Goal: Task Accomplishment & Management: Manage account settings

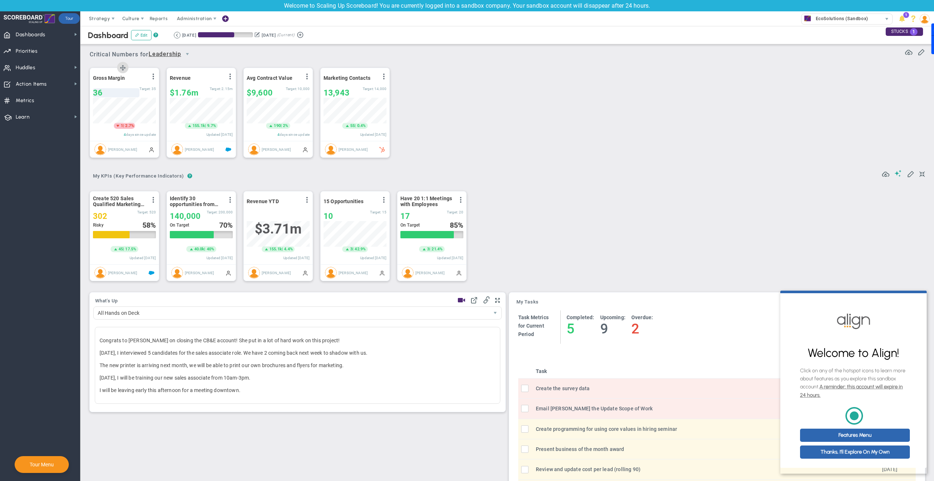
click at [96, 92] on span "36" at bounding box center [98, 92] width 10 height 9
click at [123, 92] on input "35" at bounding box center [110, 91] width 35 height 10
type input "34"
click at [123, 92] on input "34" at bounding box center [110, 91] width 35 height 10
click at [513, 164] on div "Critical Numbers for Leadership 116940 Critical Numbers for Leadership Critical…" at bounding box center [507, 103] width 839 height 122
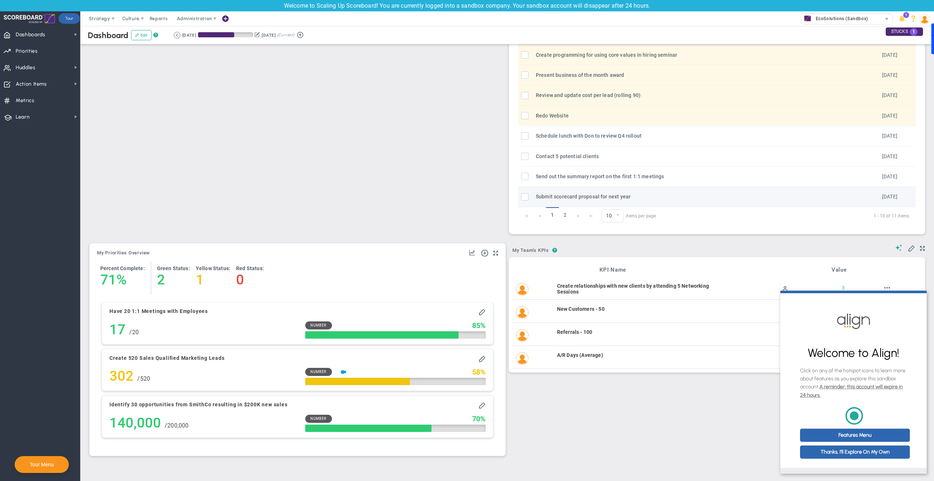
scroll to position [377, 0]
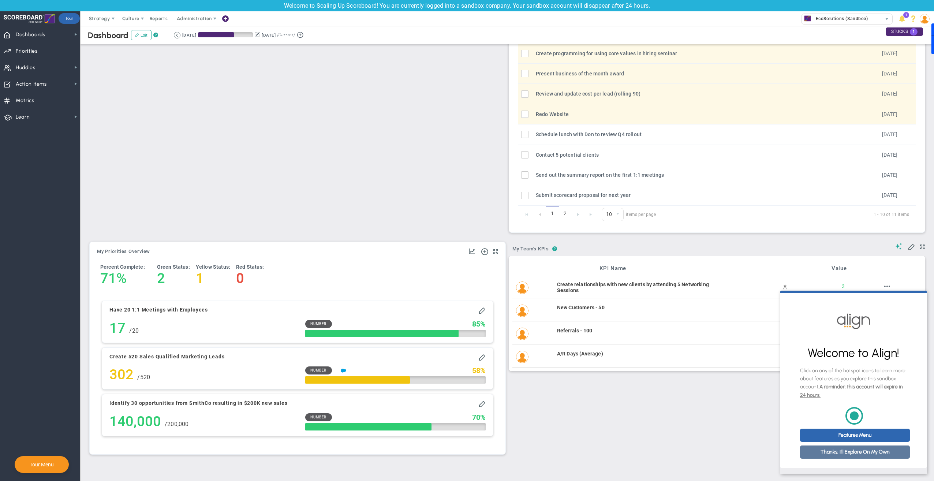
click at [852, 455] on link "Thanks, I'll Explore On My Own" at bounding box center [855, 451] width 110 height 13
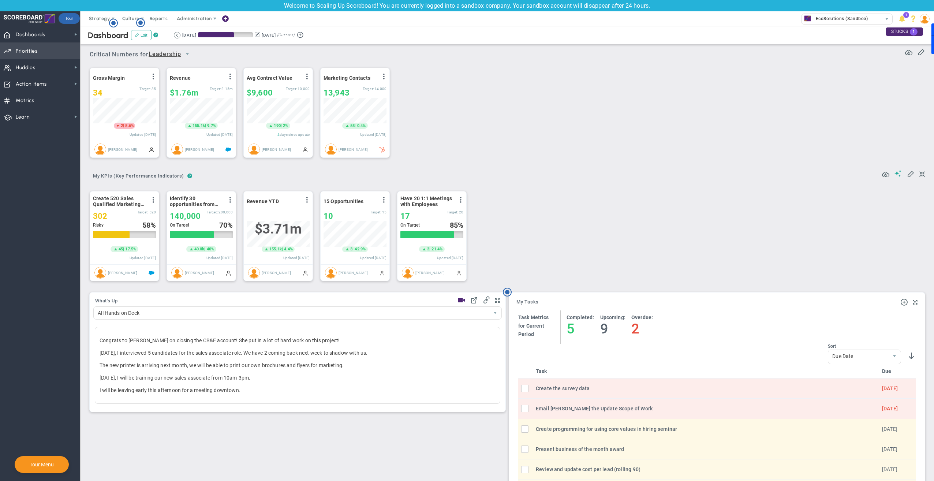
click at [46, 50] on span "Priorities Projects OKR Tree Priorities Projects OKRs" at bounding box center [40, 50] width 80 height 16
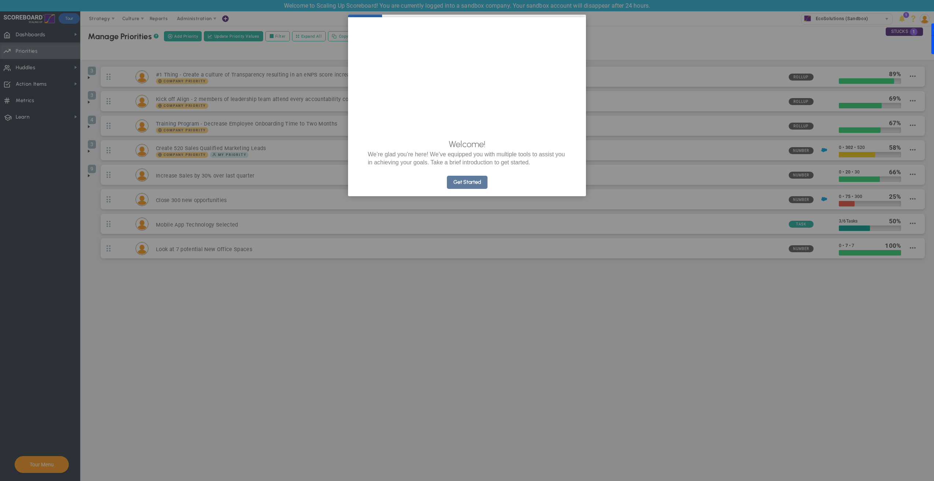
click at [472, 189] on link "Get Started" at bounding box center [467, 182] width 41 height 13
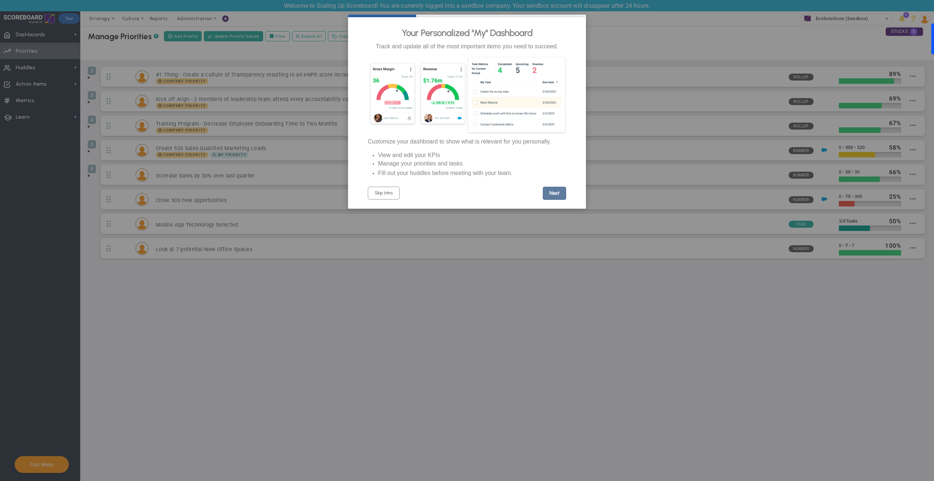
click at [559, 200] on link "Next" at bounding box center [554, 193] width 23 height 13
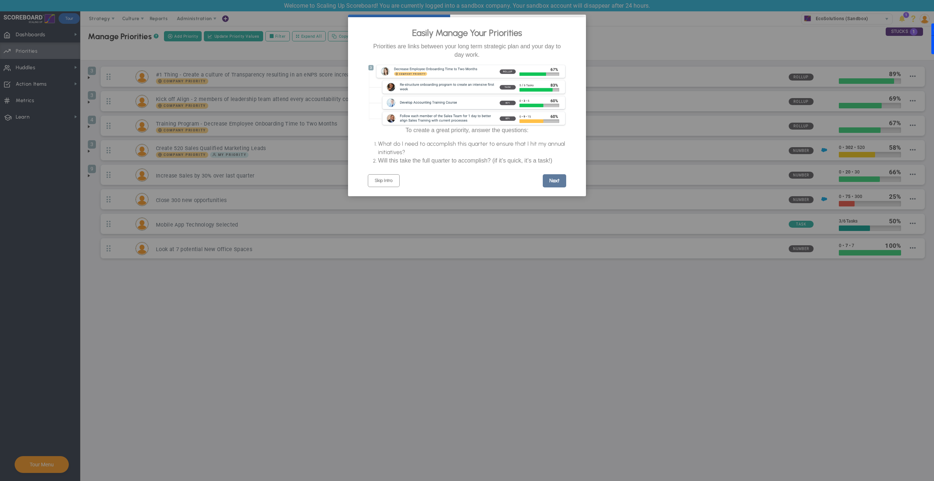
click at [555, 187] on link "Next" at bounding box center [554, 180] width 23 height 13
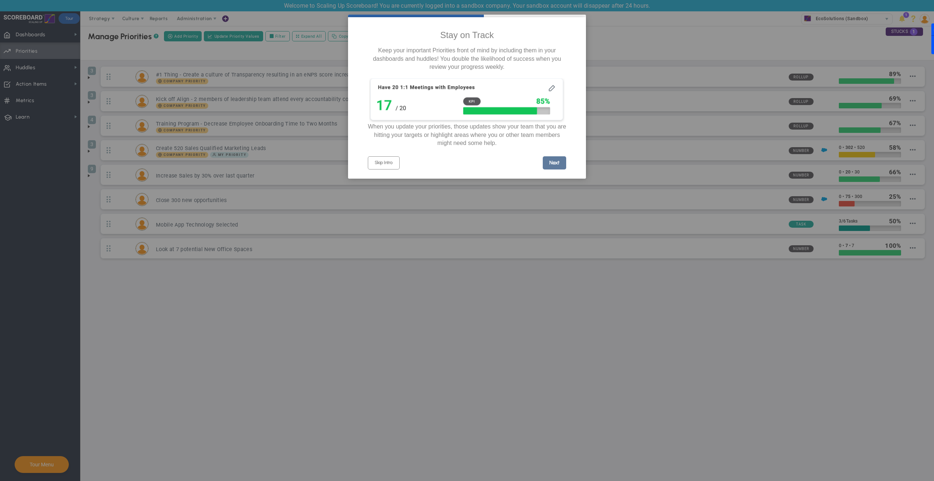
click at [556, 169] on link "Next" at bounding box center [554, 162] width 23 height 13
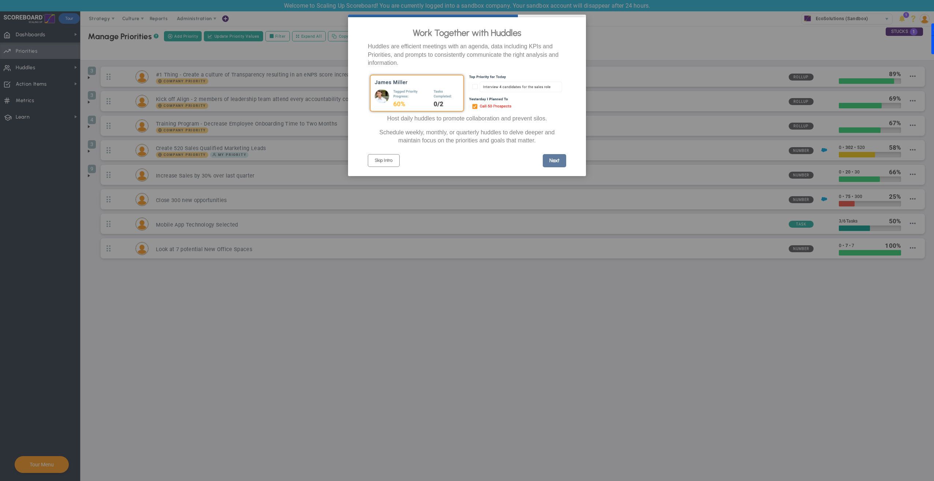
click at [556, 165] on link "Next" at bounding box center [554, 160] width 23 height 13
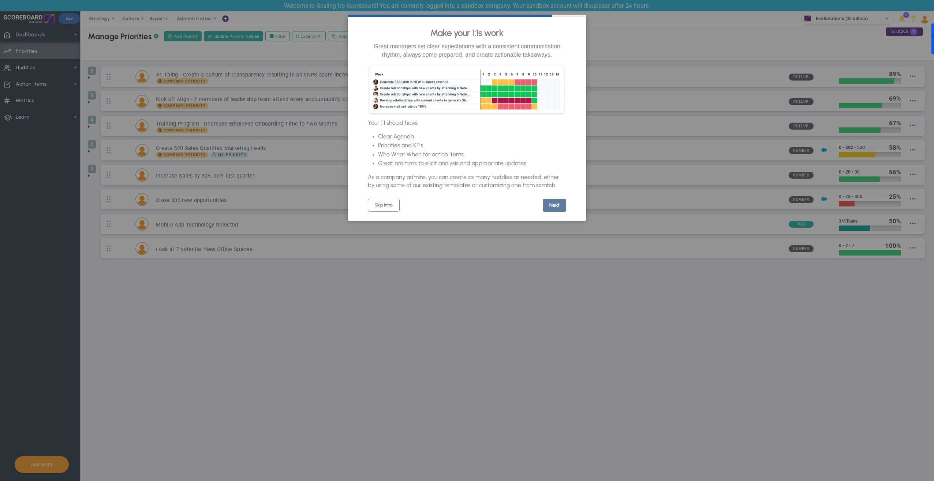
click at [553, 212] on link "Next" at bounding box center [554, 205] width 23 height 13
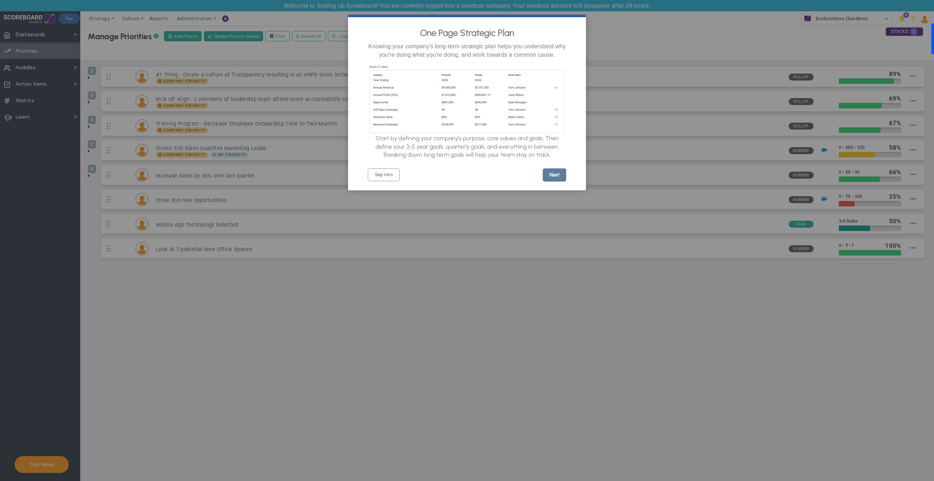
click at [548, 177] on link "Next" at bounding box center [554, 174] width 23 height 13
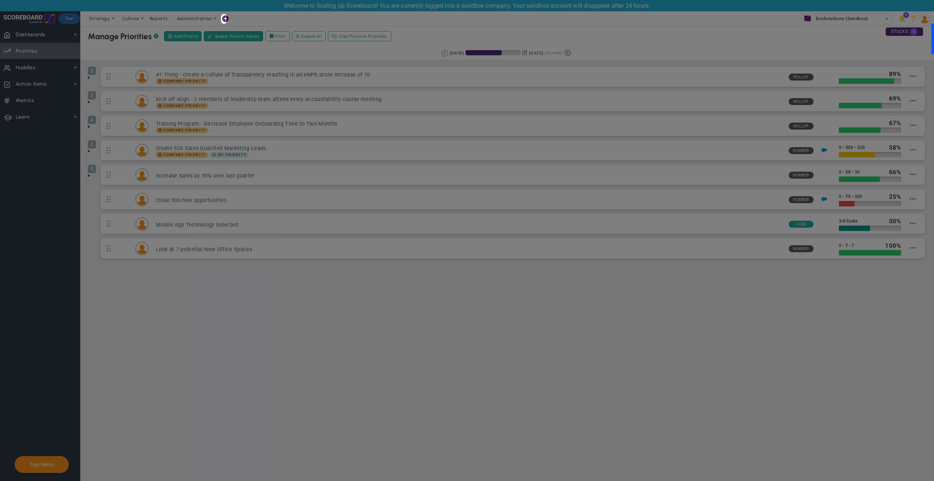
click at [174, 327] on div at bounding box center [110, 240] width 221 height 481
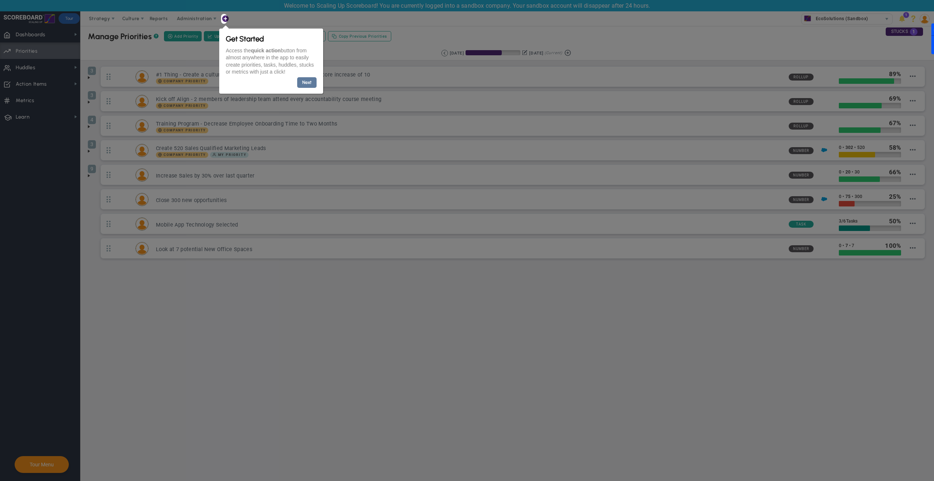
click at [309, 82] on link "Next" at bounding box center [306, 82] width 19 height 11
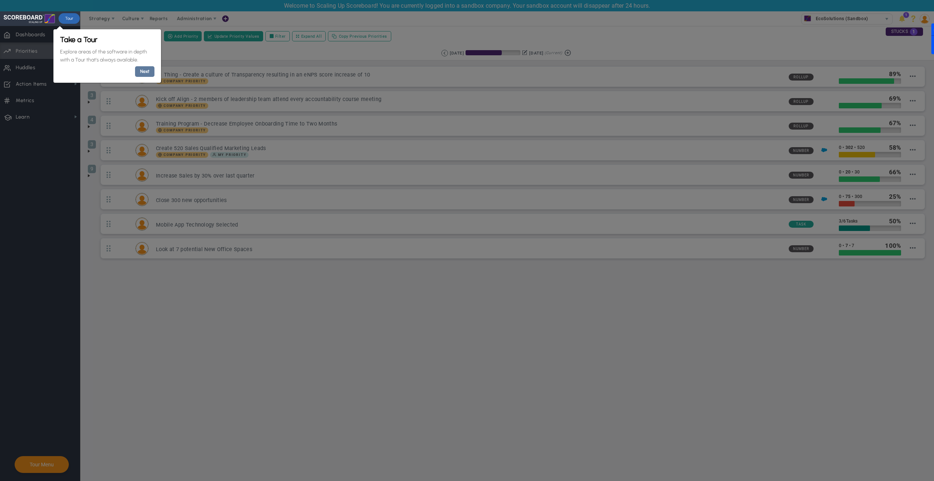
click at [148, 72] on link "Next" at bounding box center [144, 71] width 19 height 11
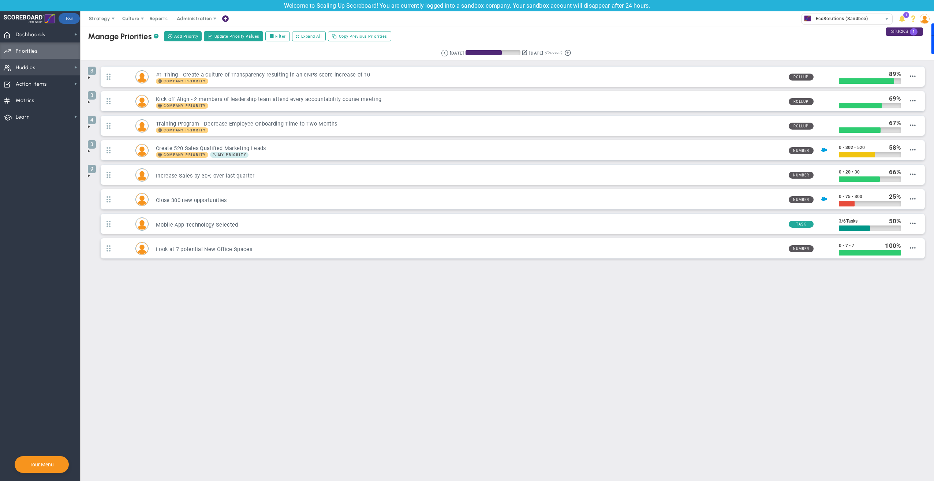
click at [30, 64] on span "Huddles" at bounding box center [26, 67] width 20 height 15
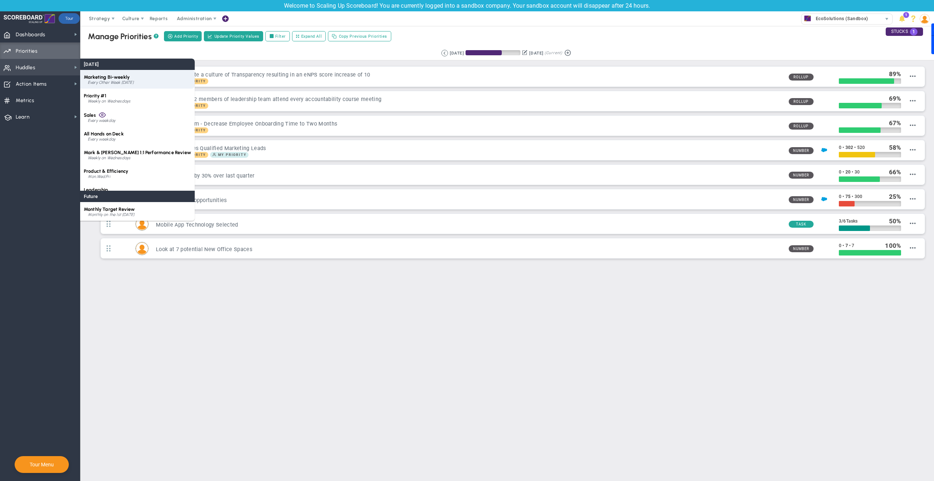
click at [138, 81] on div "Every Other Week [DATE]" at bounding box center [139, 82] width 103 height 4
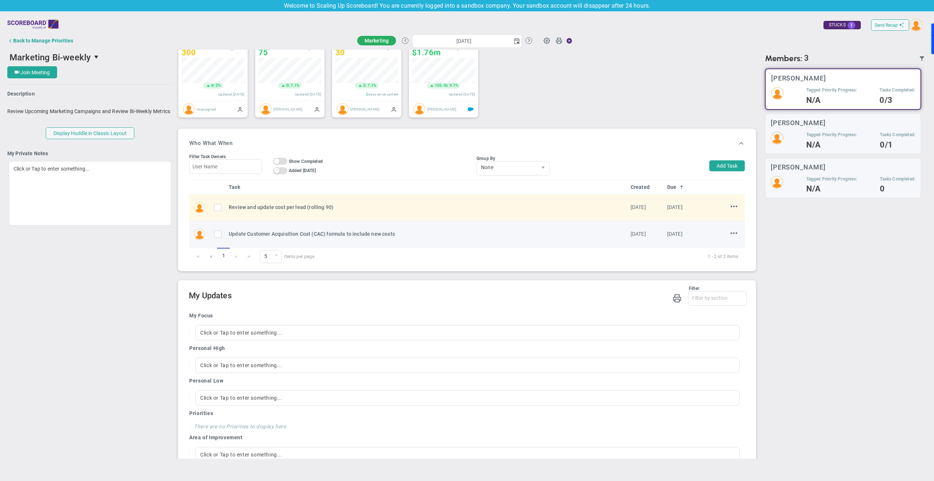
scroll to position [149, 0]
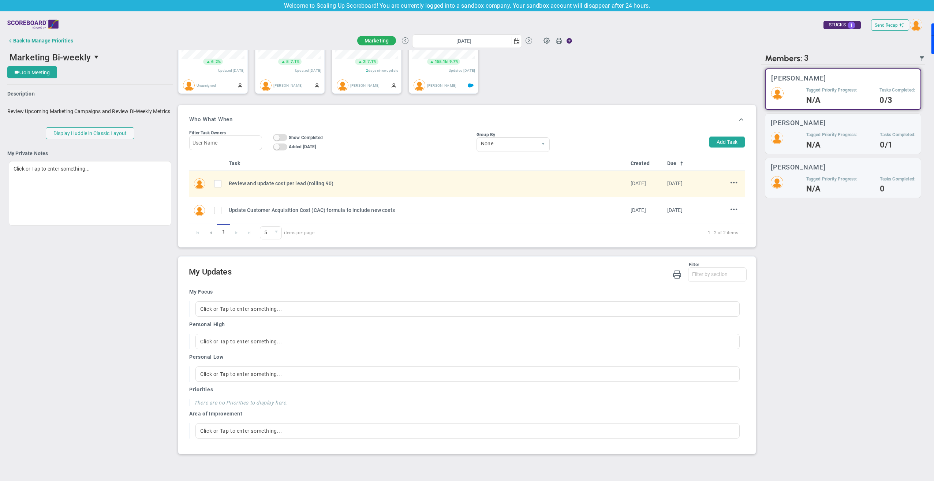
drag, startPoint x: 94, startPoint y: 266, endPoint x: 99, endPoint y: 262, distance: 6.1
click at [94, 266] on div "Marketing Bi-weekly 82100 Join Meeting [GEOGRAPHIC_DATA] [GEOGRAPHIC_DATA] Desc…" at bounding box center [466, 254] width 919 height 409
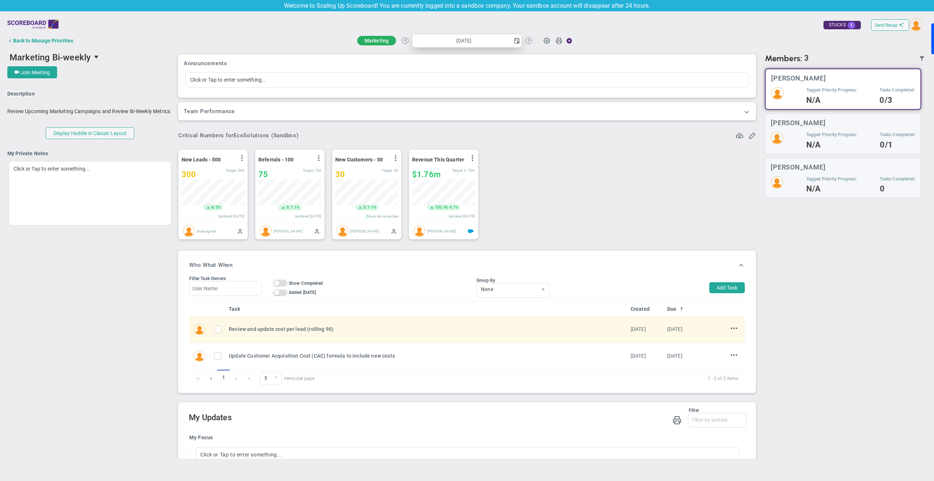
click at [442, 40] on input "[DATE]" at bounding box center [461, 40] width 99 height 13
click at [230, 28] on div "Send Recap Profile Contact your Advisor Share! Become an Affiliate" at bounding box center [466, 25] width 919 height 16
click at [122, 307] on div "Marketing Bi-weekly 82100 Join Meeting [GEOGRAPHIC_DATA] [GEOGRAPHIC_DATA] Desc…" at bounding box center [466, 254] width 919 height 409
click at [97, 57] on span "select" at bounding box center [97, 57] width 6 height 6
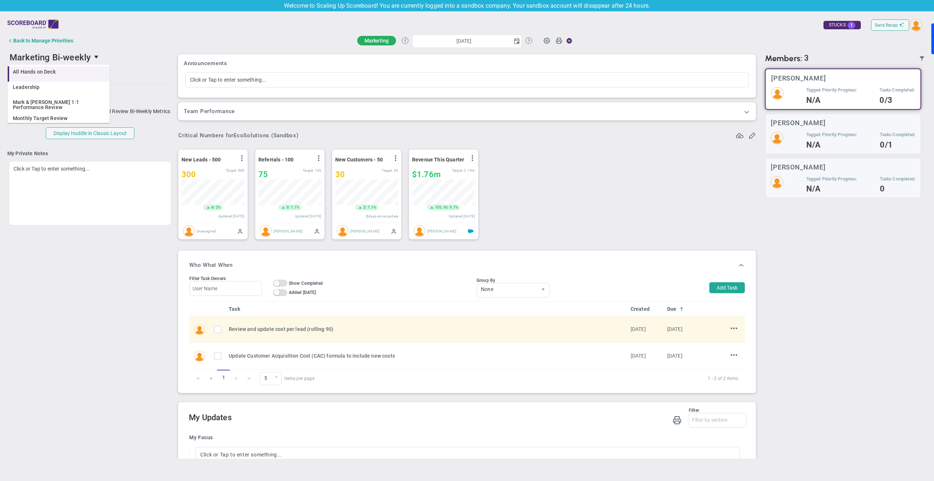
click at [33, 70] on span "All Hands on Deck" at bounding box center [34, 71] width 43 height 5
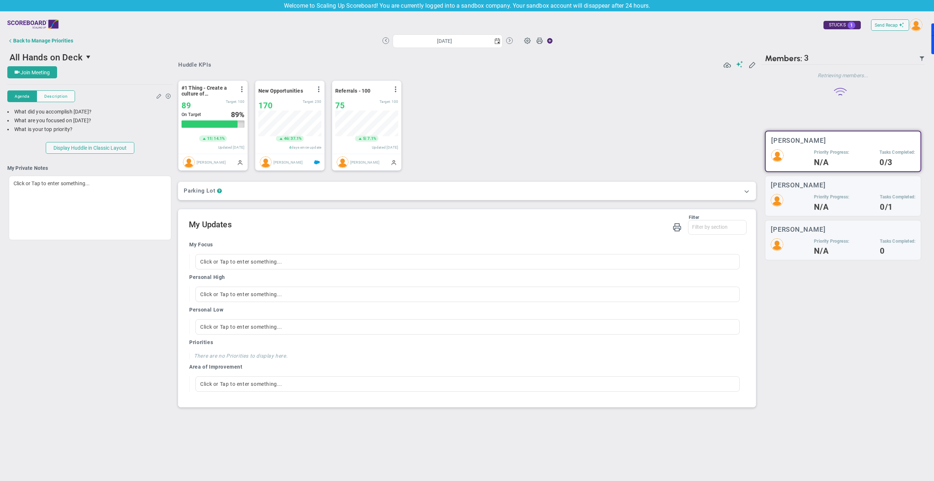
scroll to position [26, 63]
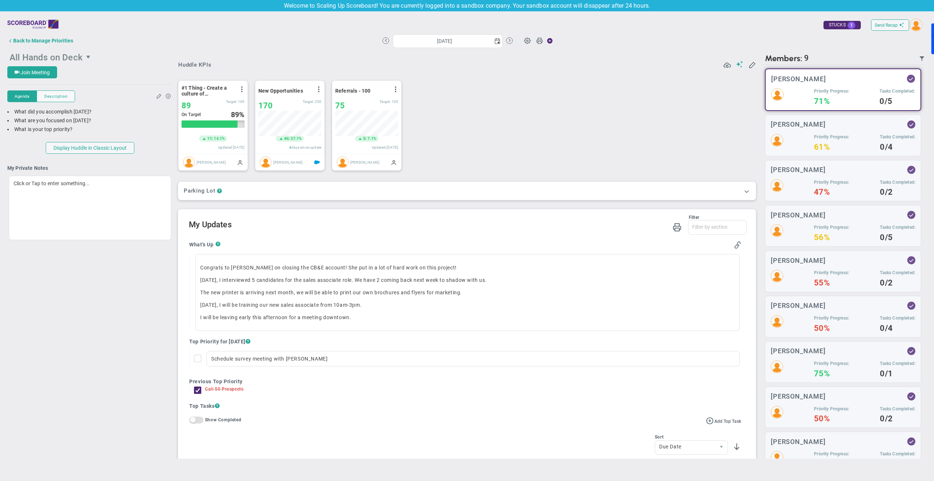
click at [89, 57] on span "select" at bounding box center [89, 57] width 6 height 6
click at [66, 88] on span "Mark & [PERSON_NAME] 1:1 Performance Review" at bounding box center [59, 90] width 93 height 10
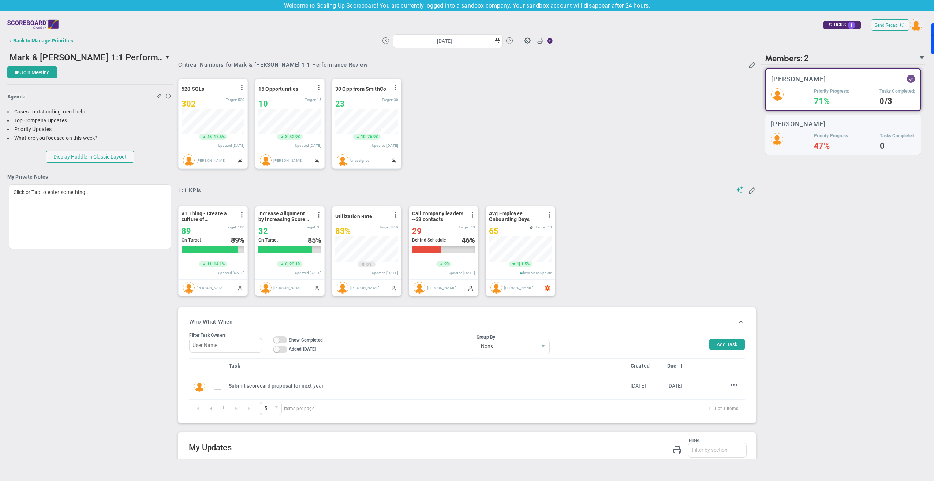
scroll to position [26, 63]
click at [163, 56] on span "select" at bounding box center [168, 57] width 10 height 12
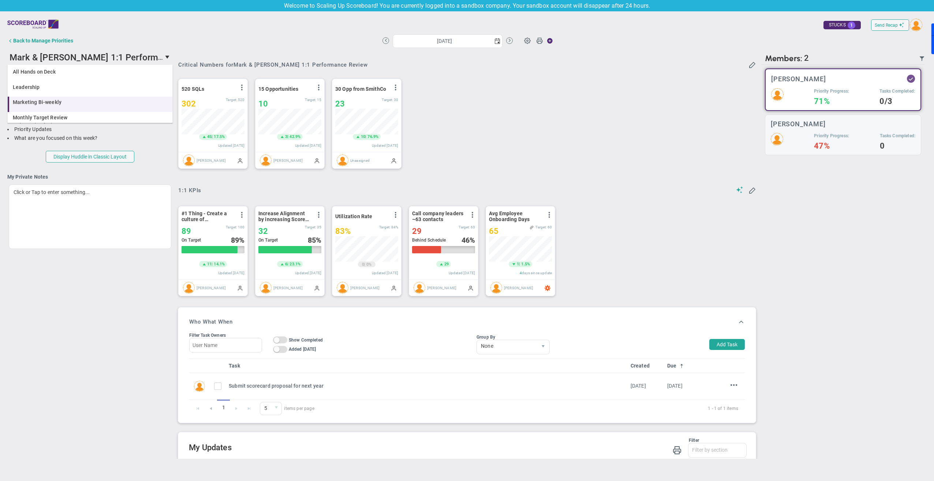
click at [55, 103] on span "Marketing Bi-weekly" at bounding box center [37, 102] width 49 height 5
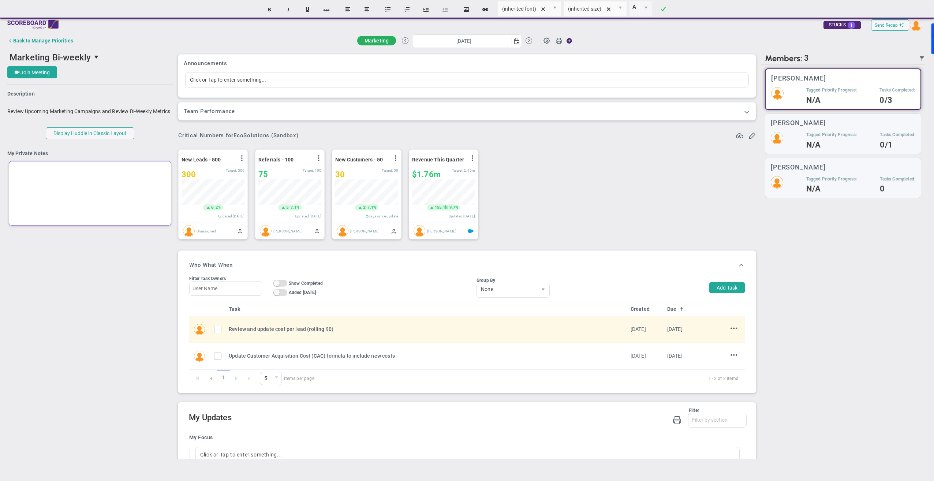
click at [87, 179] on div at bounding box center [90, 193] width 162 height 64
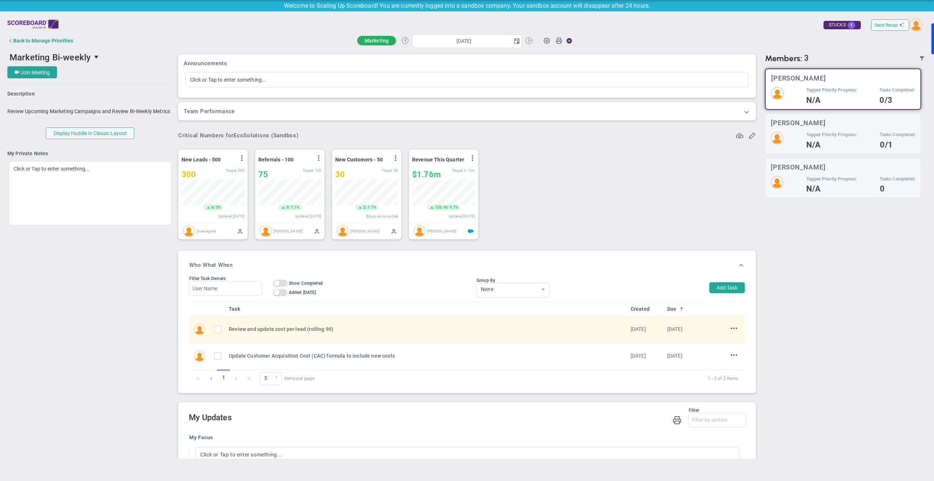
click at [571, 207] on div "New Leads - 500 View Historical Graph Edit Make "No Change" Update Add Past Upd…" at bounding box center [464, 194] width 586 height 103
click at [94, 58] on span "select" at bounding box center [97, 57] width 6 height 6
click at [45, 72] on span "All Hands on Deck" at bounding box center [34, 71] width 43 height 5
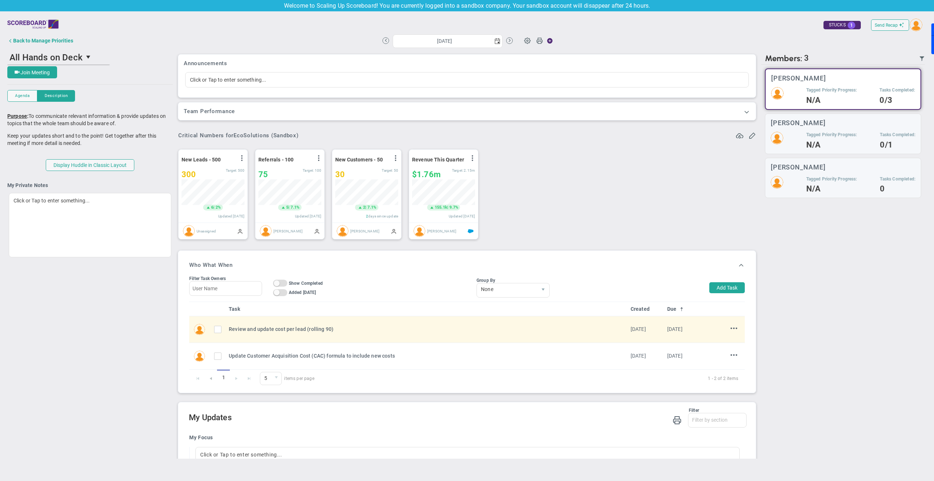
type input "[DATE]"
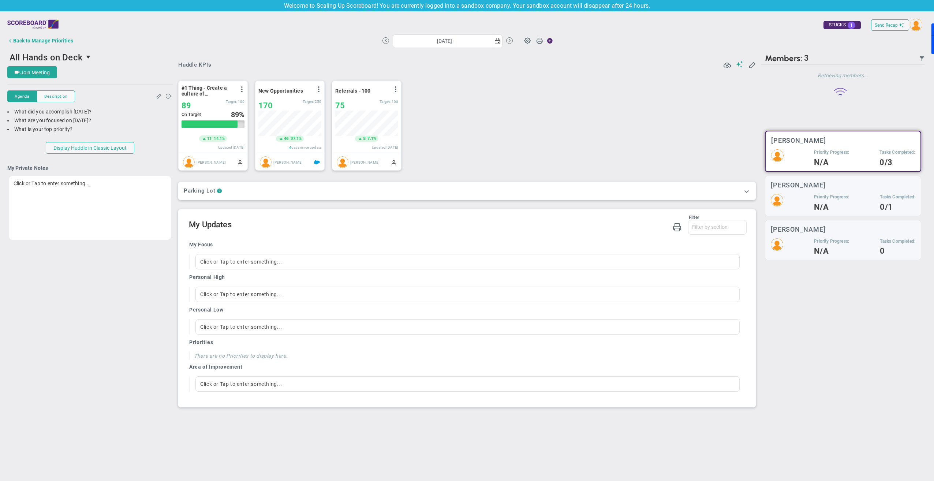
scroll to position [26, 63]
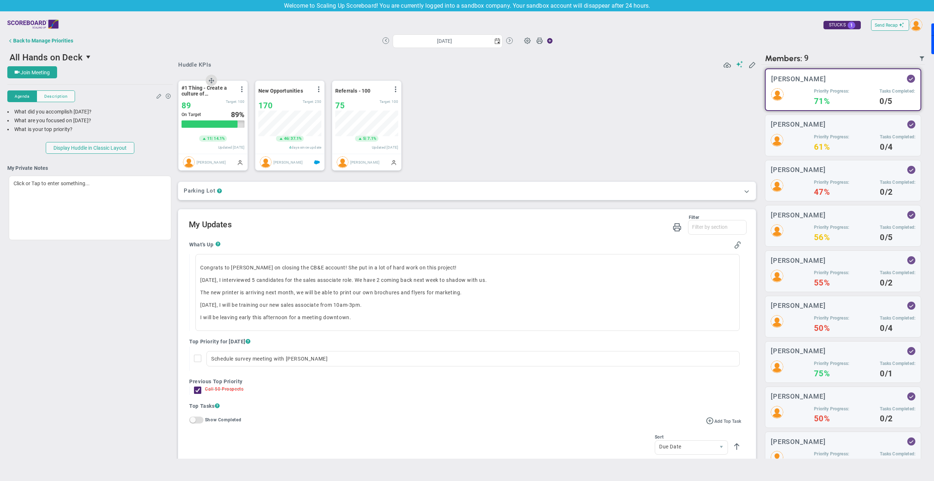
click at [202, 110] on div "#1 Thing - Create a culture of Transparency resulting in an eNPS score increase…" at bounding box center [213, 117] width 69 height 73
click at [241, 89] on span at bounding box center [242, 89] width 6 height 6
click at [219, 109] on div "View Historical Graph Edit Make "No Change" Update Add Past Update" at bounding box center [221, 99] width 53 height 27
click at [219, 106] on li "Edit" at bounding box center [221, 104] width 52 height 9
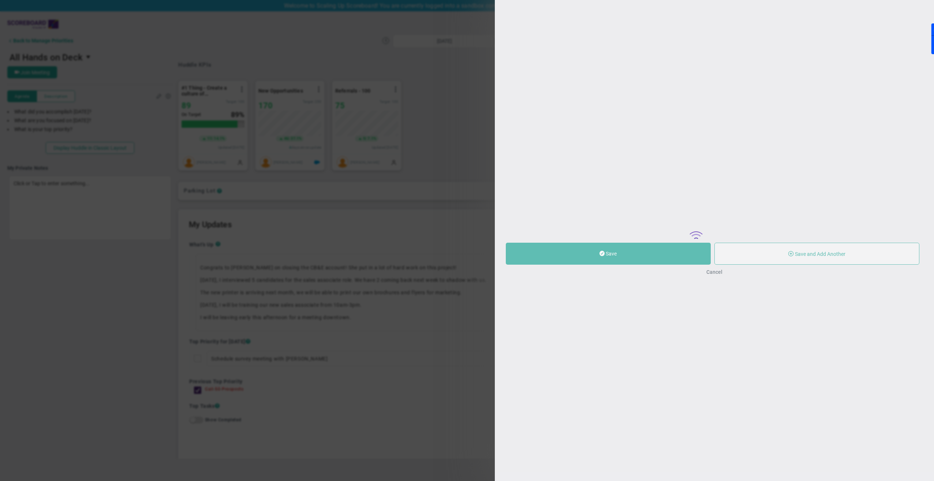
type input "#1 Thing - Create a culture of Transparency resulting in an eNPS score increase…"
type input "0"
type input "89"
type input "100"
radio input "true"
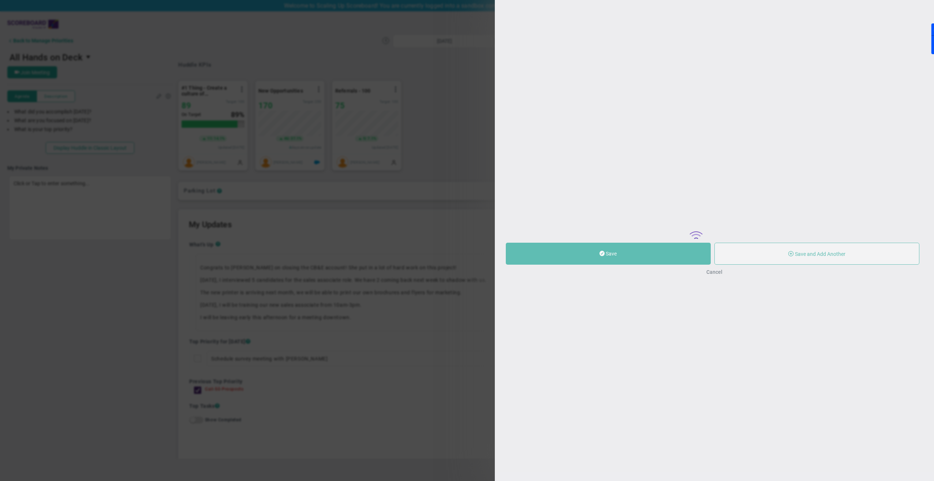
type input "[PERSON_NAME]"
type input "0"
type input "89"
type input "100"
radio input "true"
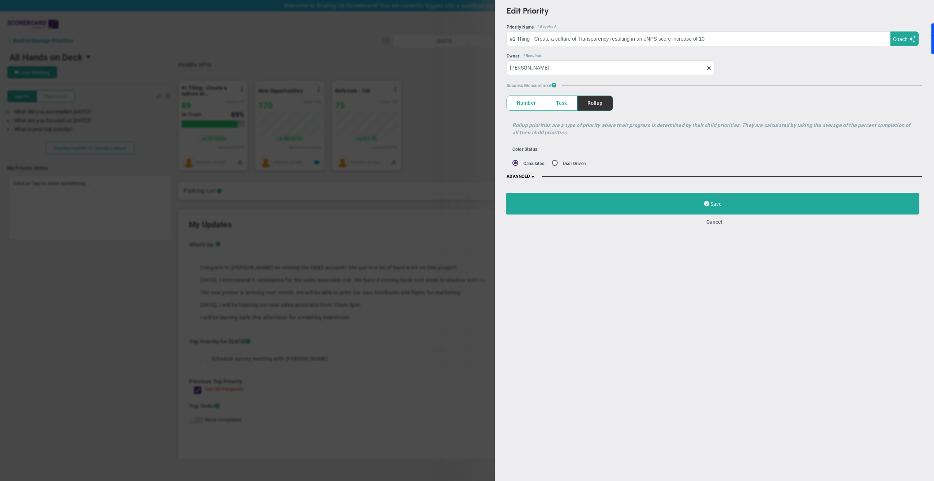
click at [284, 56] on div "Edit Priority OKR Name Priority Name #1 Thing - Create a culture of Transparenc…" at bounding box center [467, 240] width 934 height 481
click at [720, 221] on button "Cancel" at bounding box center [714, 222] width 16 height 6
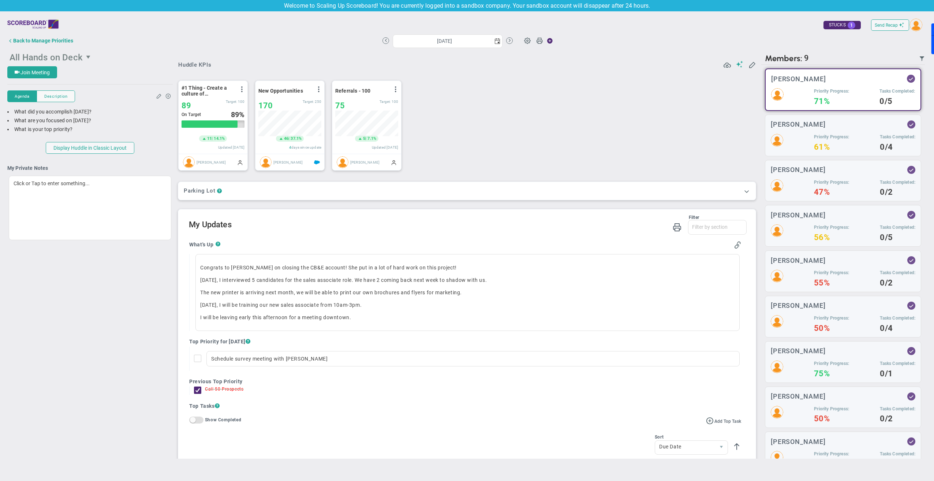
click at [89, 56] on span "select" at bounding box center [89, 57] width 6 height 6
click at [59, 39] on div "Back to Manage Priorities" at bounding box center [43, 41] width 60 height 6
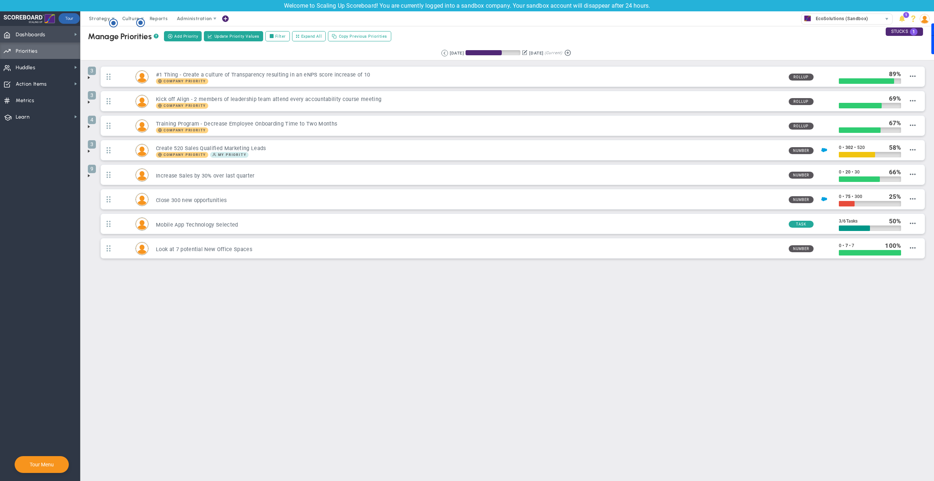
click at [43, 38] on span "Dashboards" at bounding box center [31, 34] width 30 height 15
click at [102, 34] on span "My Dashboard" at bounding box center [112, 32] width 33 height 7
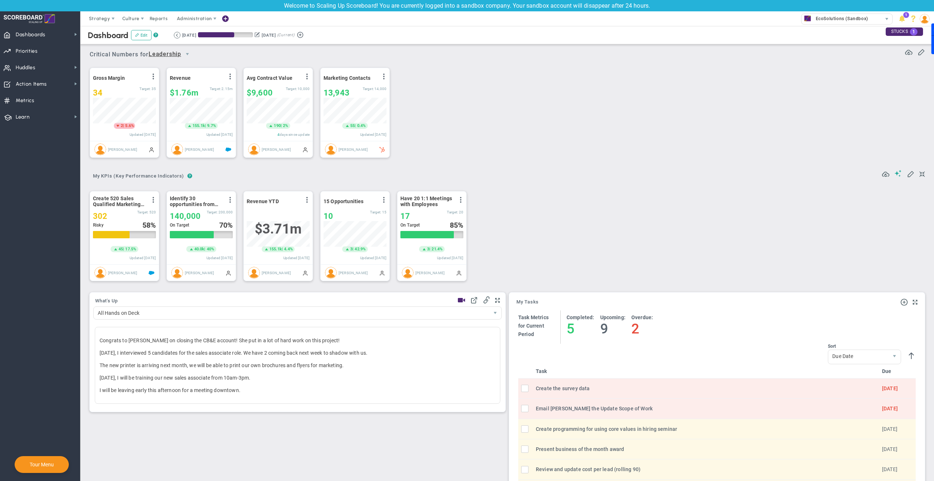
scroll to position [26, 63]
click at [31, 102] on span "Metrics" at bounding box center [25, 100] width 19 height 15
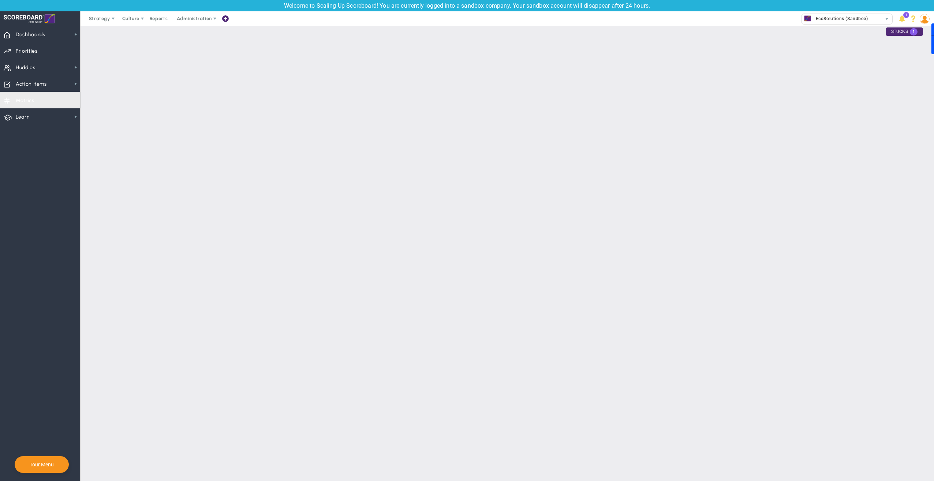
checkbox input "false"
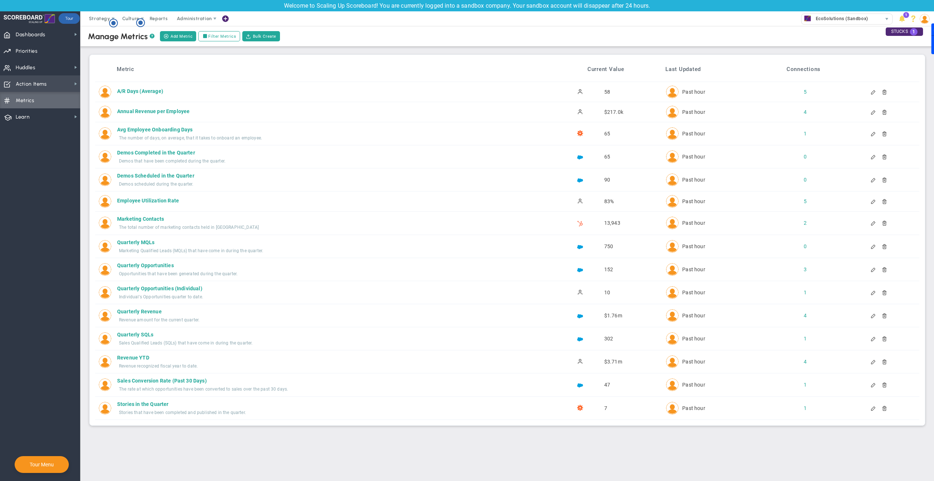
click at [34, 84] on span "Action Items" at bounding box center [31, 83] width 31 height 15
click at [29, 29] on span "Dashboards" at bounding box center [31, 34] width 30 height 15
click at [49, 30] on span "Dashboards Dashboards" at bounding box center [40, 34] width 80 height 16
click at [105, 31] on span "My Dashboard" at bounding box center [112, 32] width 33 height 7
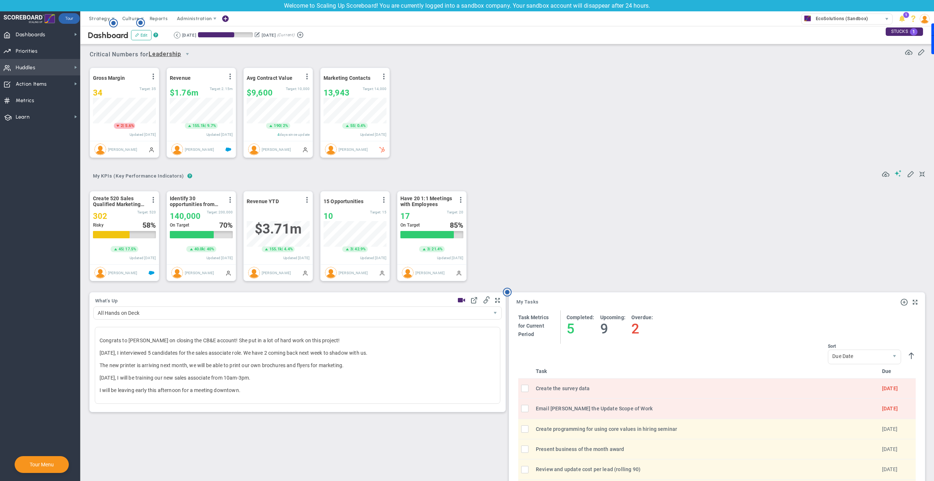
click at [25, 65] on span "Huddles" at bounding box center [26, 67] width 20 height 15
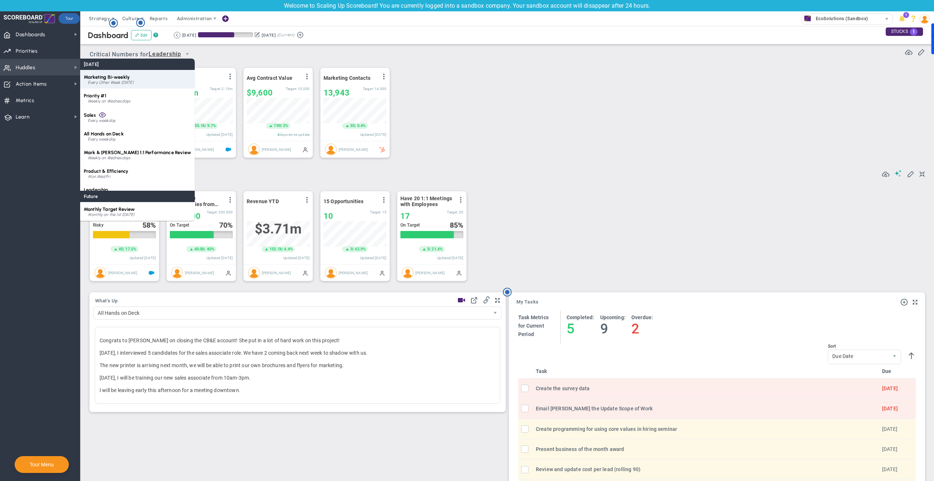
click at [90, 74] on div "Marketing Bi-weekly Every Other Week [DATE]" at bounding box center [137, 79] width 115 height 19
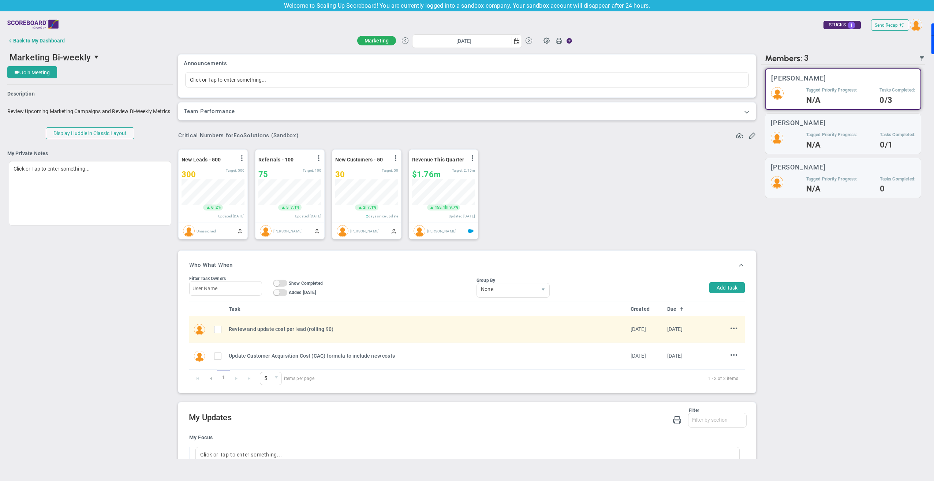
scroll to position [26, 63]
click at [48, 72] on span "Join Meeting" at bounding box center [34, 73] width 29 height 6
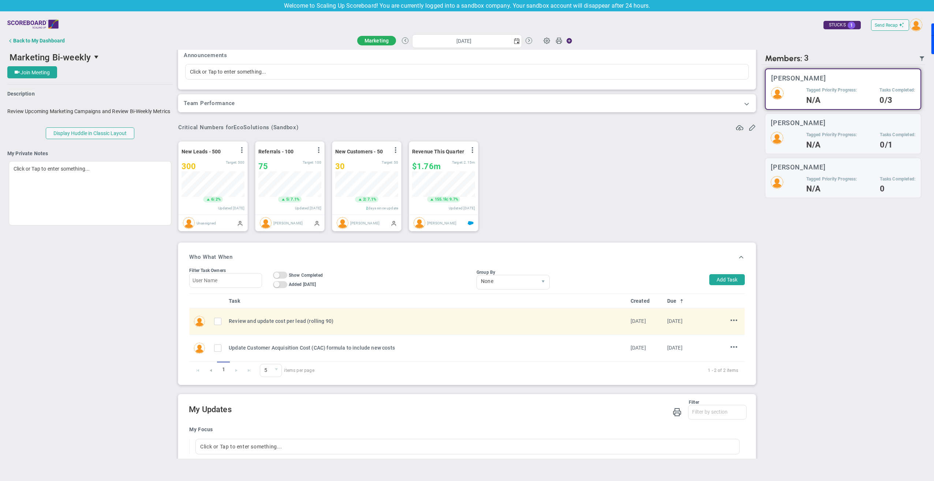
scroll to position [0, 0]
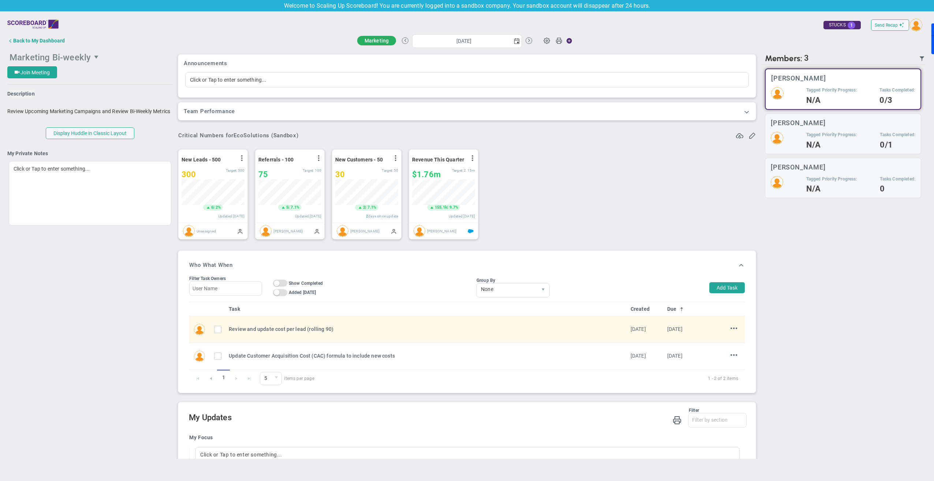
click at [95, 58] on span "select" at bounding box center [97, 57] width 6 height 6
click at [55, 105] on span "Mark & [PERSON_NAME] 1:1 Performance Review" at bounding box center [59, 105] width 93 height 10
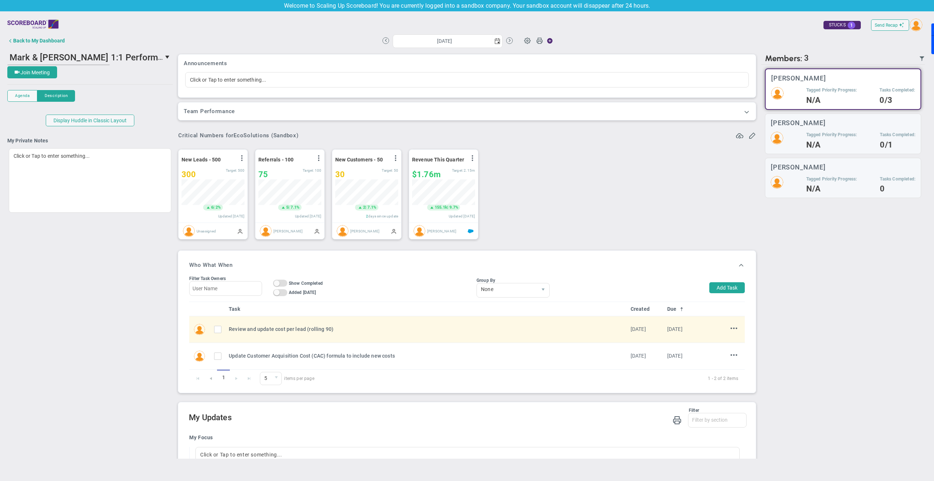
type input "[DATE]"
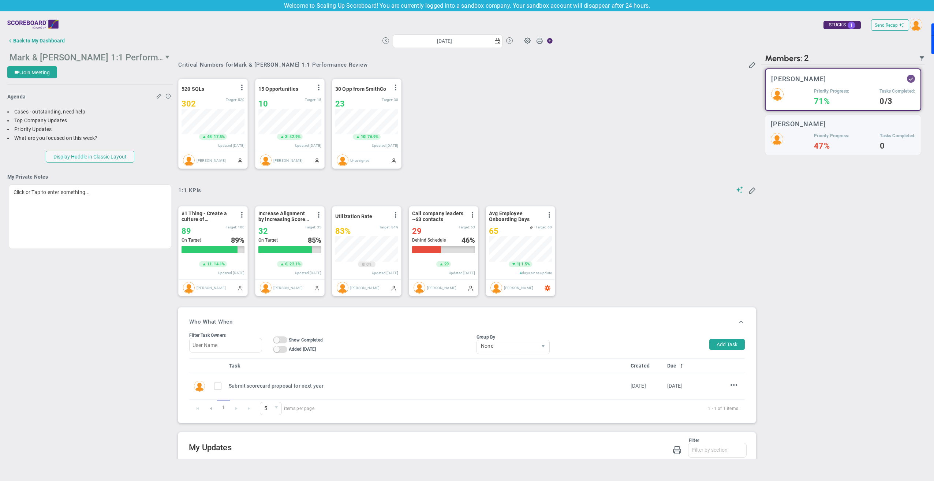
click at [166, 56] on span "select" at bounding box center [168, 57] width 6 height 6
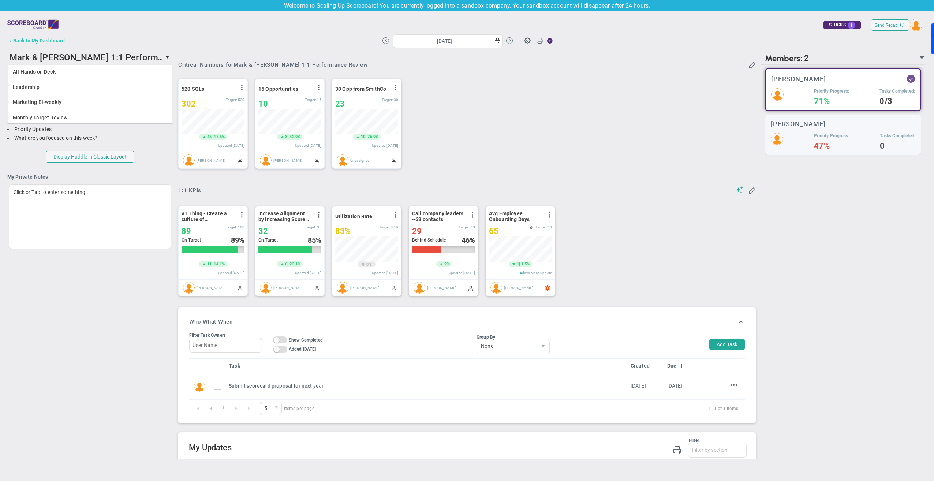
click at [46, 41] on div "Back to My Dashboard" at bounding box center [39, 41] width 52 height 6
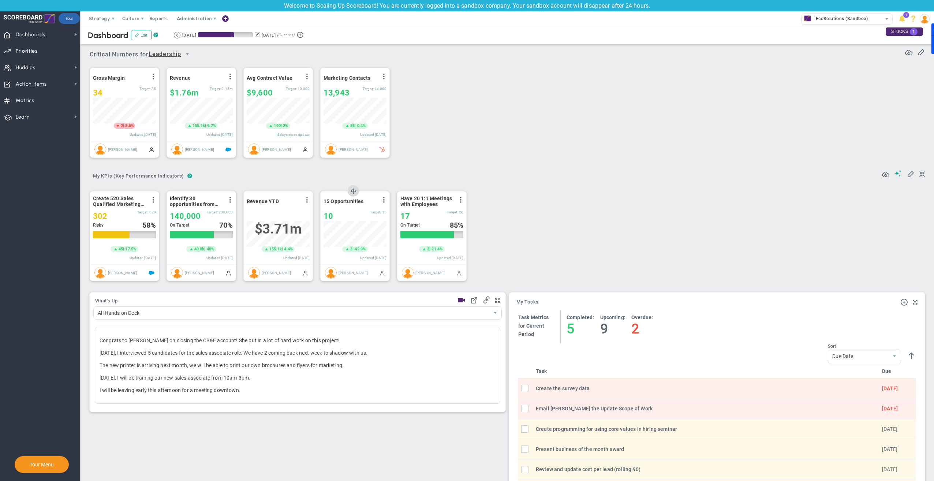
scroll to position [365819, 365782]
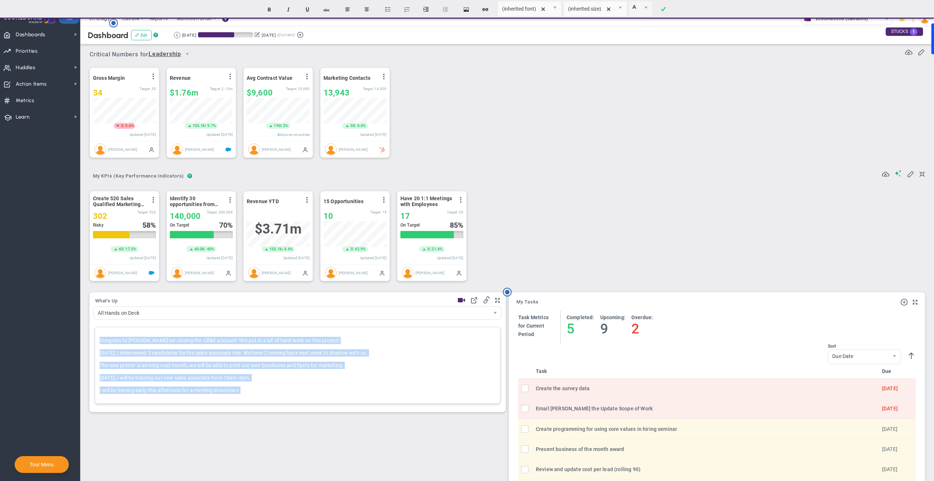
drag, startPoint x: 99, startPoint y: 342, endPoint x: 257, endPoint y: 401, distance: 168.4
click at [257, 402] on div "Congrats to [PERSON_NAME] on closing the CB&E account! She put in a lot of hard…" at bounding box center [297, 365] width 405 height 77
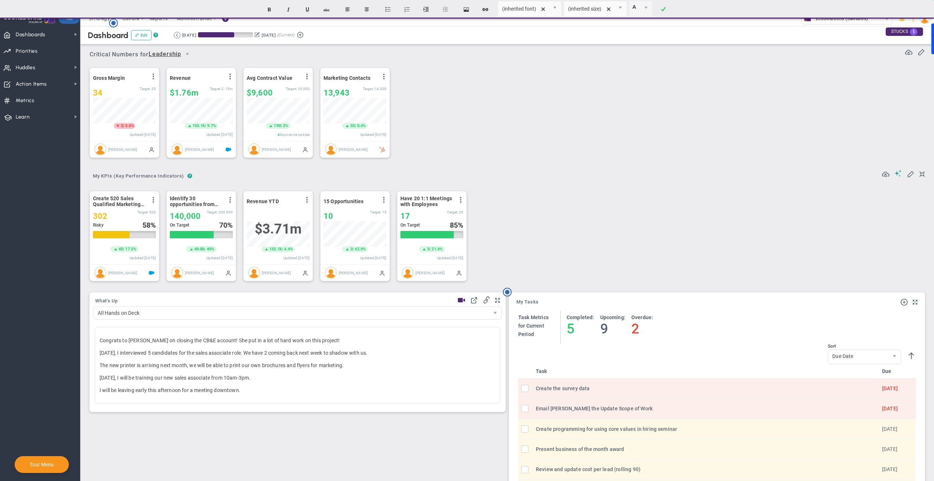
click at [572, 160] on div "Gross Margin View Historical Graph Edit Make "No Change" Update Add Past Update…" at bounding box center [504, 112] width 844 height 103
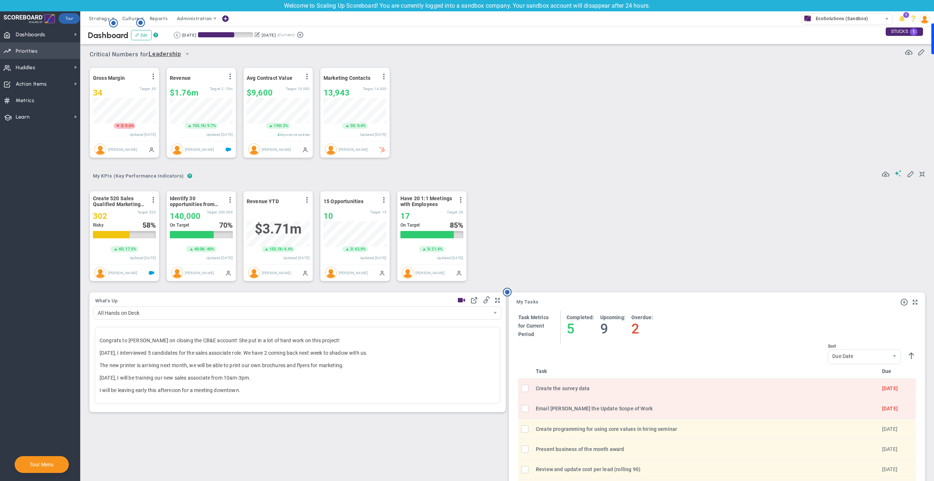
click at [33, 53] on span "Priorities" at bounding box center [27, 51] width 22 height 15
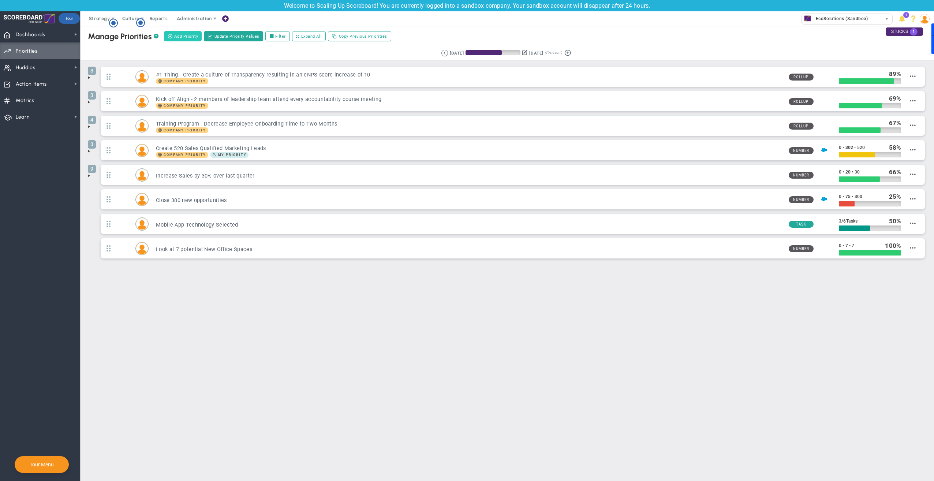
click at [178, 34] on span "Add Priority" at bounding box center [186, 36] width 24 height 6
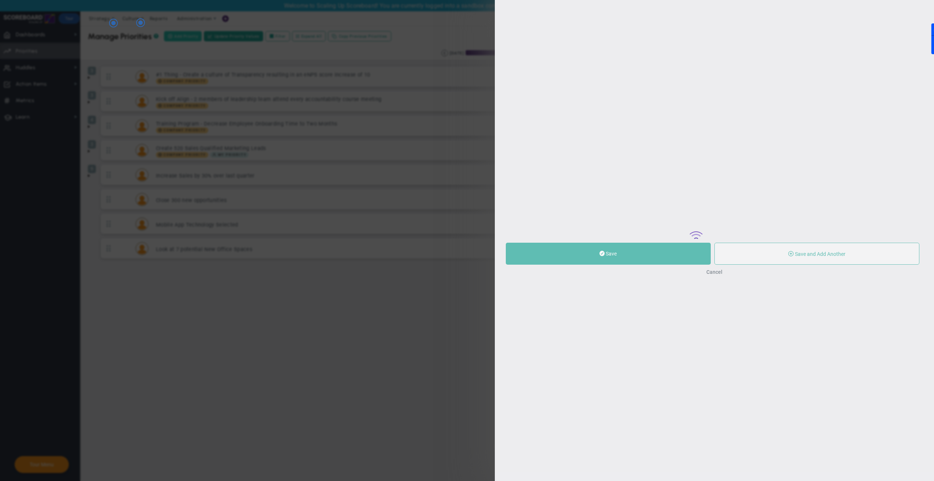
type input "0"
radio input "true"
type input "[PERSON_NAME]"
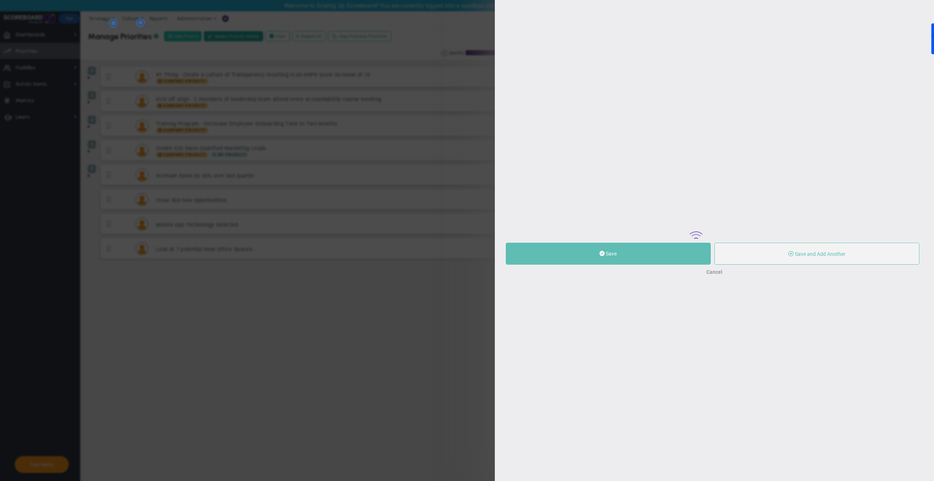
type input "0"
radio input "true"
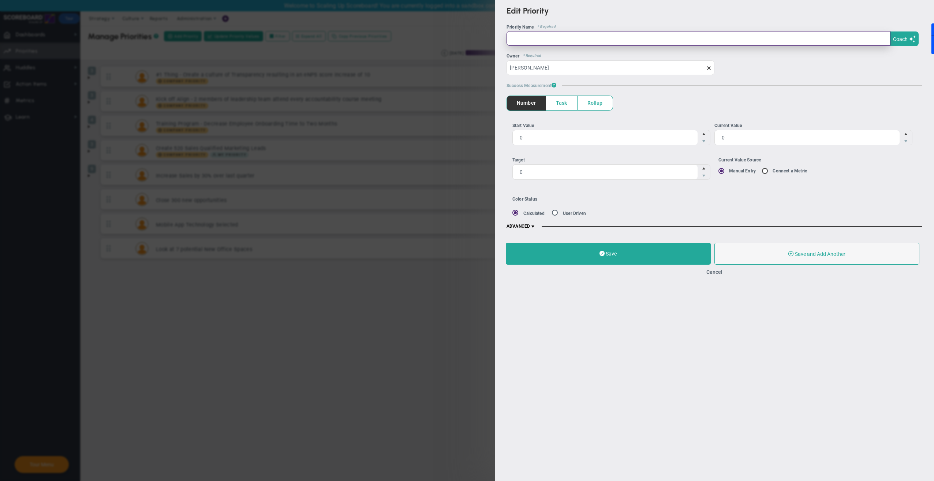
click at [541, 42] on input "text" at bounding box center [698, 38] width 384 height 15
type input "Y"
type input "Test Priority"
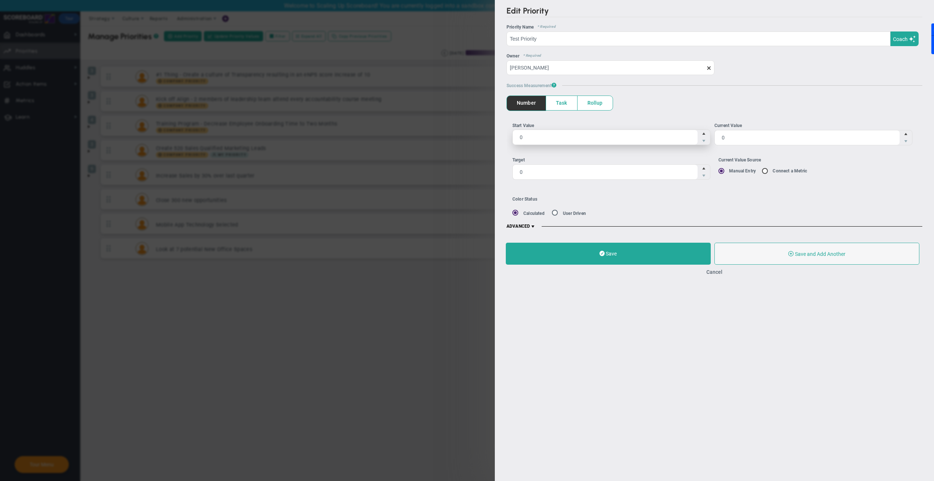
click at [556, 138] on span "0 0" at bounding box center [611, 137] width 198 height 15
click at [556, 138] on input "0" at bounding box center [605, 137] width 185 height 15
click at [556, 102] on span "Task" at bounding box center [561, 103] width 31 height 14
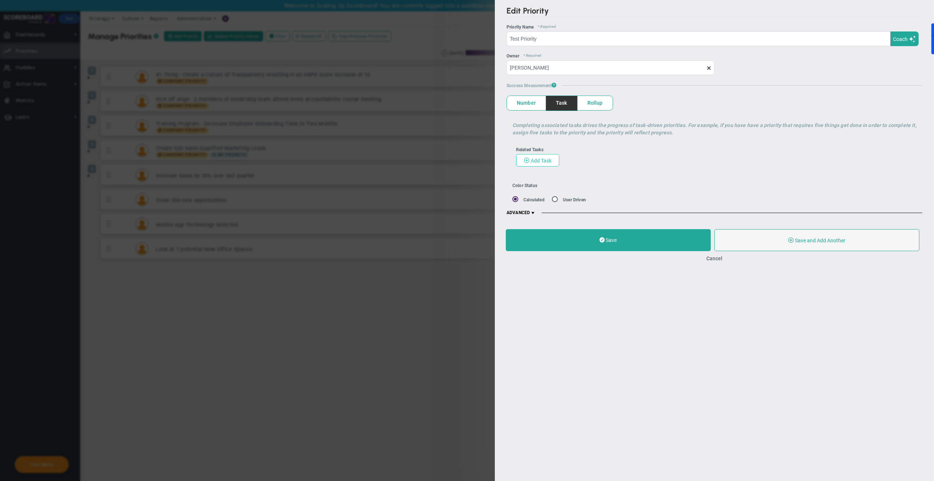
click at [543, 158] on span "Add Task" at bounding box center [540, 161] width 21 height 6
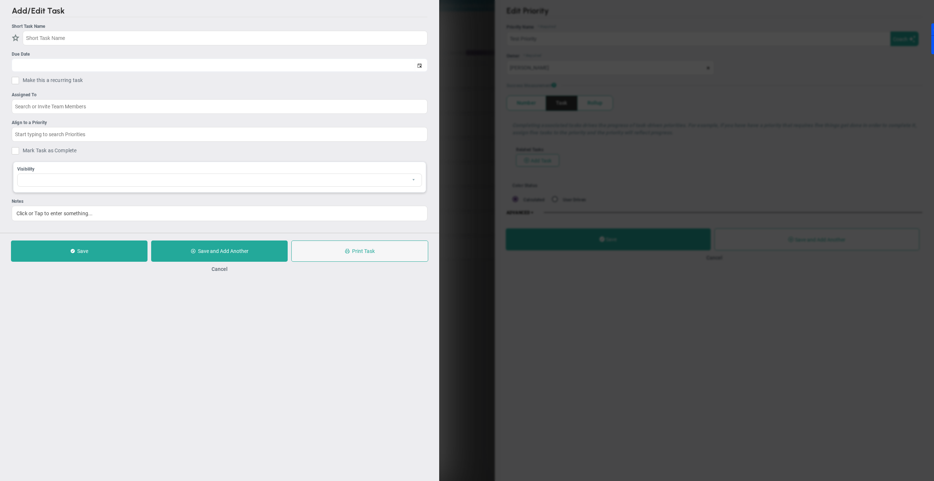
checkbox input "false"
type input "[DATE]"
checkbox input "false"
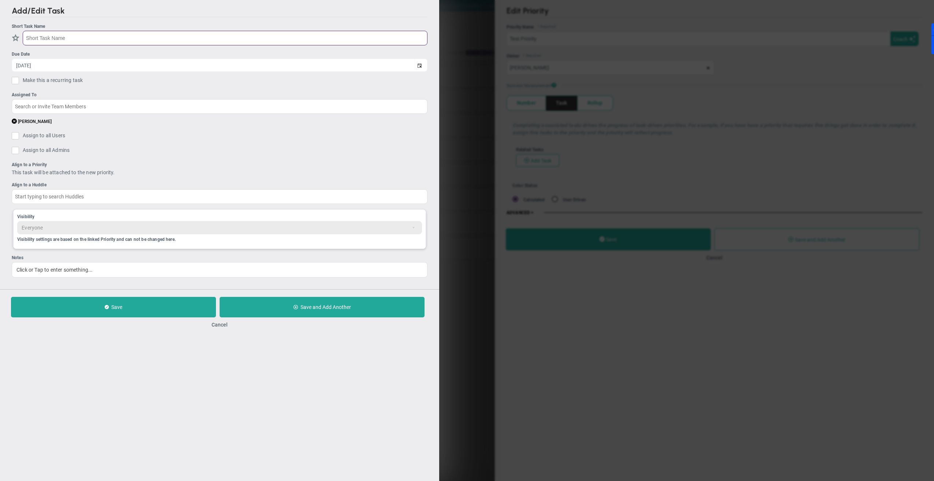
click at [39, 36] on input "text" at bounding box center [225, 38] width 405 height 15
type input "Test of test task 1"
click at [54, 104] on input "text" at bounding box center [220, 106] width 416 height 15
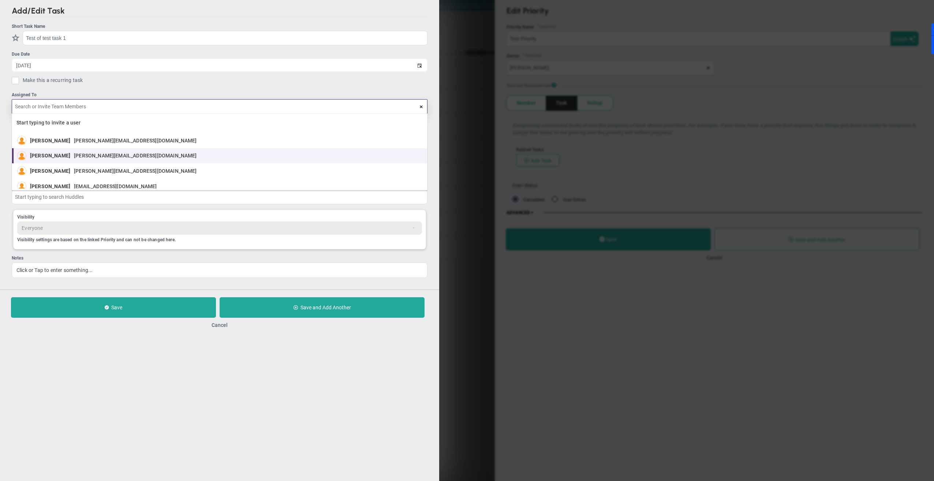
click at [56, 153] on span "[PERSON_NAME]" at bounding box center [50, 155] width 40 height 5
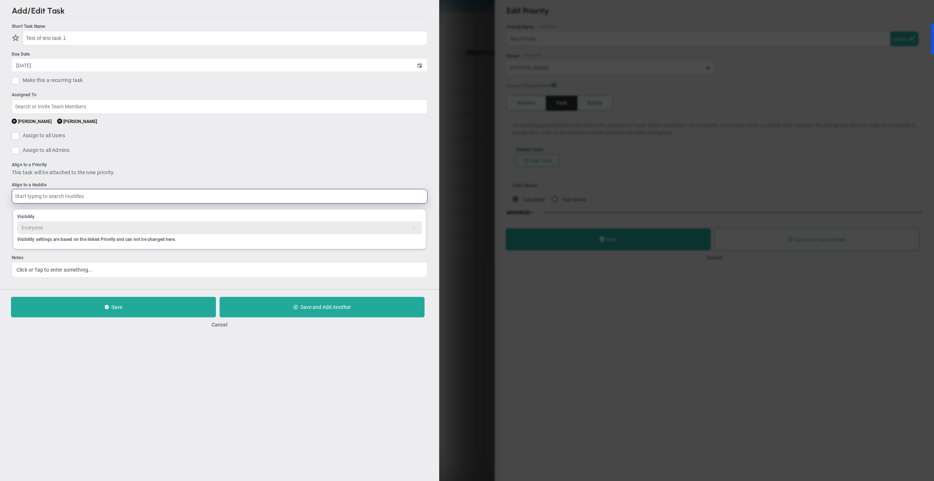
click at [121, 197] on input "text" at bounding box center [220, 196] width 416 height 15
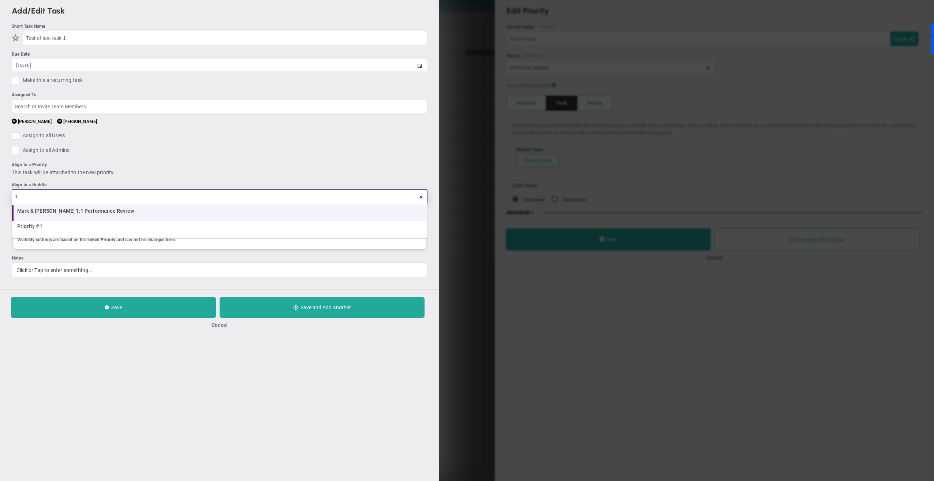
click at [62, 206] on li "Mark & [PERSON_NAME] 1:1 Performance Review" at bounding box center [219, 212] width 415 height 15
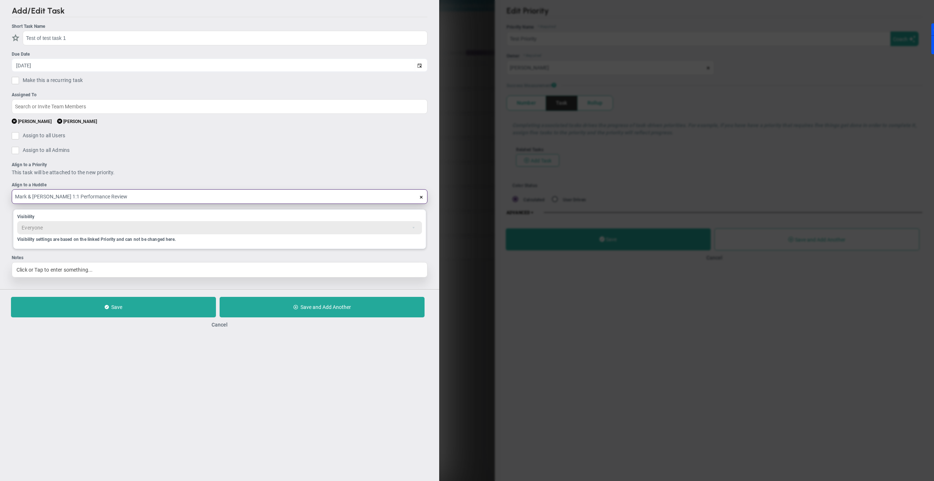
type input "Mark & [PERSON_NAME] 1:1 Performance Review"
click at [52, 271] on div "Click or Tap to enter something..." at bounding box center [220, 269] width 416 height 15
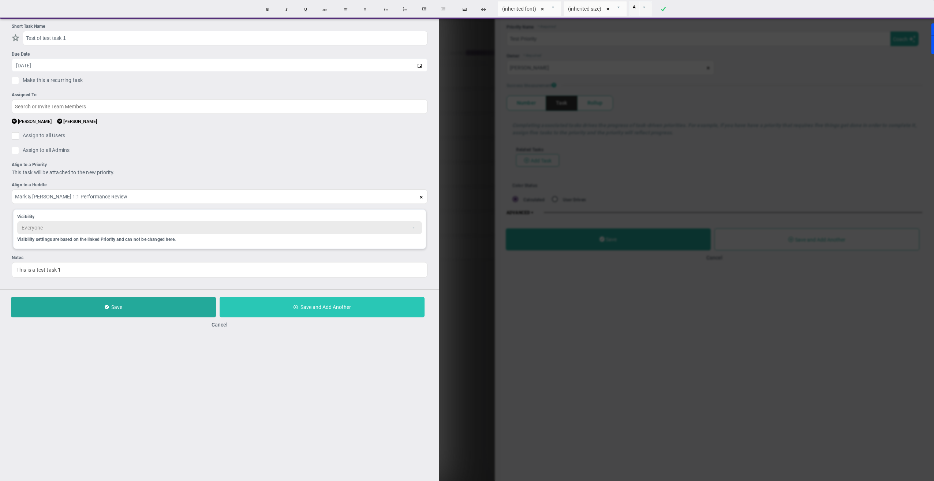
click at [310, 312] on button "Save and Add Another" at bounding box center [322, 307] width 205 height 20
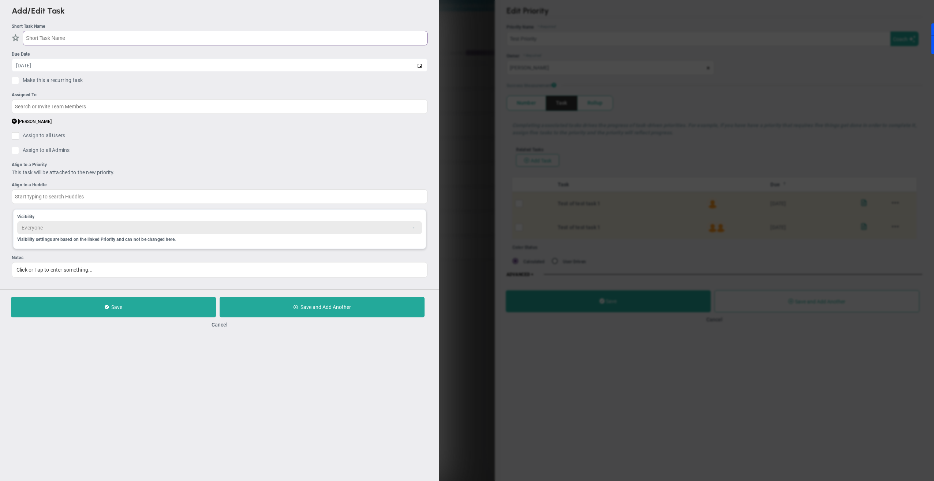
click at [94, 37] on input "text" at bounding box center [225, 38] width 405 height 15
type input "Test Task 2"
click at [87, 108] on input "text" at bounding box center [220, 106] width 416 height 15
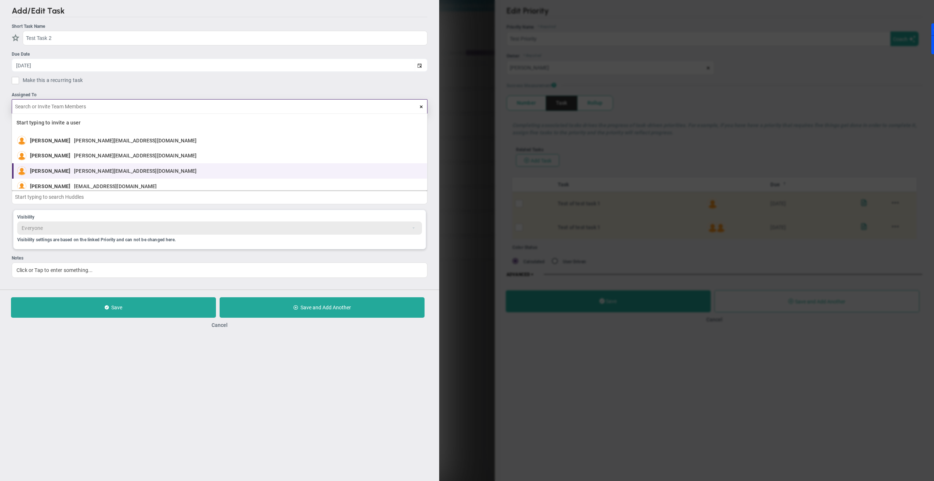
click at [100, 171] on span "[PERSON_NAME][EMAIL_ADDRESS][DOMAIN_NAME]" at bounding box center [135, 170] width 123 height 5
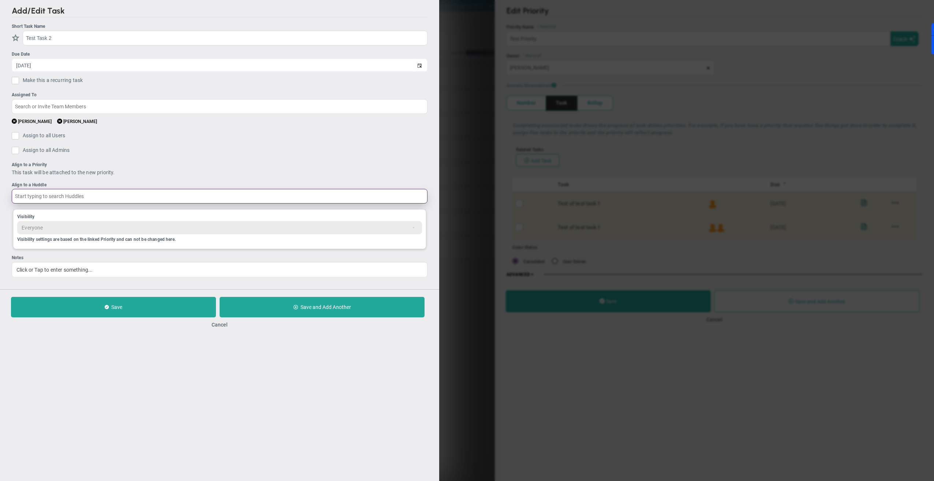
click at [68, 199] on input "text" at bounding box center [220, 196] width 416 height 15
click at [70, 198] on input "text" at bounding box center [220, 196] width 416 height 15
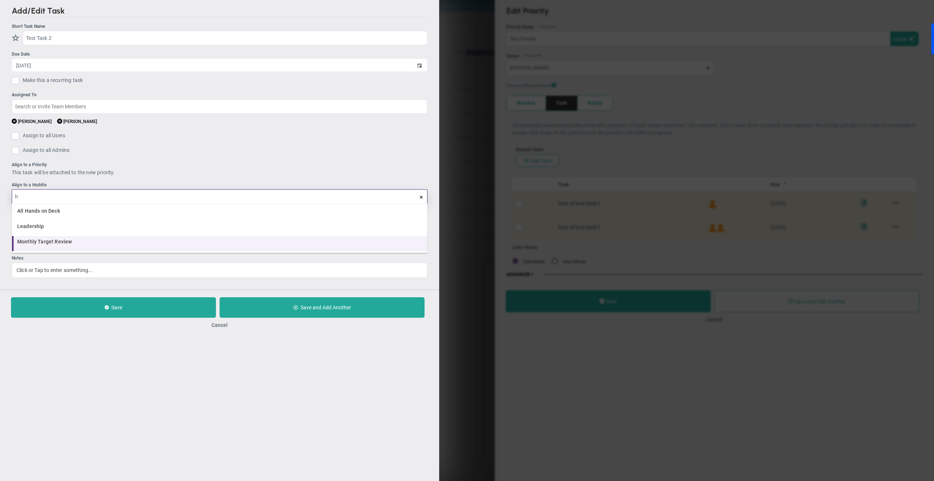
click at [50, 242] on span "Monthly Target Review" at bounding box center [44, 241] width 55 height 5
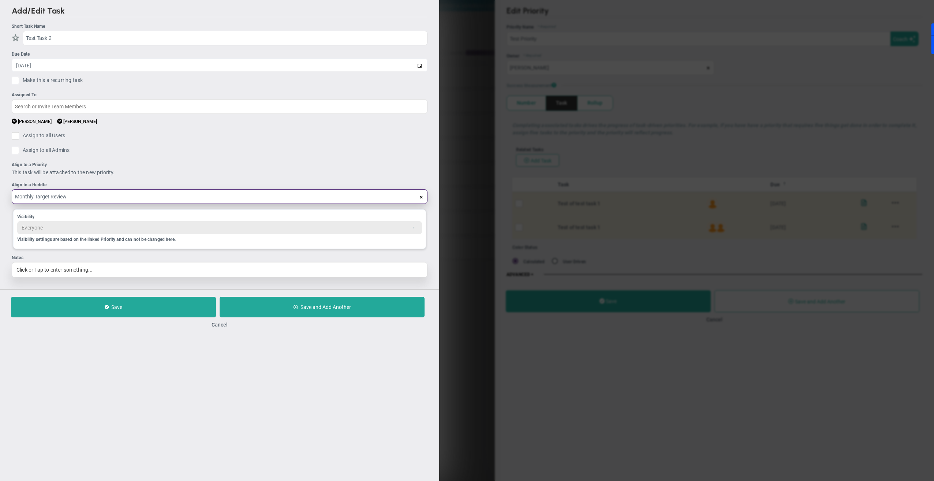
type input "Monthly Target Review"
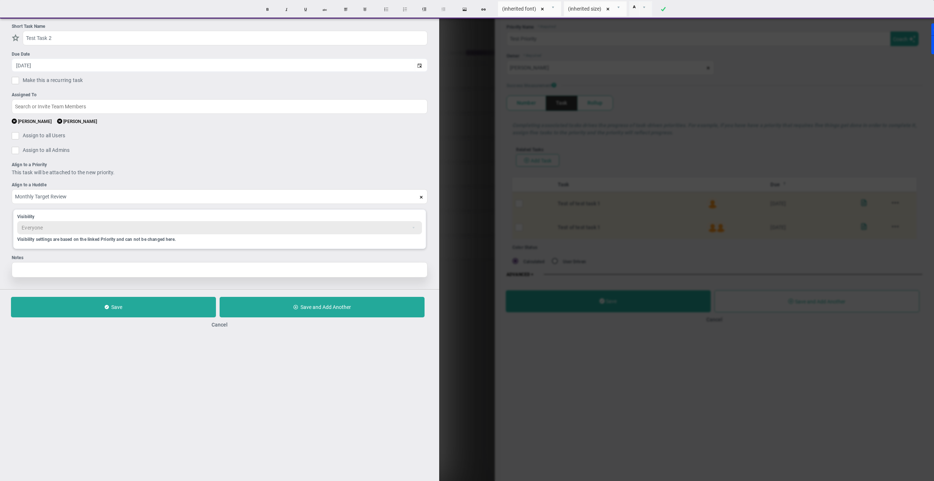
click at [85, 268] on div at bounding box center [220, 269] width 416 height 15
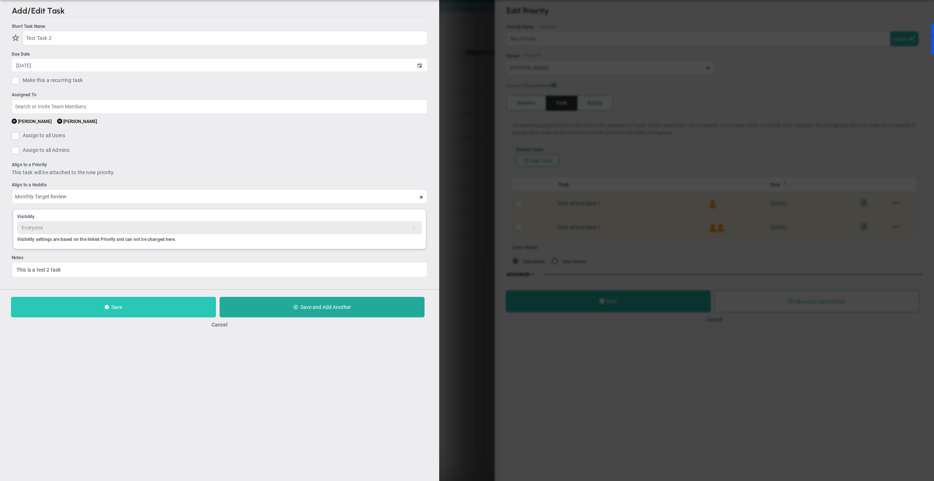
click at [159, 312] on button "Save" at bounding box center [113, 307] width 205 height 20
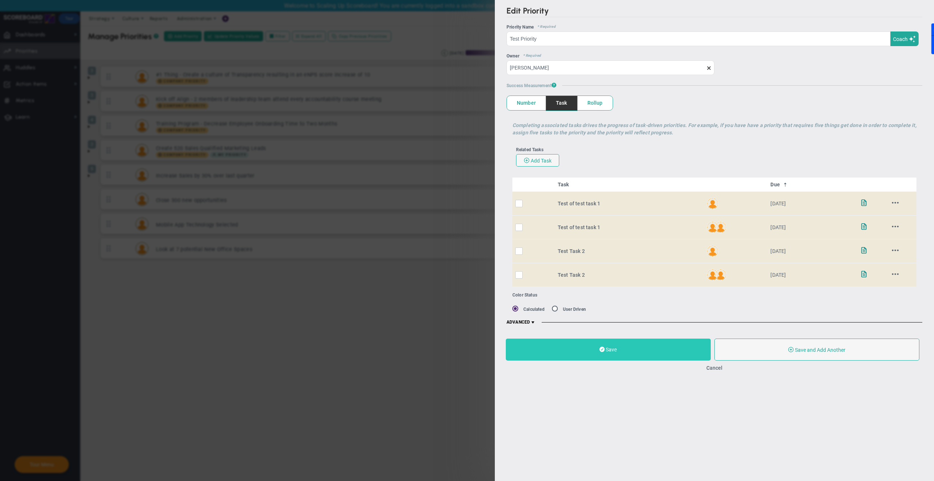
click at [625, 348] on button "Save" at bounding box center [608, 349] width 205 height 22
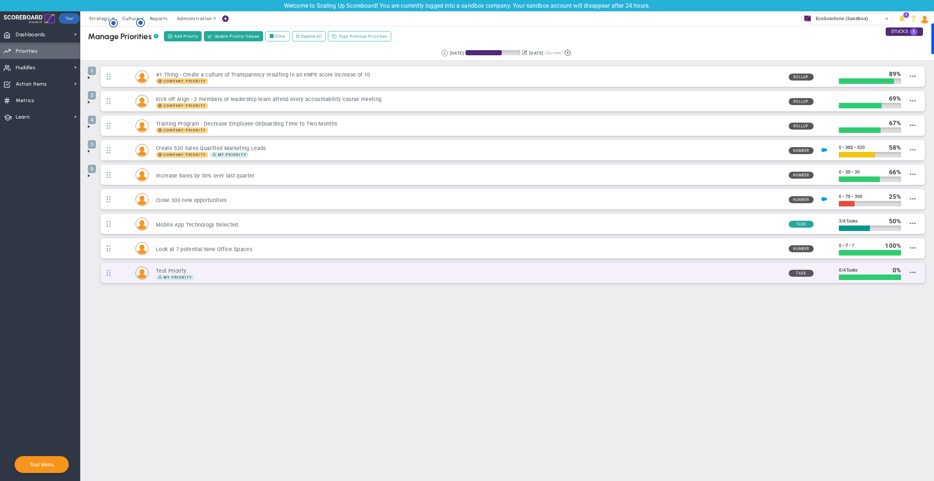
click at [259, 277] on div "My Priority" at bounding box center [469, 277] width 627 height 6
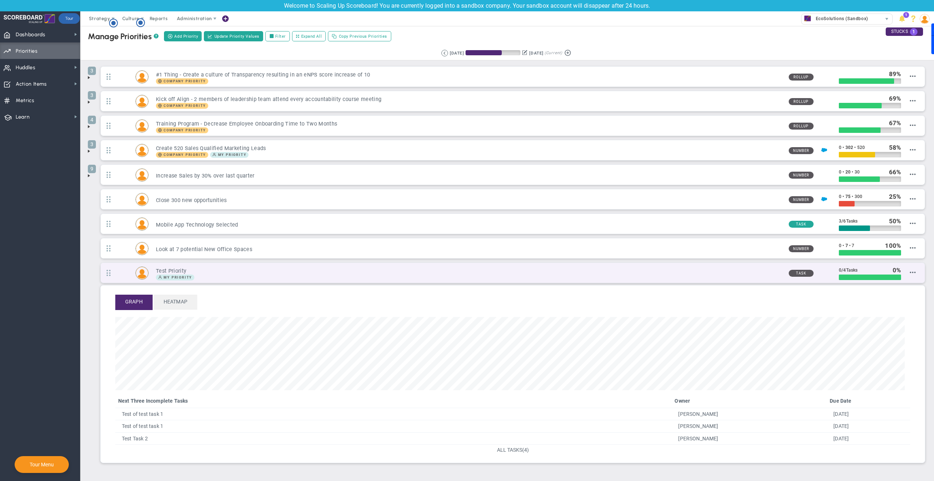
scroll to position [84, 789]
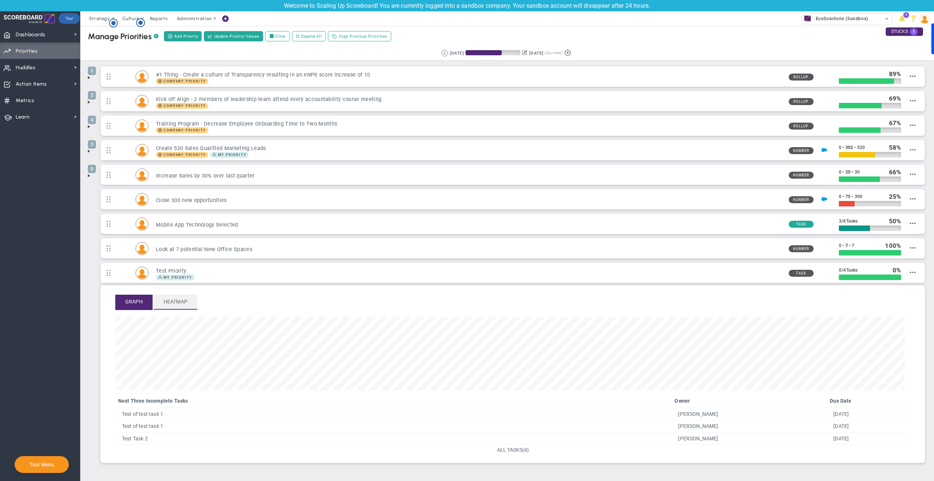
click at [187, 305] on span "Heatmap" at bounding box center [176, 302] width 44 height 14
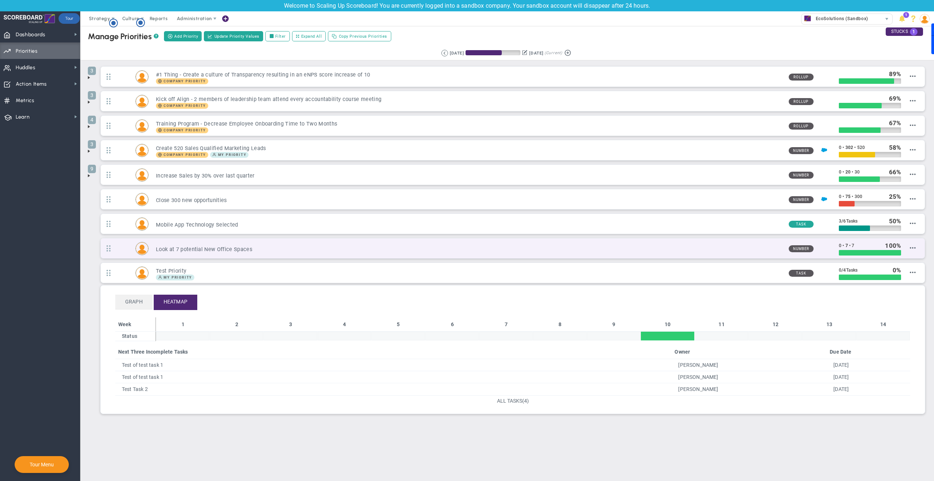
click at [285, 245] on div "Look at 7 potential New Office Spaces" at bounding box center [466, 248] width 634 height 9
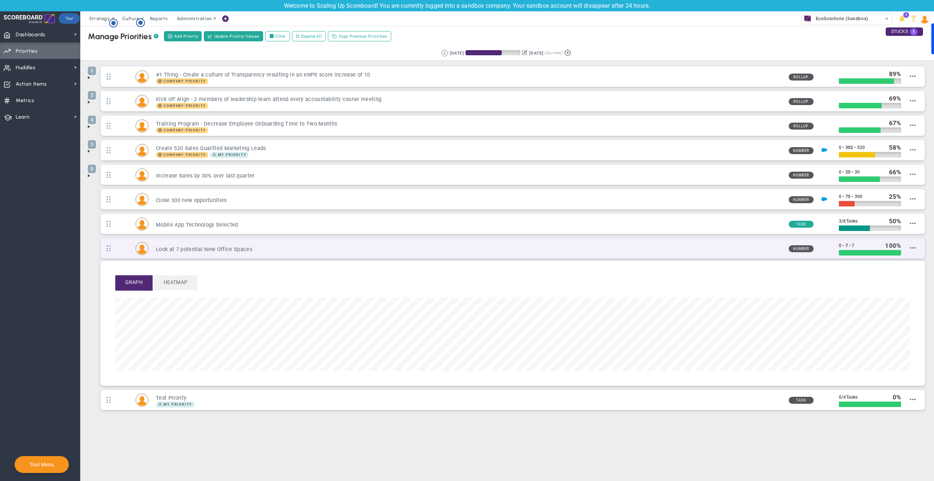
scroll to position [84, 795]
click at [284, 249] on h3 "Look at 7 potential New Office Spaces" at bounding box center [469, 249] width 627 height 7
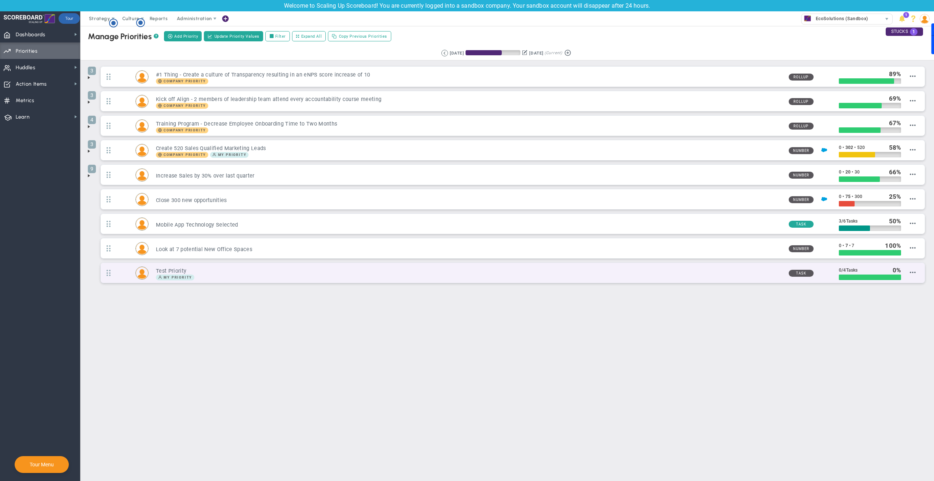
click at [278, 278] on div "My Priority" at bounding box center [469, 277] width 627 height 6
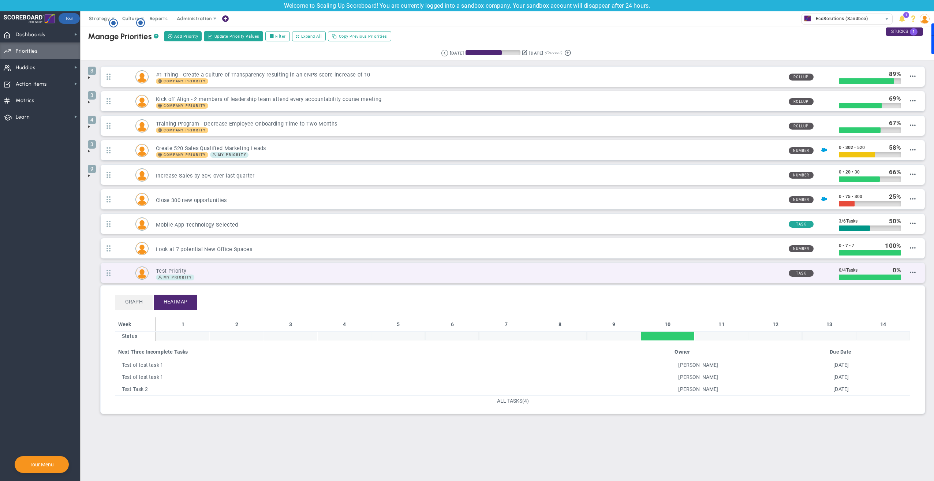
click at [278, 275] on div "My Priority" at bounding box center [469, 277] width 627 height 6
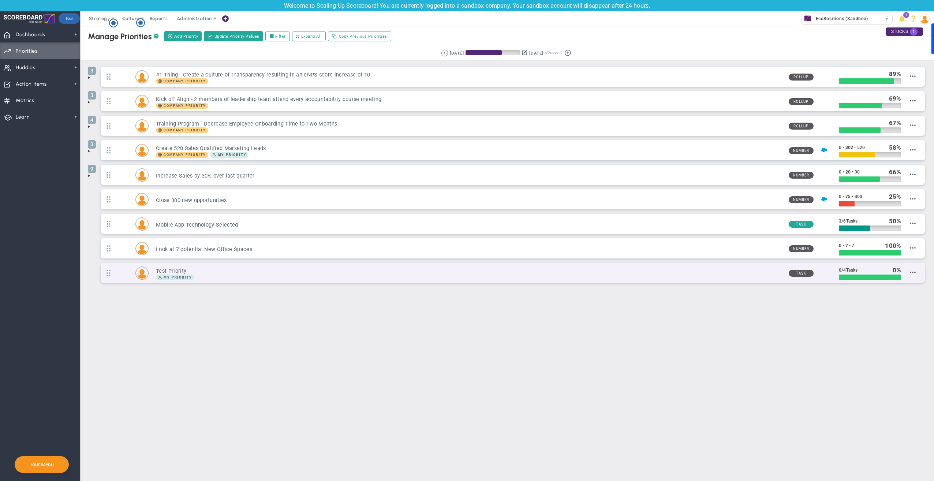
click at [286, 274] on h3 "Test Priority" at bounding box center [469, 270] width 627 height 7
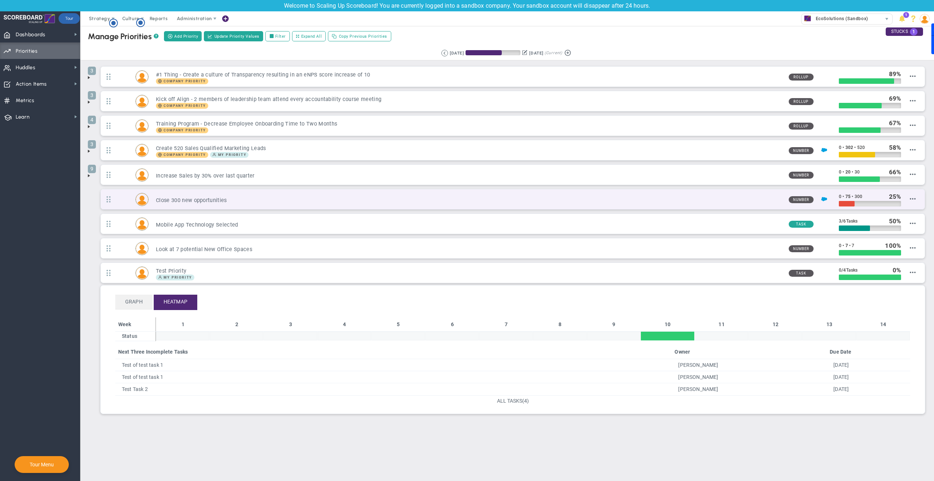
click at [279, 202] on h3 "Close 300 new opportunities" at bounding box center [469, 200] width 627 height 7
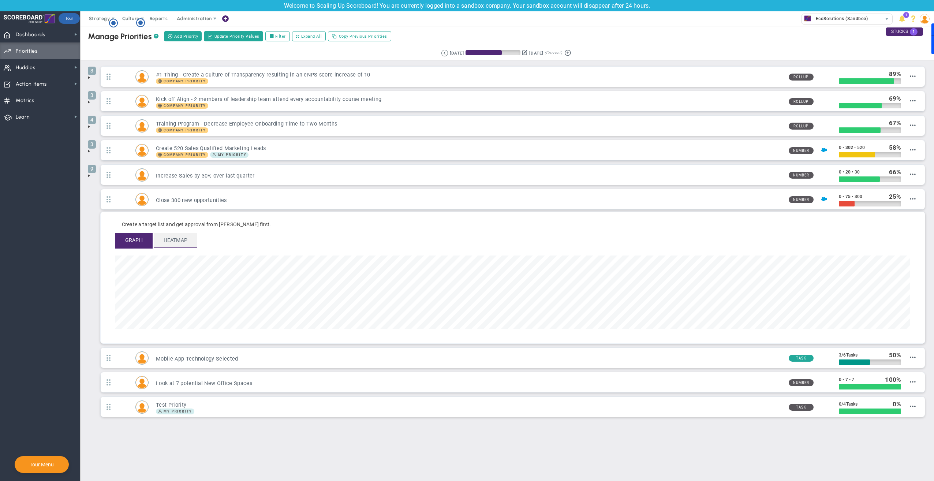
click at [190, 242] on span "Heatmap" at bounding box center [176, 240] width 44 height 14
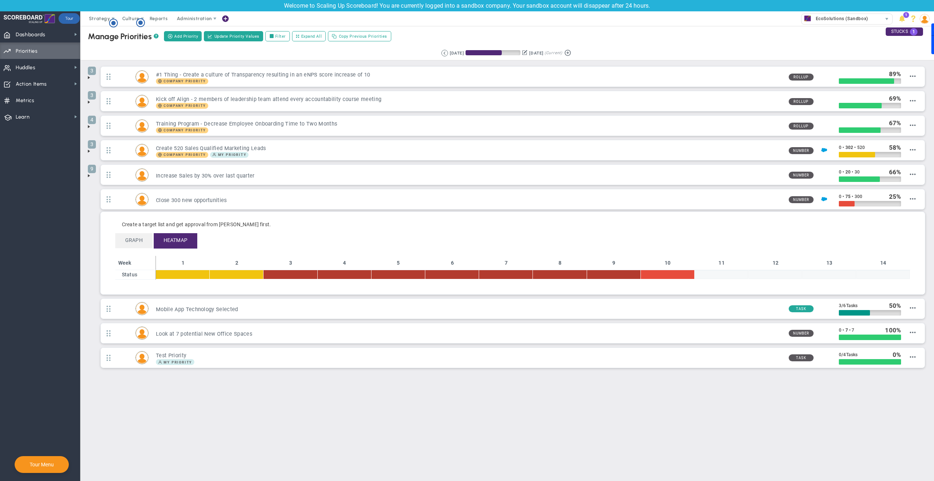
click at [321, 239] on ul "Graph Heatmap" at bounding box center [512, 240] width 795 height 15
click at [130, 273] on span "Status" at bounding box center [129, 274] width 15 height 6
click at [131, 278] on td "Status" at bounding box center [135, 275] width 40 height 10
click at [132, 274] on span "Status" at bounding box center [129, 274] width 15 height 6
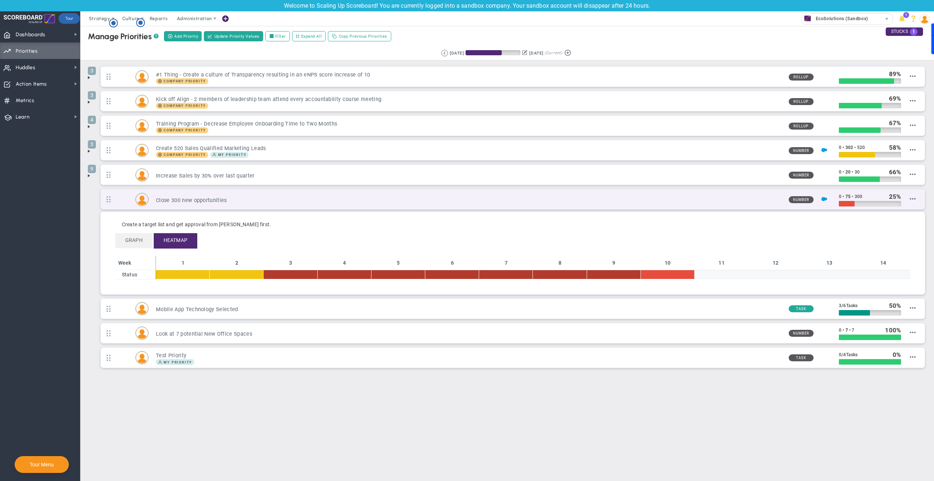
click at [213, 194] on div "Close 300 new opportunities Number 0 • 75 • 300" at bounding box center [513, 199] width 824 height 20
click at [212, 200] on h3 "Close 300 new opportunities" at bounding box center [469, 200] width 627 height 7
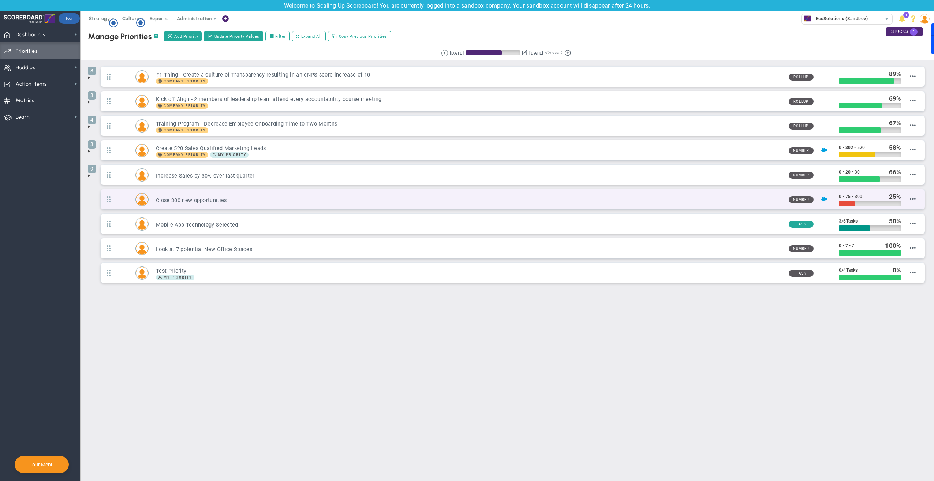
click at [213, 200] on h3 "Close 300 new opportunities" at bounding box center [469, 200] width 627 height 7
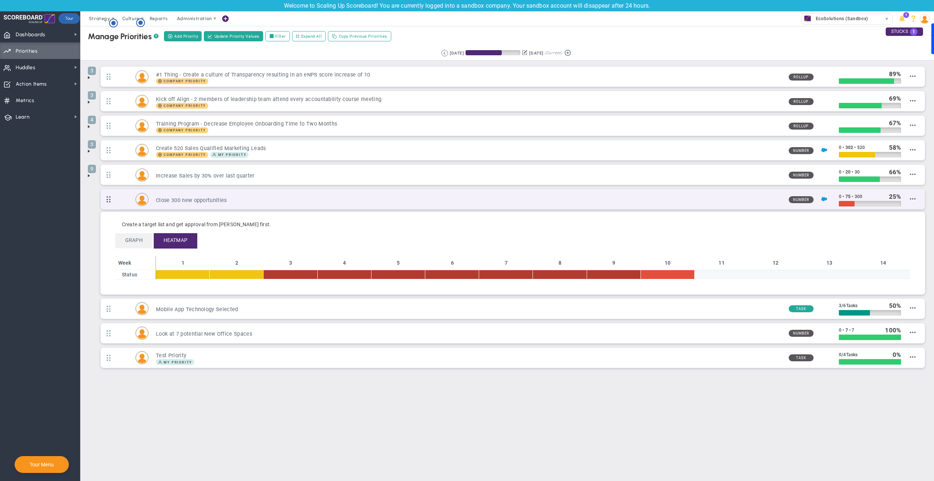
click at [109, 200] on span at bounding box center [109, 199] width 16 height 19
click at [913, 199] on span at bounding box center [912, 199] width 6 height 6
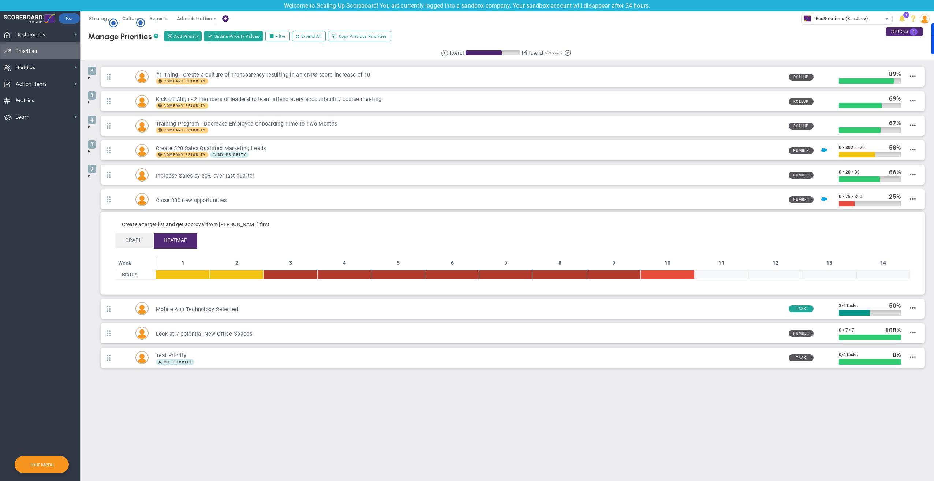
click at [481, 415] on main "Manage OKRs ? Manage Priorities ? Manage Projects ? Create Project Add Priority…" at bounding box center [506, 253] width 853 height 455
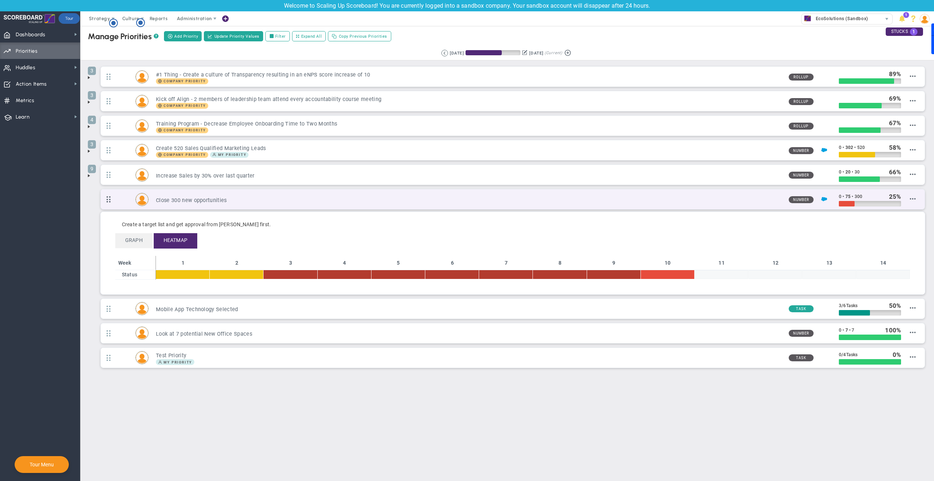
click at [114, 200] on span at bounding box center [109, 199] width 16 height 19
click at [281, 191] on div "Close 300 new opportunities Number 0 • 75 • 300" at bounding box center [513, 199] width 824 height 20
click at [283, 198] on h3 "Close 300 new opportunities" at bounding box center [469, 200] width 627 height 7
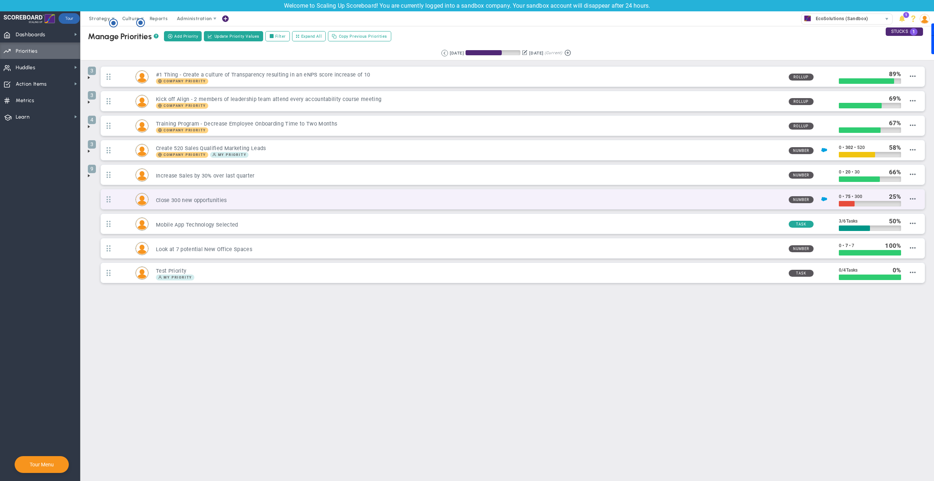
click at [282, 198] on h3 "Close 300 new opportunities" at bounding box center [469, 200] width 627 height 7
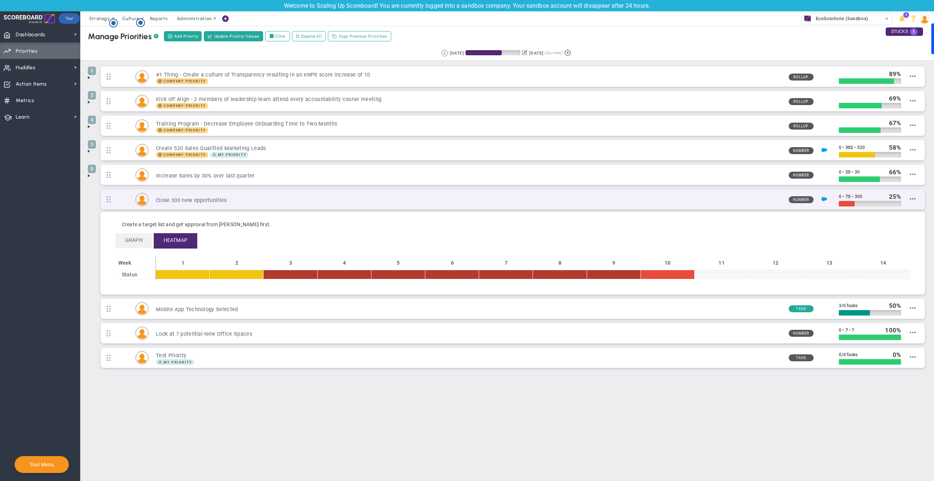
drag, startPoint x: 284, startPoint y: 200, endPoint x: 272, endPoint y: 202, distance: 11.8
click at [272, 202] on h3 "Close 300 new opportunities" at bounding box center [469, 200] width 627 height 7
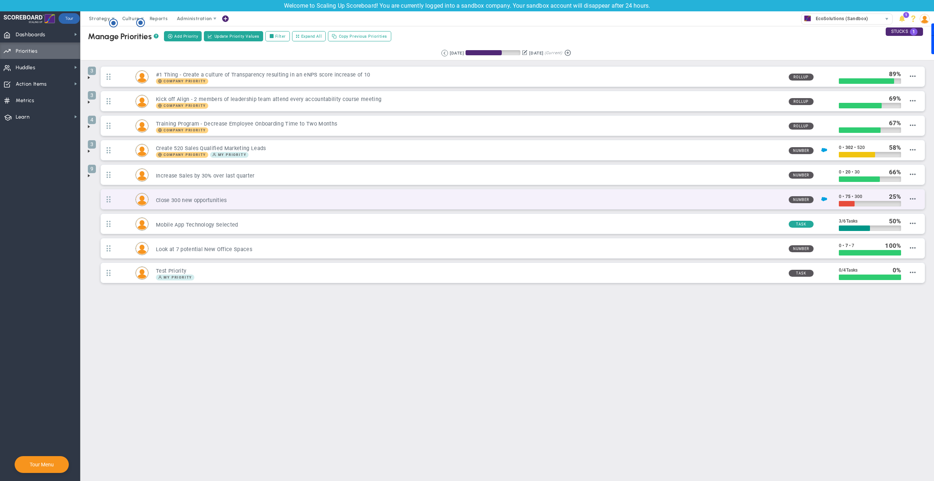
click at [380, 202] on h3 "Close 300 new opportunities" at bounding box center [469, 200] width 627 height 7
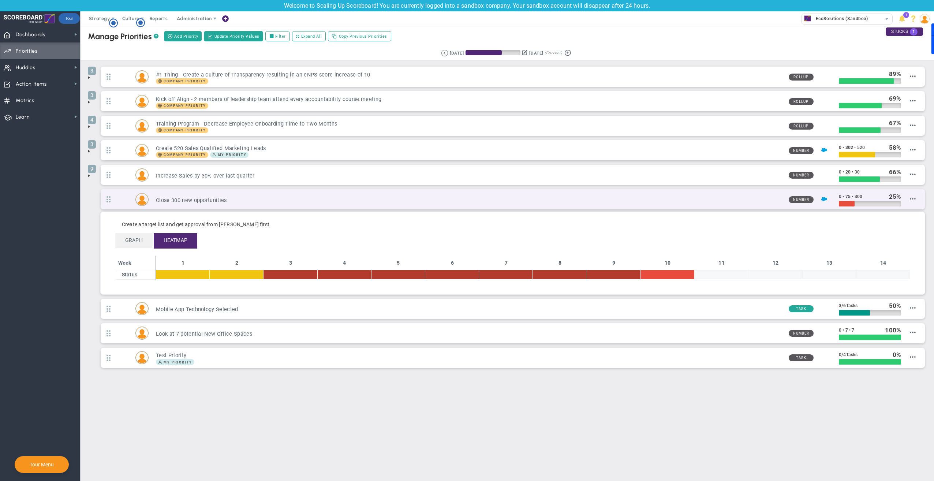
click at [800, 202] on span "Number" at bounding box center [800, 199] width 25 height 7
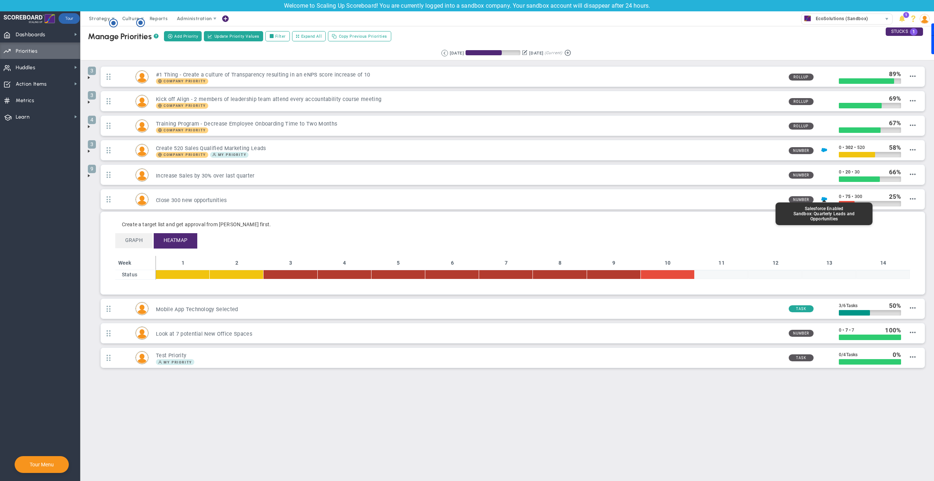
drag, startPoint x: 823, startPoint y: 198, endPoint x: 894, endPoint y: 218, distance: 73.7
click at [823, 198] on img at bounding box center [824, 199] width 6 height 6
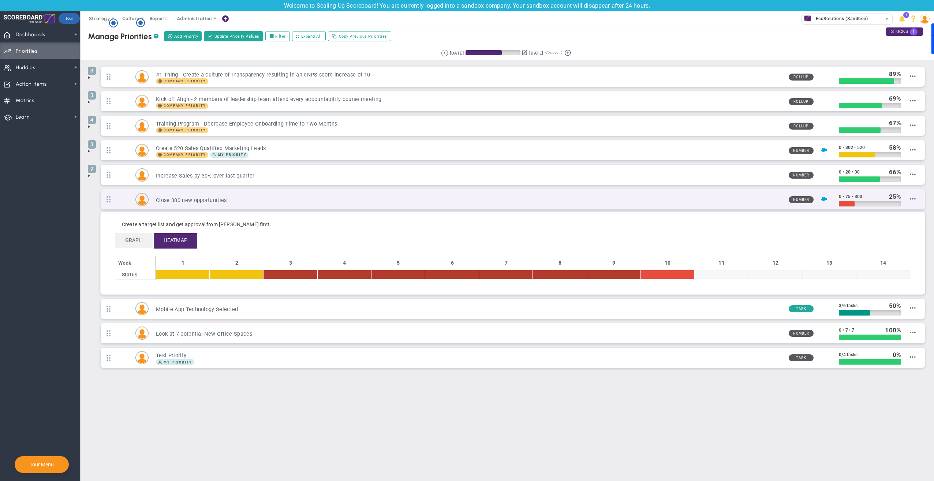
click at [915, 198] on div "Close 300 new opportunities Number 0 • 75 • 300" at bounding box center [513, 199] width 824 height 20
click at [907, 205] on span "Edit Priority" at bounding box center [903, 205] width 26 height 5
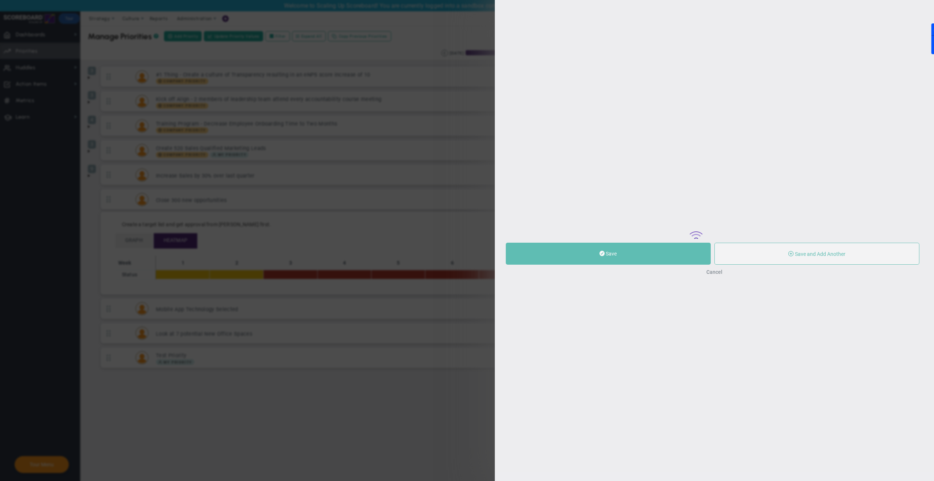
type input "Close 300 new opportunities"
type input "0"
type input "75"
type input "300"
radio input "true"
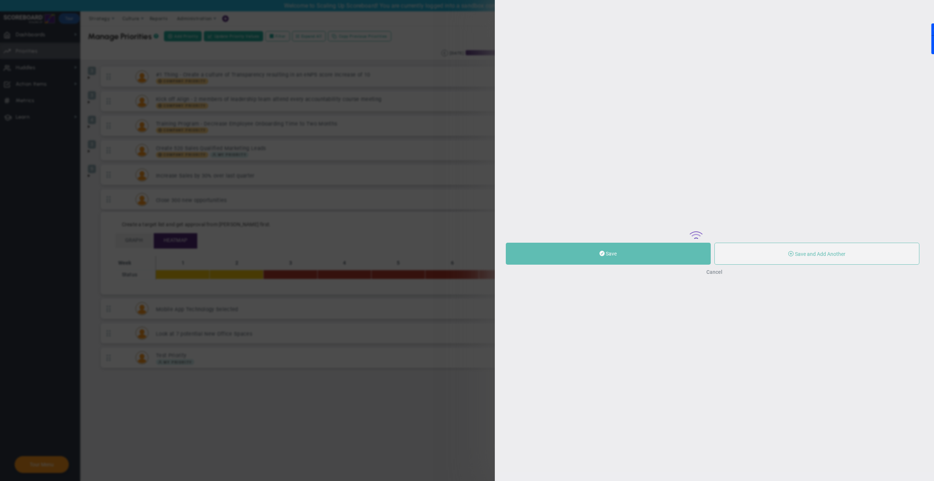
type input "[PERSON_NAME]"
type input "0"
type input "75"
type input "300"
radio input "true"
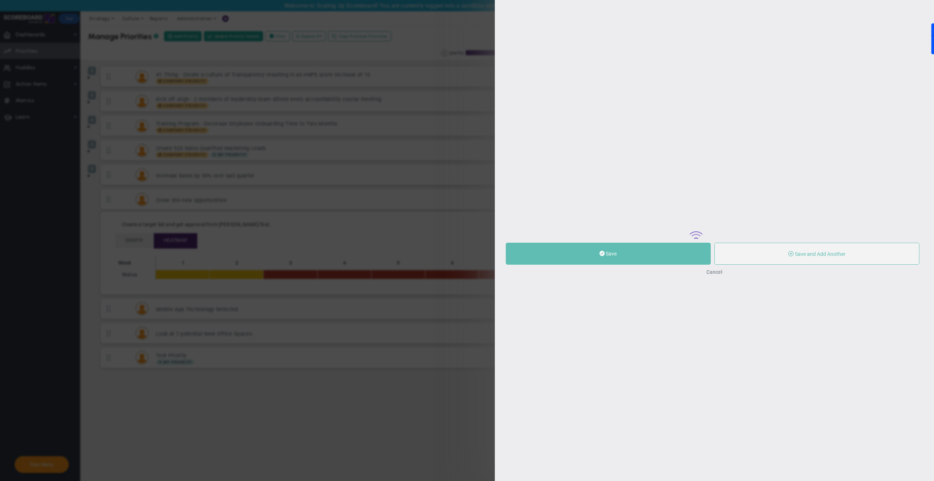
type input "Quarterly Opportunities : Salesforce"
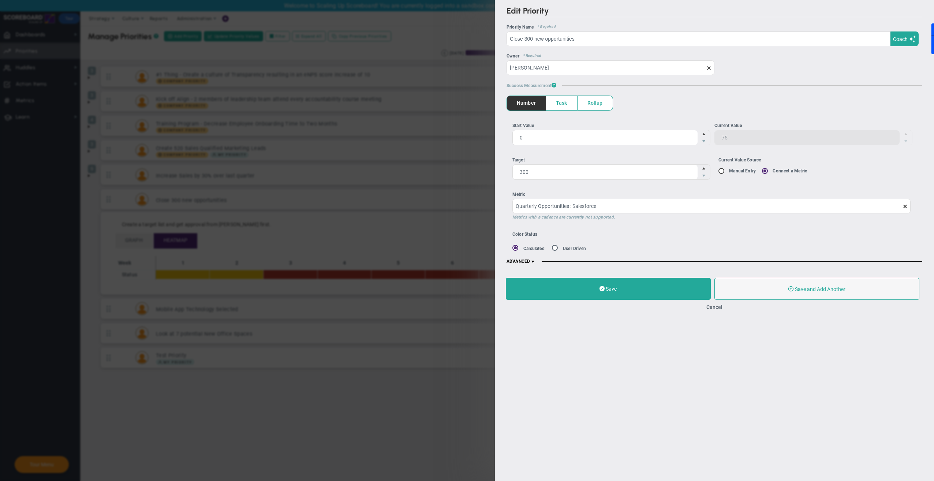
click at [622, 405] on div "Edit Priority OKR Name Priority Name Close 300 new opportunities Coach AI Coach…" at bounding box center [714, 240] width 439 height 481
click at [569, 102] on span "Task" at bounding box center [561, 103] width 31 height 14
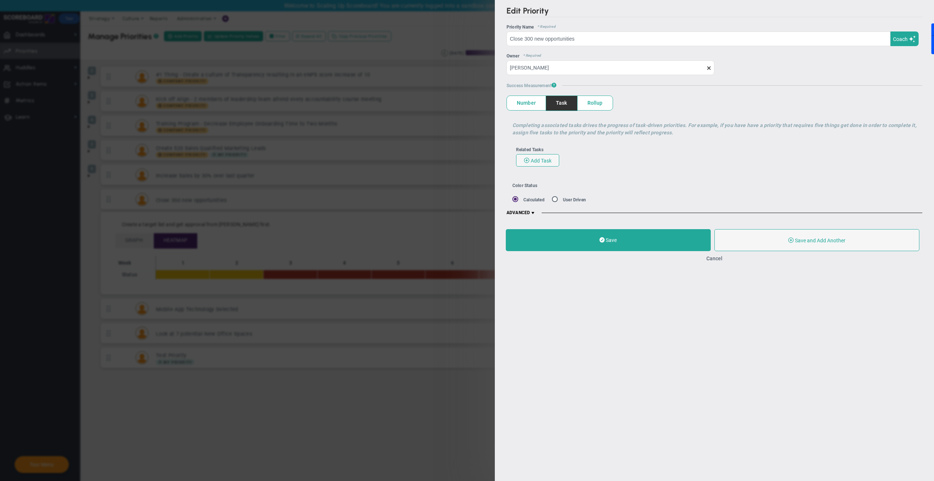
click at [601, 102] on span "Rollup" at bounding box center [594, 103] width 35 height 14
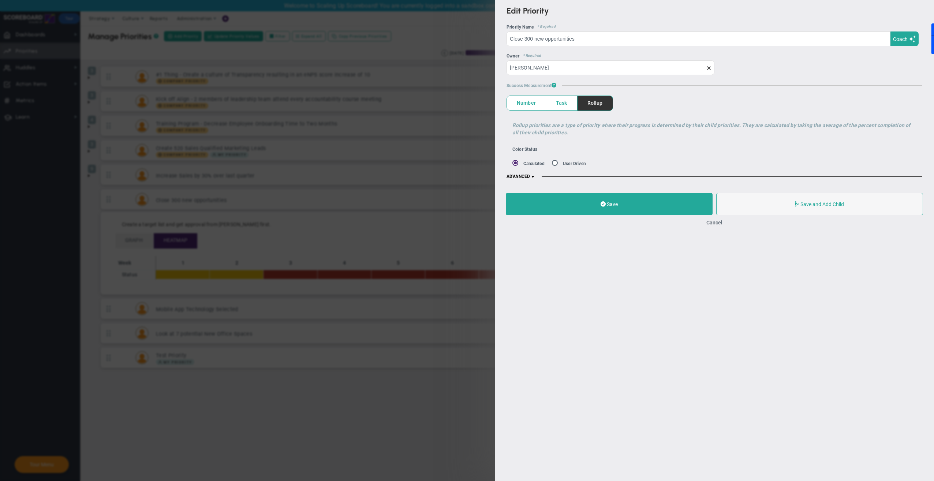
click at [525, 104] on span "Number" at bounding box center [526, 103] width 39 height 14
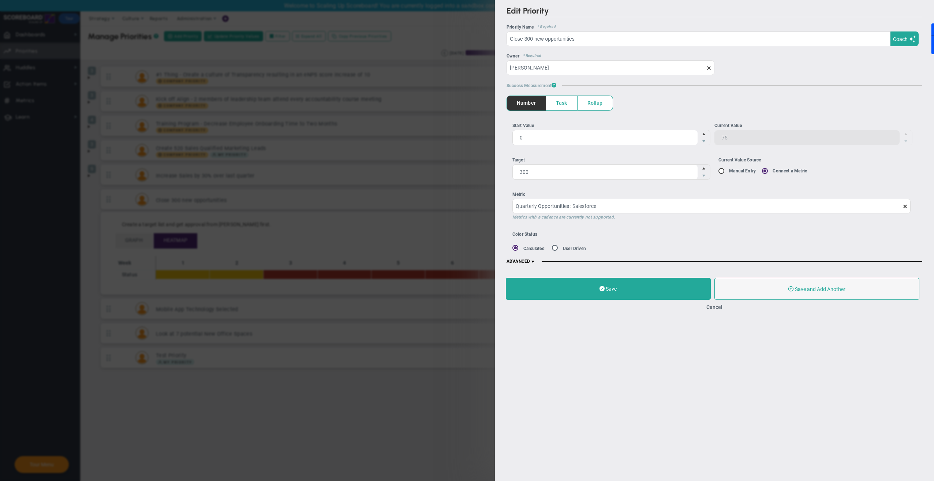
click at [409, 399] on div "Edit Priority OKR Name Priority Name Close 300 new opportunities Coach AI Coach…" at bounding box center [467, 240] width 934 height 481
click at [333, 29] on div "Edit Priority OKR Name Priority Name Close 300 new opportunities Coach AI Coach…" at bounding box center [467, 240] width 934 height 481
click at [386, 419] on div "Edit Priority OKR Name Priority Name Close 300 new opportunities Coach AI Coach…" at bounding box center [467, 240] width 934 height 481
click at [712, 307] on button "Cancel" at bounding box center [714, 307] width 16 height 6
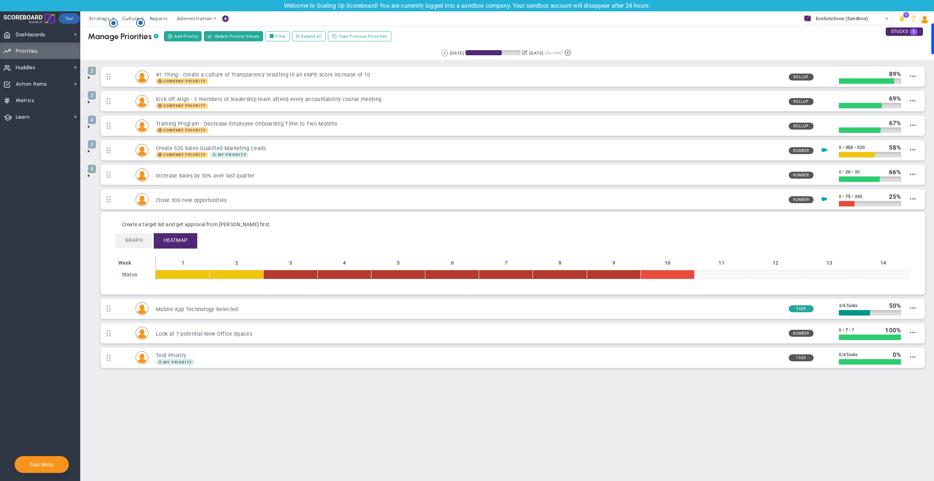
drag, startPoint x: 299, startPoint y: 450, endPoint x: 289, endPoint y: 440, distance: 14.5
click at [295, 446] on main "Manage OKRs ? Manage Priorities ? Manage Projects ? Create Project Add Priority…" at bounding box center [506, 253] width 853 height 455
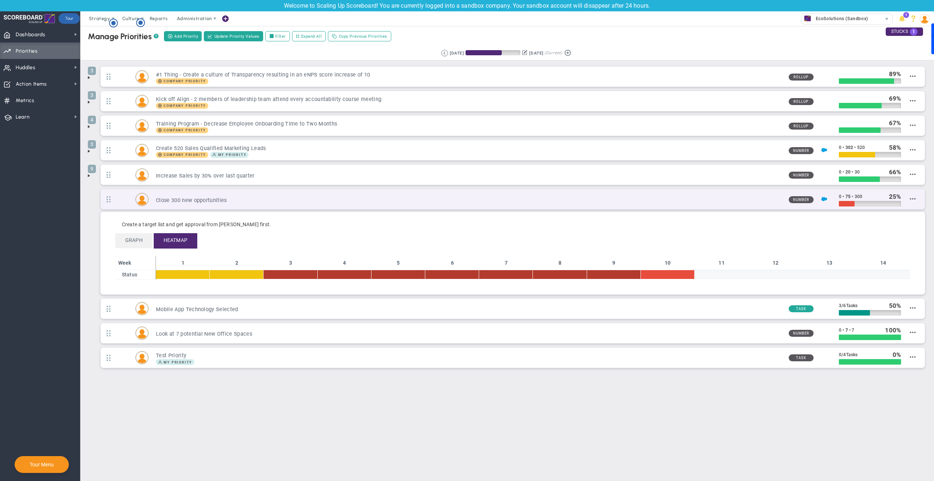
click at [143, 196] on img at bounding box center [142, 199] width 12 height 12
click at [139, 198] on img at bounding box center [142, 199] width 12 height 12
click at [917, 201] on div "Close 300 new opportunities Number 0 • 75 • 300" at bounding box center [513, 199] width 824 height 20
click at [908, 231] on span "Add/Edit Tasks" at bounding box center [899, 232] width 33 height 5
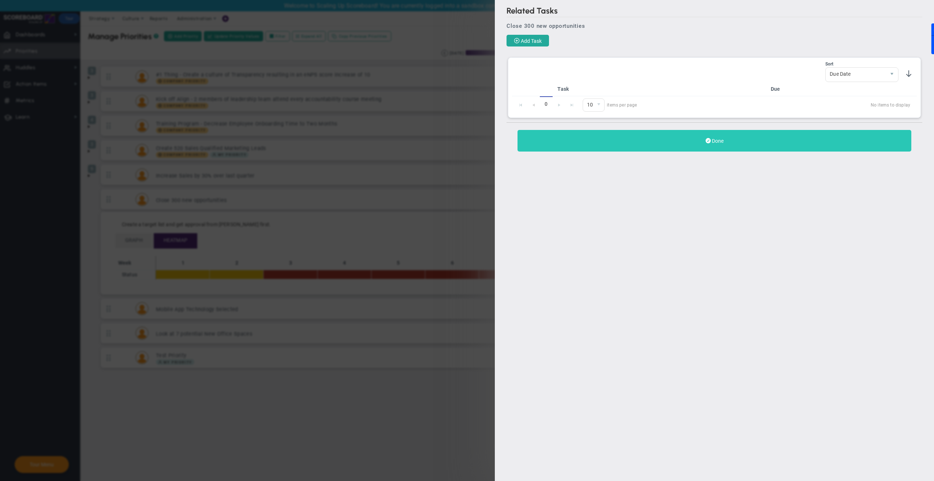
click at [708, 142] on span at bounding box center [707, 140] width 5 height 7
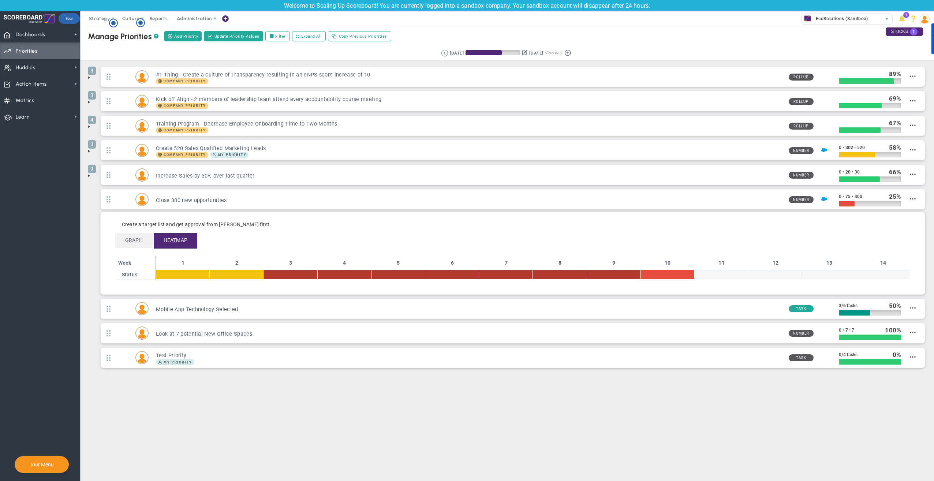
click at [384, 431] on main "Manage OKRs ? Manage Priorities ? Manage Projects ? Create Project Add Priority…" at bounding box center [506, 253] width 853 height 455
click at [381, 431] on main "Manage OKRs ? Manage Priorities ? Manage Projects ? Create Project Add Priority…" at bounding box center [506, 253] width 853 height 455
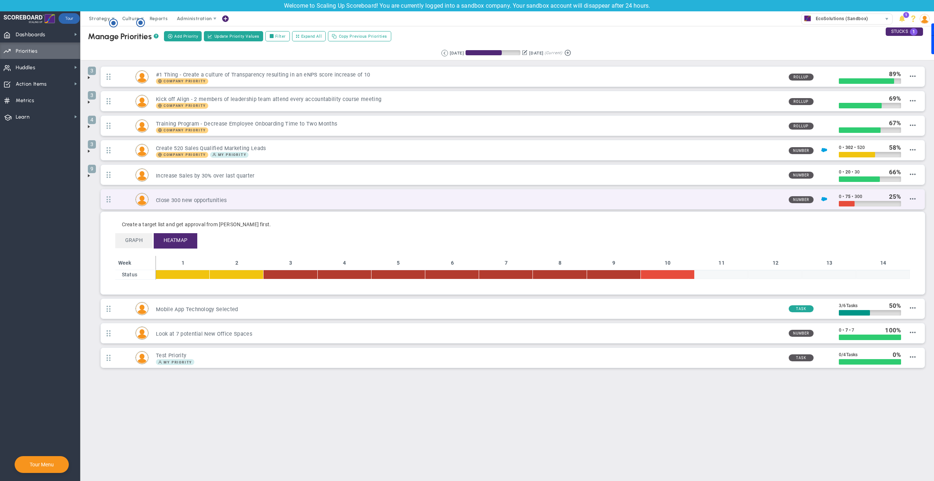
click at [286, 199] on h3 "Close 300 new opportunities" at bounding box center [469, 200] width 627 height 7
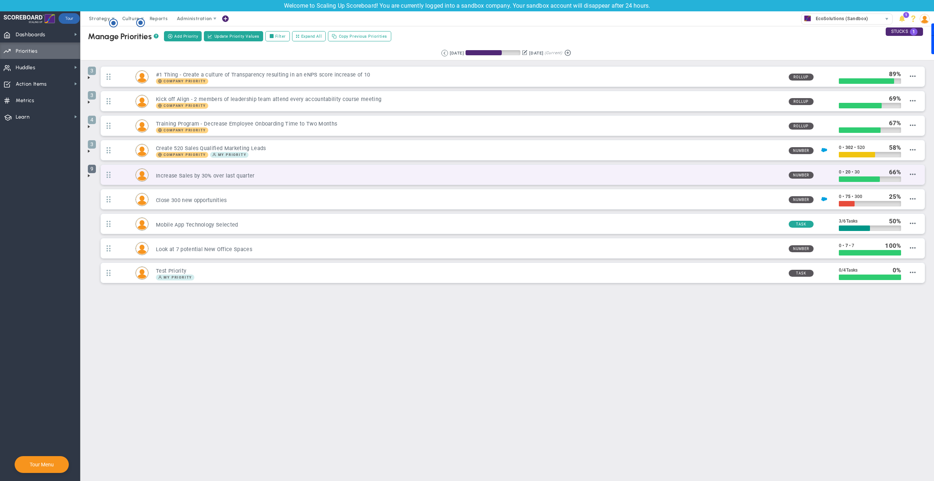
click at [94, 172] on span "9" at bounding box center [92, 169] width 8 height 8
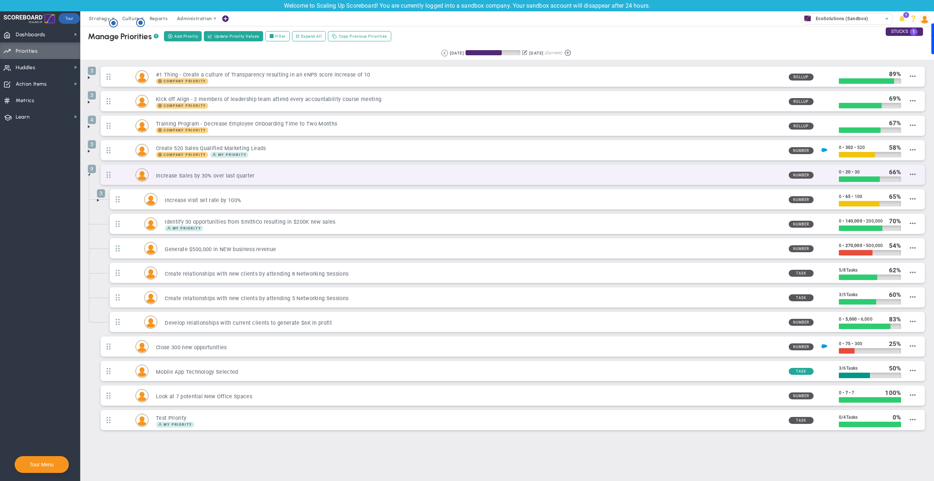
click at [214, 168] on div "9 Increase Sales by 30% over last quarter Number 0 • 20 • 30 66" at bounding box center [513, 175] width 824 height 20
click at [144, 174] on img at bounding box center [142, 175] width 12 height 12
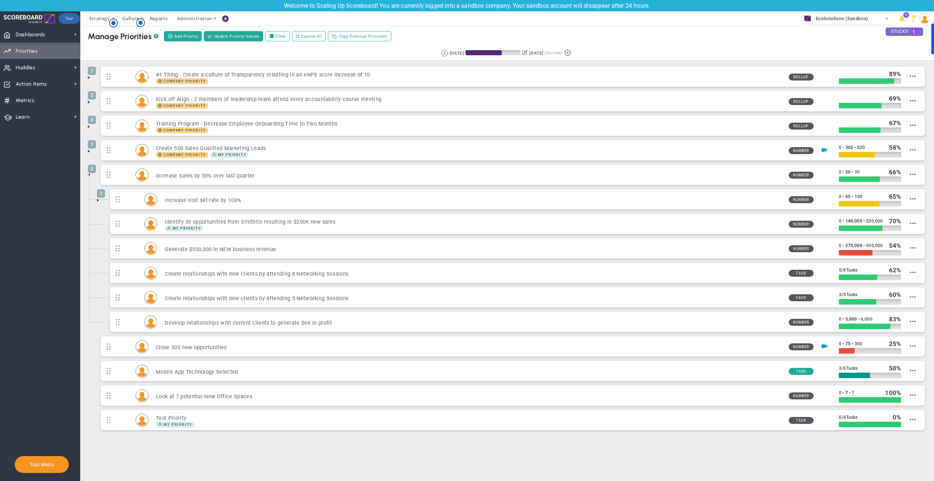
click at [900, 31] on div "STUCKS 1" at bounding box center [903, 31] width 37 height 8
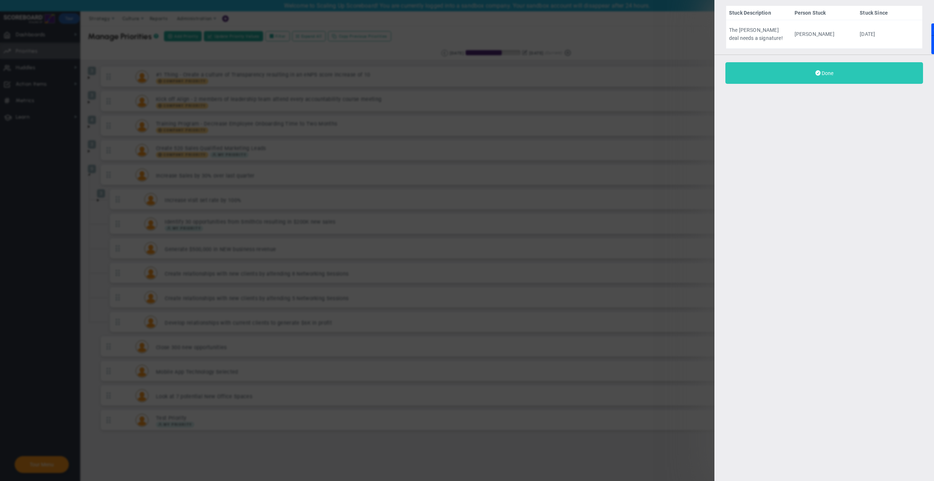
click at [836, 74] on button "Done" at bounding box center [824, 73] width 198 height 22
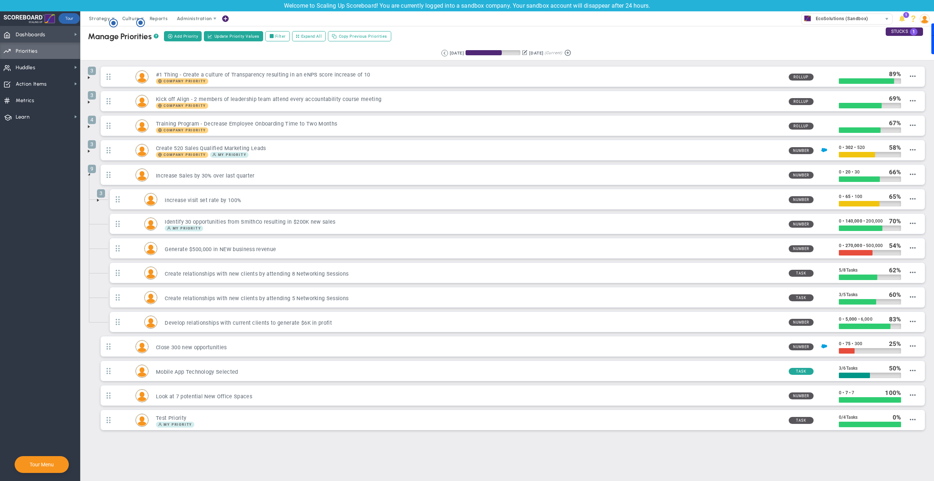
click at [52, 35] on span "Dashboards Dashboards" at bounding box center [40, 34] width 80 height 16
click at [100, 46] on span "Company Dashboard" at bounding box center [119, 47] width 47 height 7
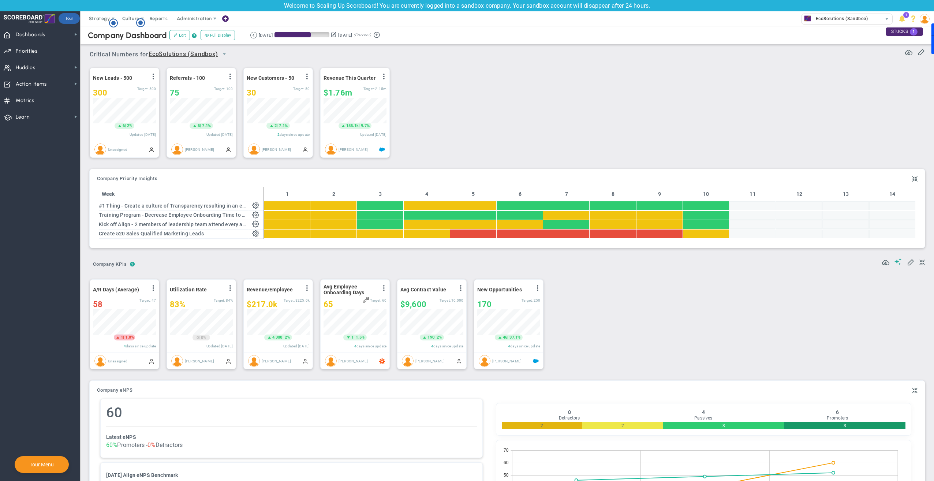
click at [477, 122] on div "New Leads - 500 View Historical Graph Edit Make "No Change" Update Add Past Upd…" at bounding box center [504, 112] width 844 height 103
click at [226, 54] on span "select" at bounding box center [224, 54] width 6 height 6
click at [163, 123] on li "Sales" at bounding box center [191, 121] width 81 height 15
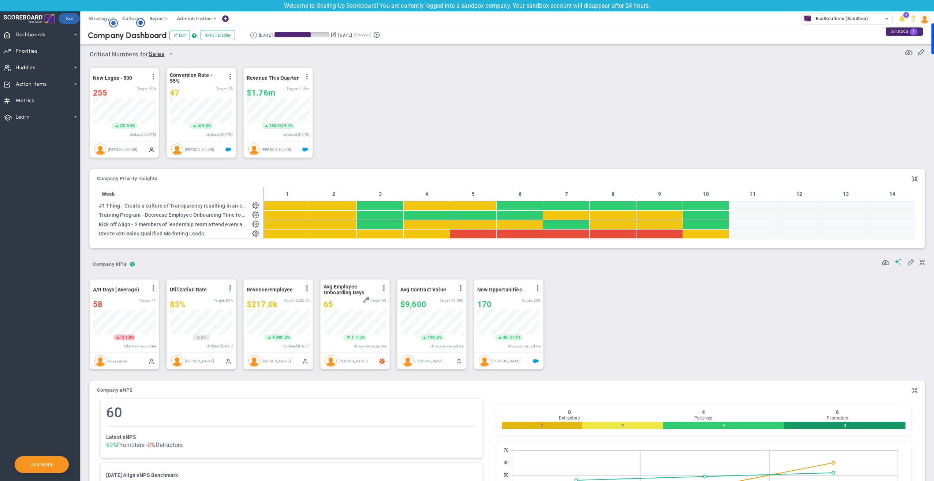
scroll to position [365819, 365782]
click at [140, 22] on circle "Hotspot (open by clicking or pressing space/enter)" at bounding box center [140, 22] width 7 height 7
click at [130, 19] on span "Culture" at bounding box center [130, 18] width 17 height 5
click at [146, 47] on span "Surveys" at bounding box center [141, 47] width 19 height 5
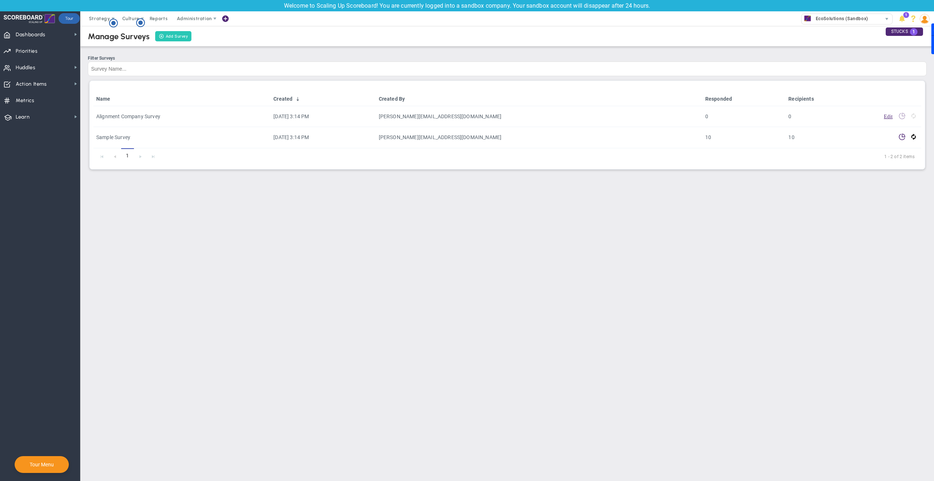
click at [175, 36] on link "Add Survey" at bounding box center [173, 36] width 36 height 10
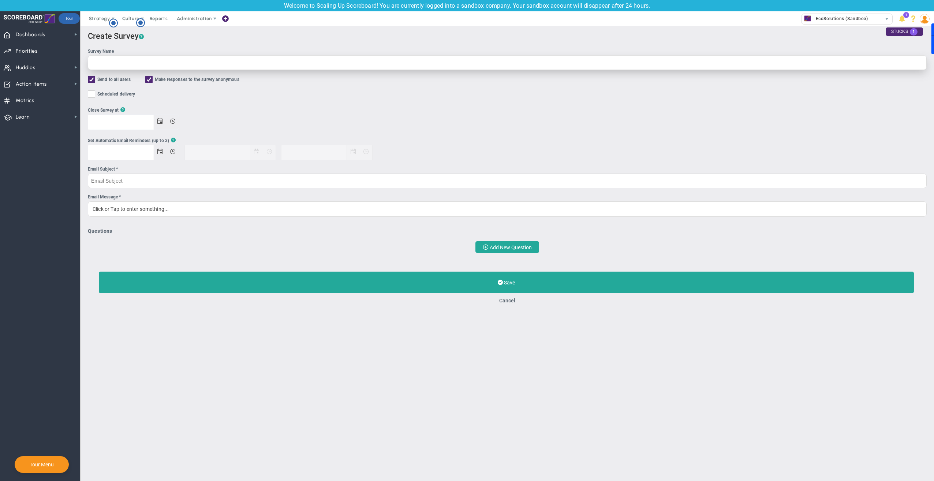
click at [135, 66] on input "Survey Name" at bounding box center [507, 62] width 839 height 15
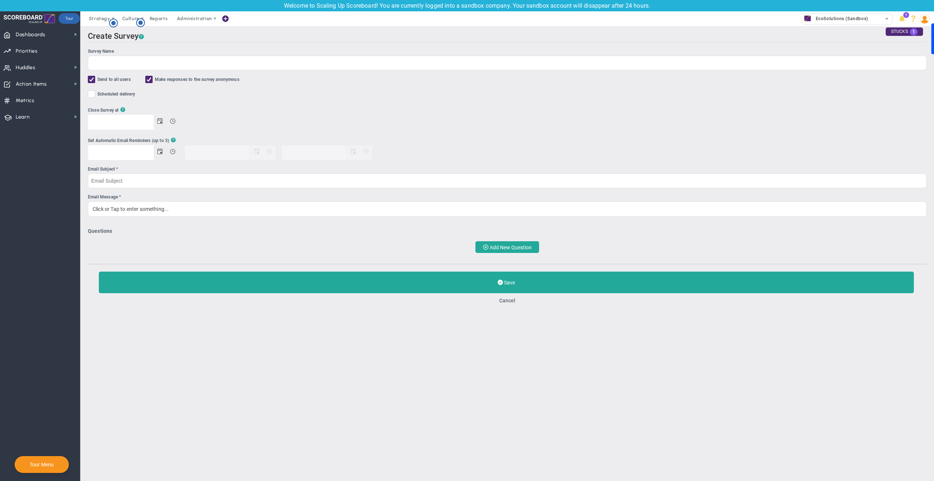
click at [126, 128] on input "Close Survey at ?" at bounding box center [120, 122] width 65 height 15
click at [157, 123] on span "Open the date view" at bounding box center [160, 121] width 6 height 6
click at [153, 123] on input "Close Survey at ?" at bounding box center [120, 122] width 65 height 15
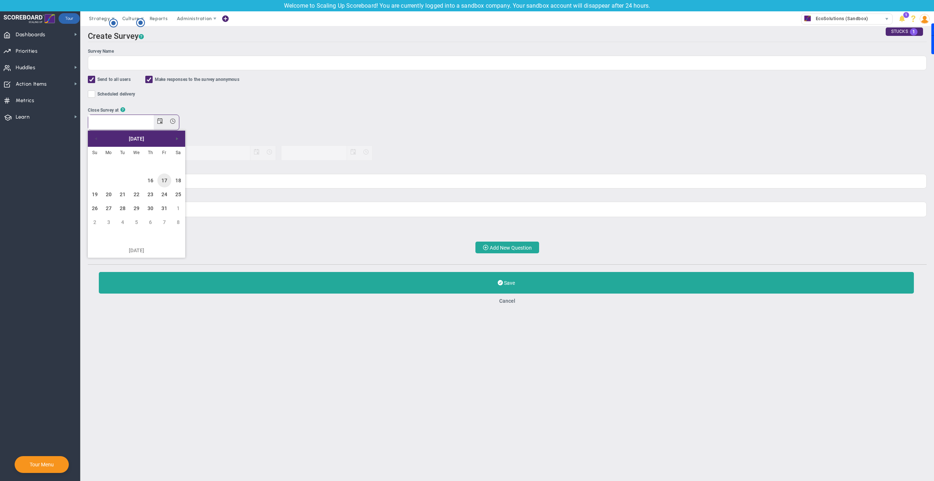
click at [161, 179] on link "17" at bounding box center [164, 180] width 14 height 14
type input "[DATE] 3:31 PM"
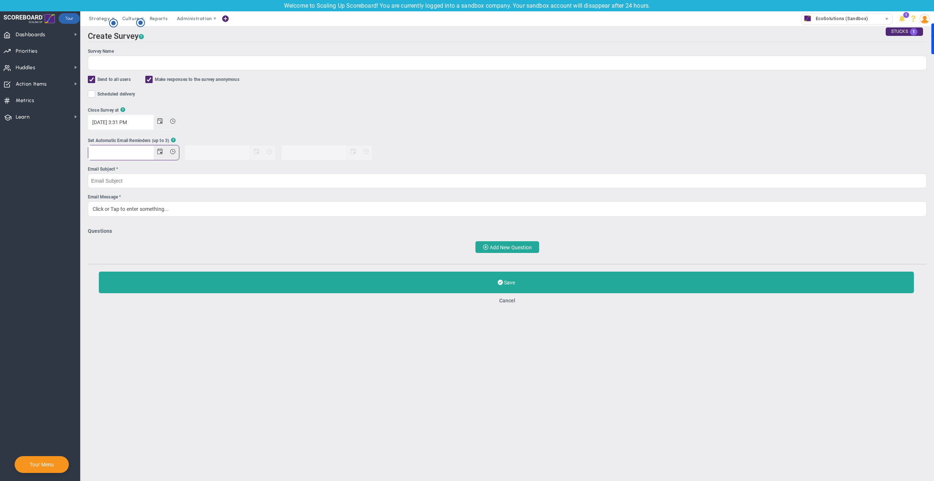
click at [120, 158] on input "text" at bounding box center [120, 152] width 65 height 15
click at [157, 154] on span "Open the date view" at bounding box center [160, 152] width 6 height 6
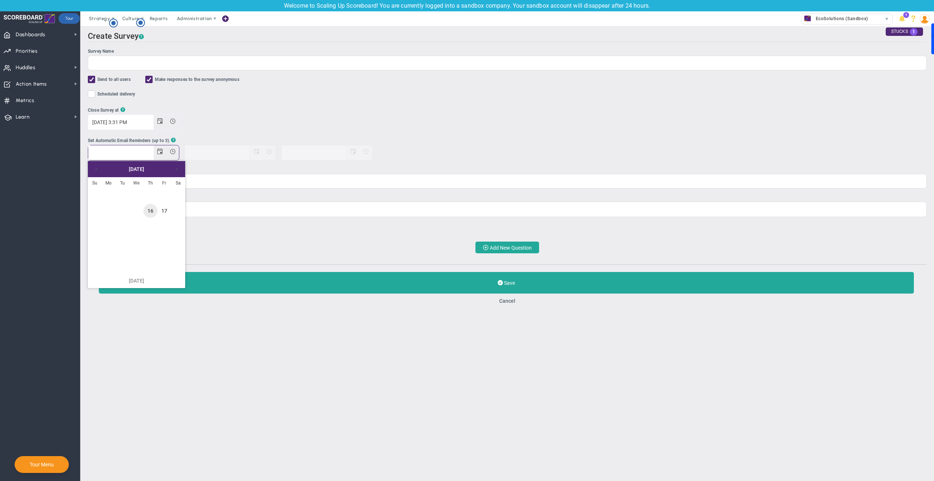
click at [151, 211] on link "16" at bounding box center [150, 211] width 14 height 14
type input "[DATE] 3:31 AM"
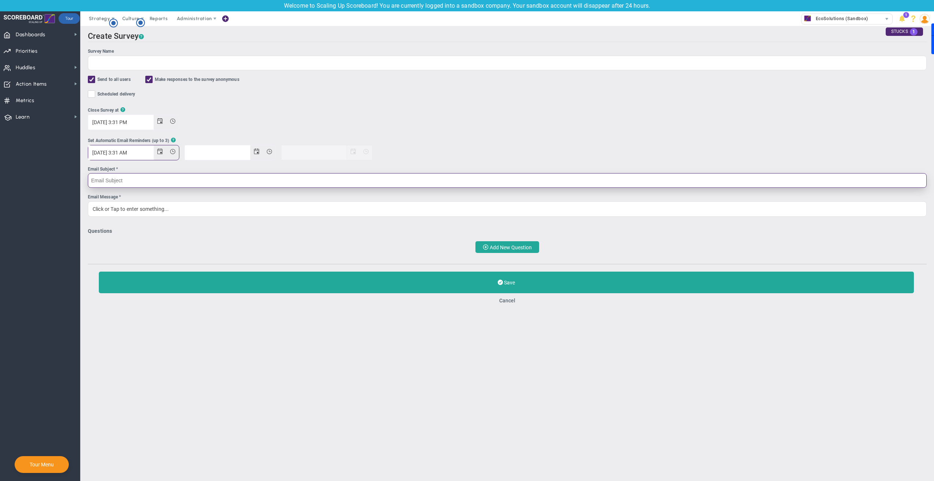
click at [166, 178] on input "Email Subject *" at bounding box center [507, 180] width 839 height 15
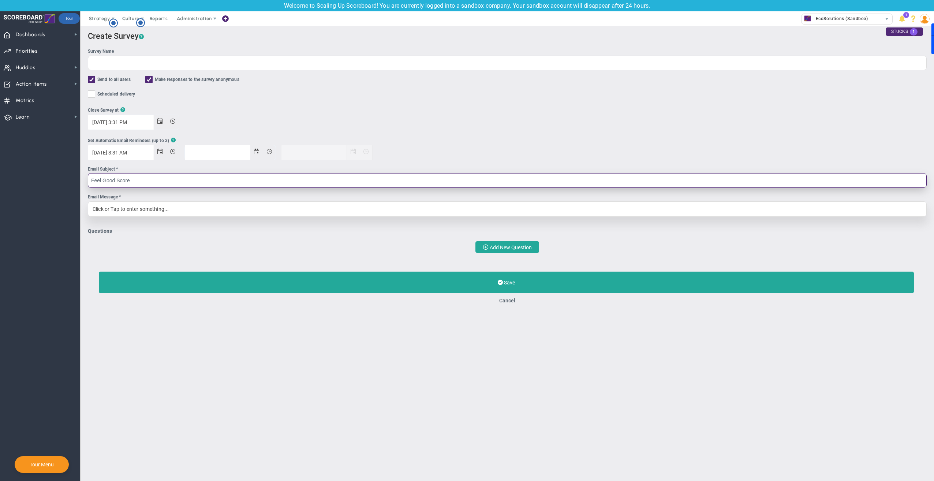
type input "Feel Good Score"
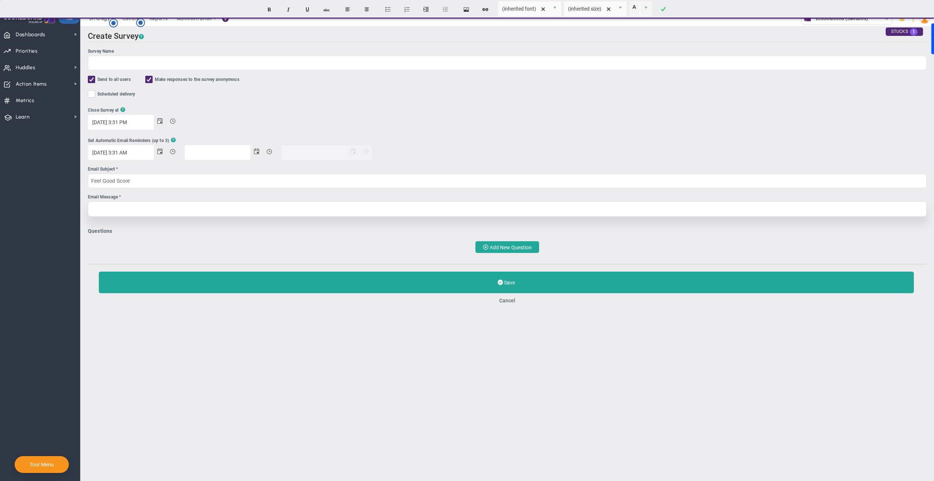
click at [308, 209] on div at bounding box center [507, 208] width 839 height 15
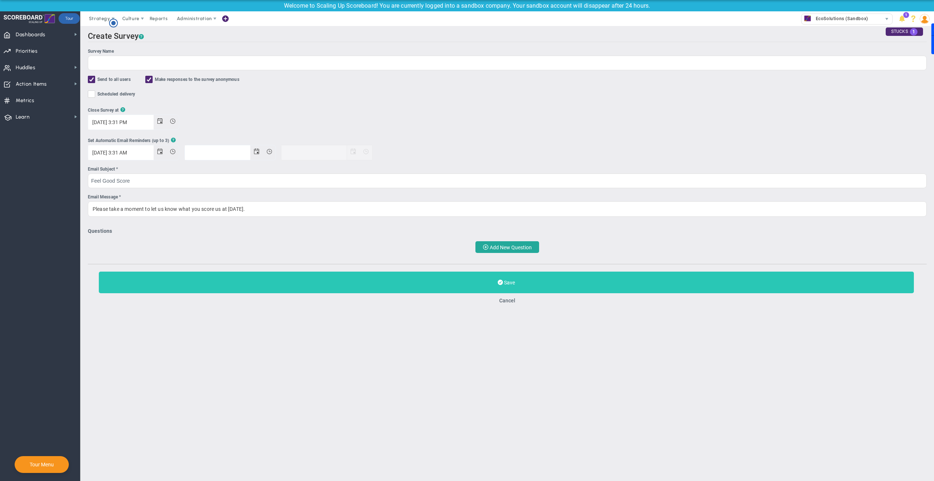
click at [463, 286] on button "Save" at bounding box center [506, 282] width 815 height 22
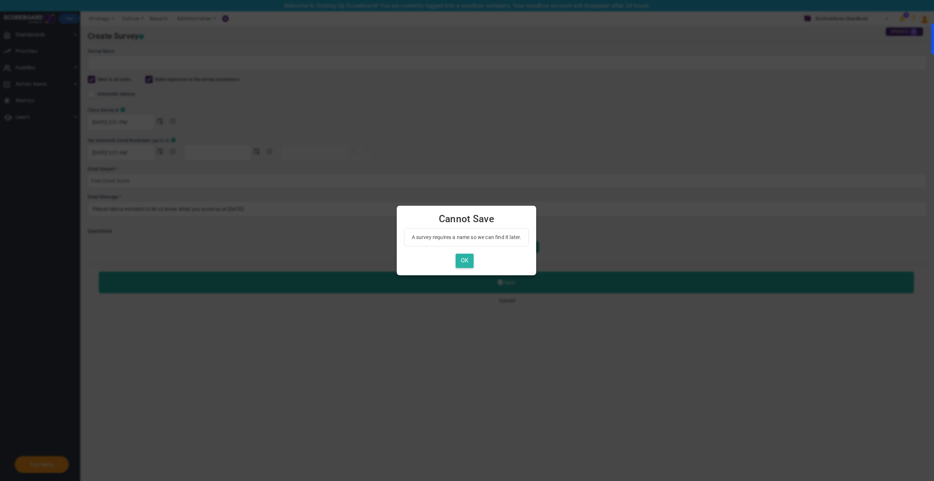
click at [468, 260] on button "OK" at bounding box center [464, 261] width 18 height 14
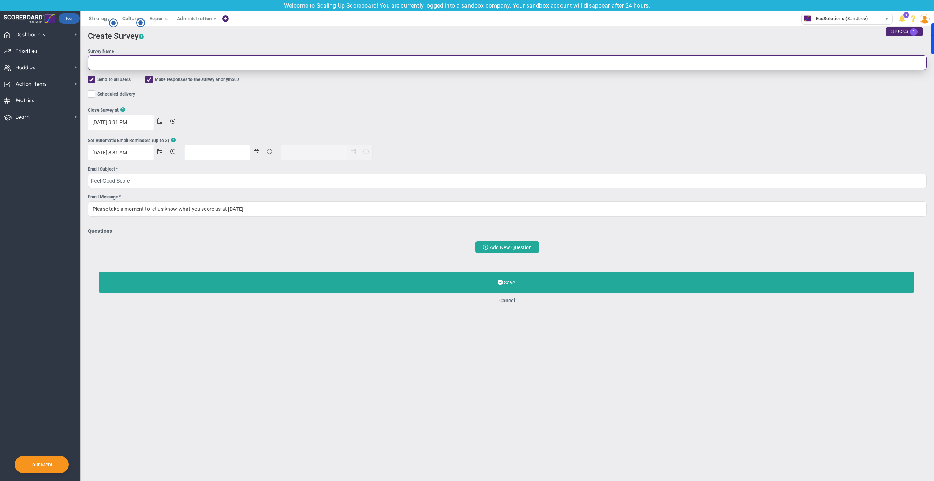
click at [100, 62] on input "Survey Name" at bounding box center [507, 62] width 839 height 15
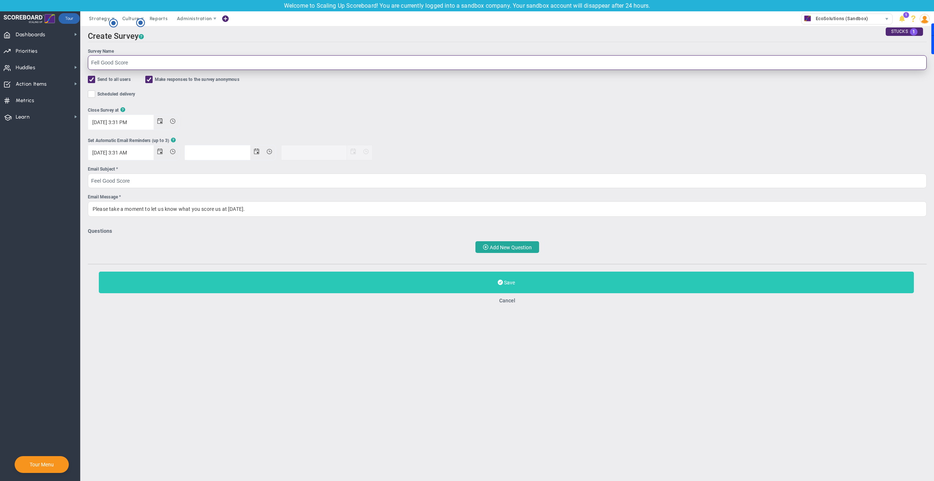
type input "Fell Good Score"
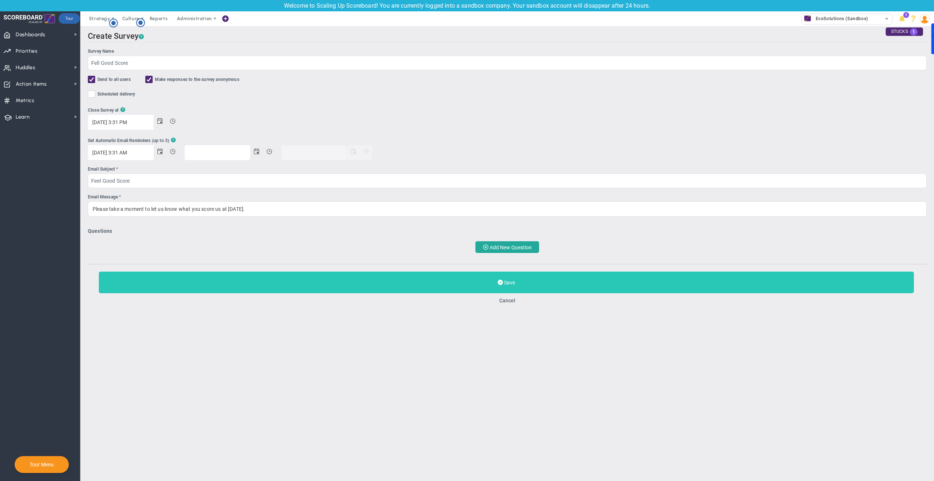
click at [521, 284] on button "Save" at bounding box center [506, 282] width 815 height 22
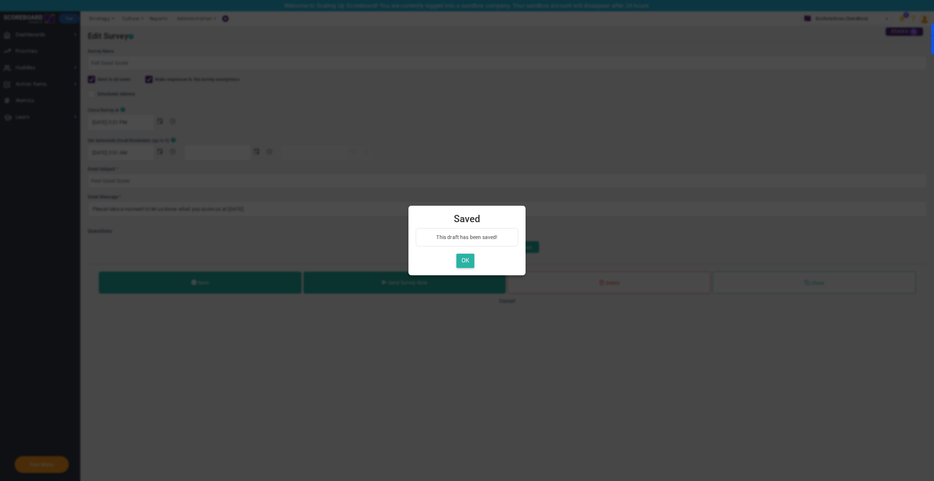
click at [461, 259] on button "OK" at bounding box center [465, 261] width 18 height 14
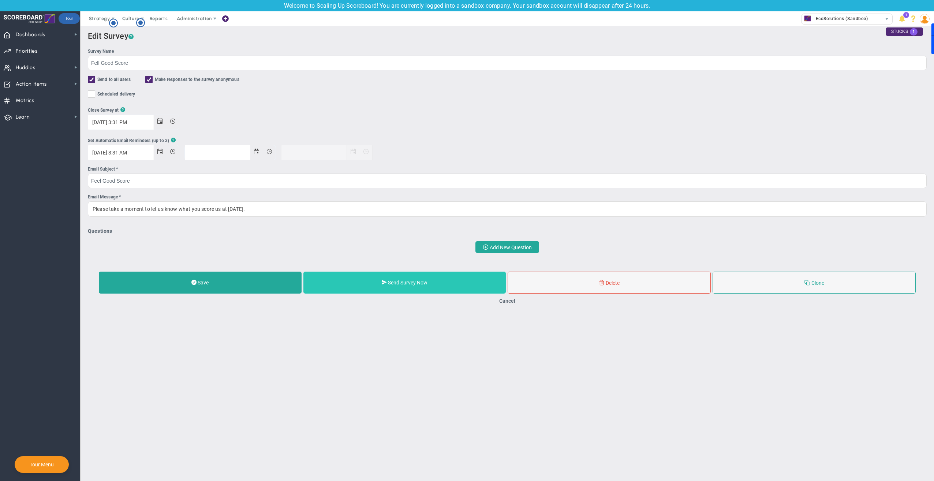
click at [380, 282] on button "Send Survey Now" at bounding box center [404, 282] width 203 height 22
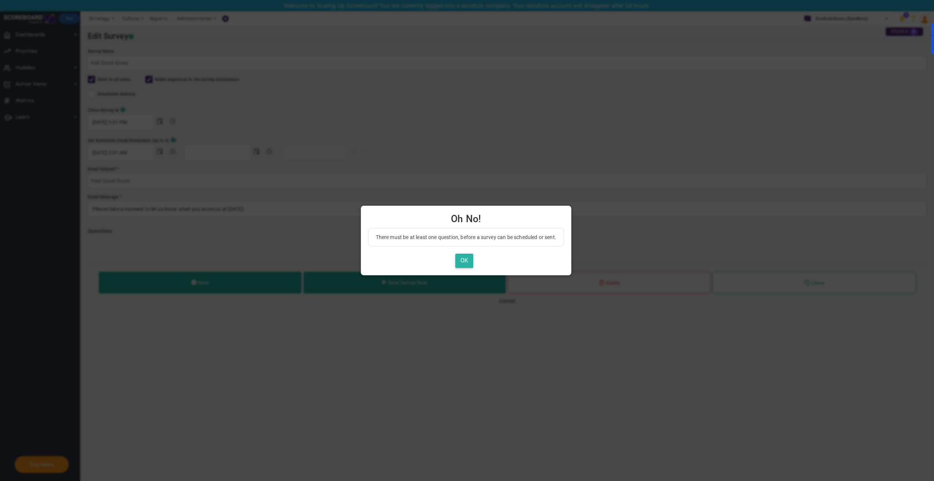
click at [463, 259] on button "OK" at bounding box center [464, 261] width 18 height 14
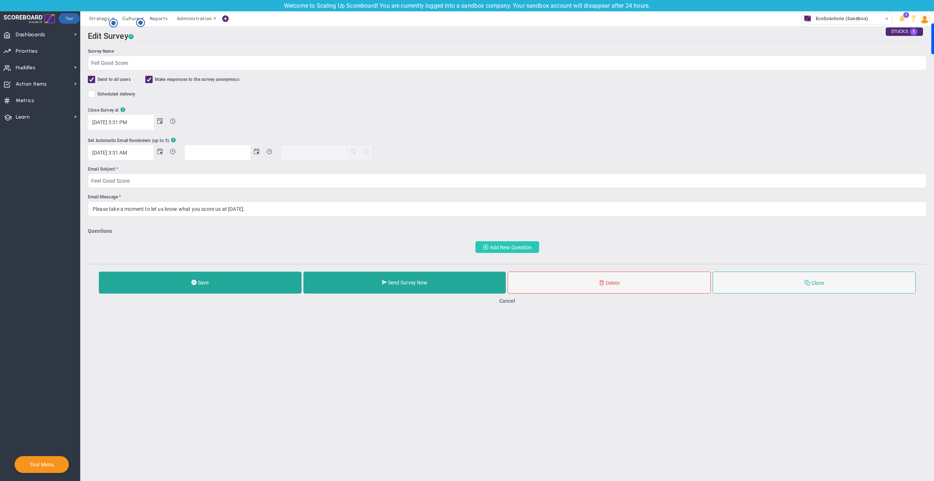
click at [502, 245] on button "Add New Question" at bounding box center [507, 247] width 64 height 12
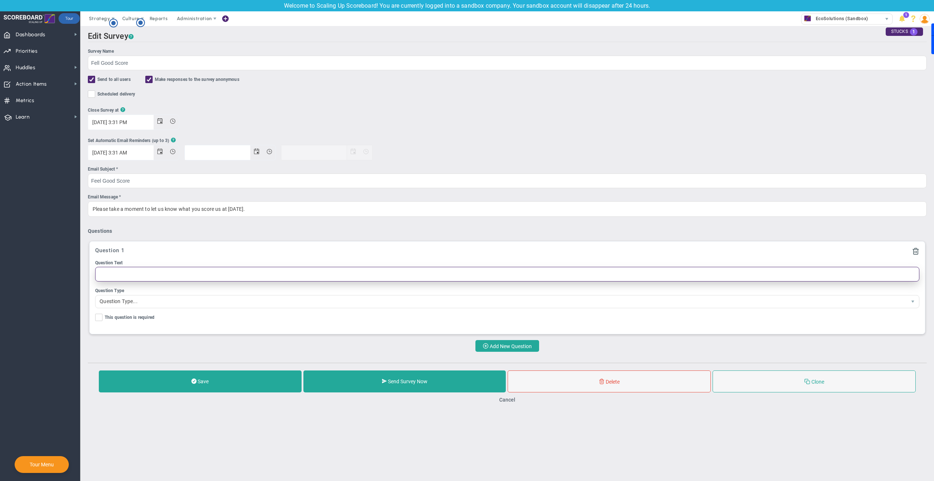
click at [154, 276] on input "Question Text" at bounding box center [507, 274] width 824 height 15
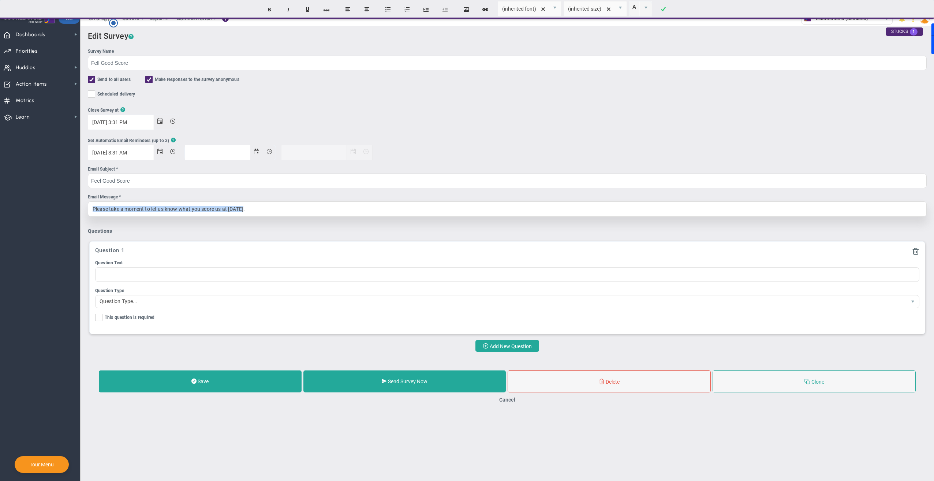
drag, startPoint x: 252, startPoint y: 209, endPoint x: 89, endPoint y: 211, distance: 163.6
click at [89, 211] on div "Please take a moment to let us know what you score us at [DATE]." at bounding box center [507, 208] width 839 height 15
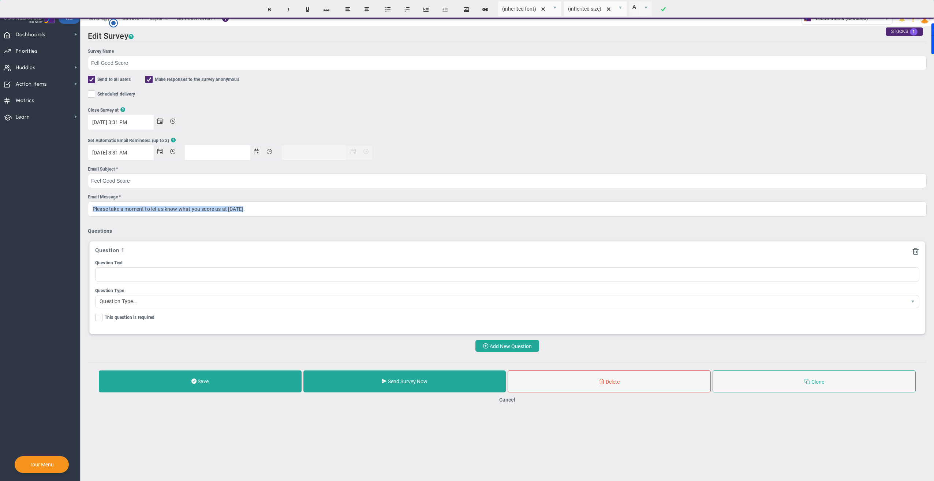
copy div "Please take a moment to let us know what you score us at [DATE]."
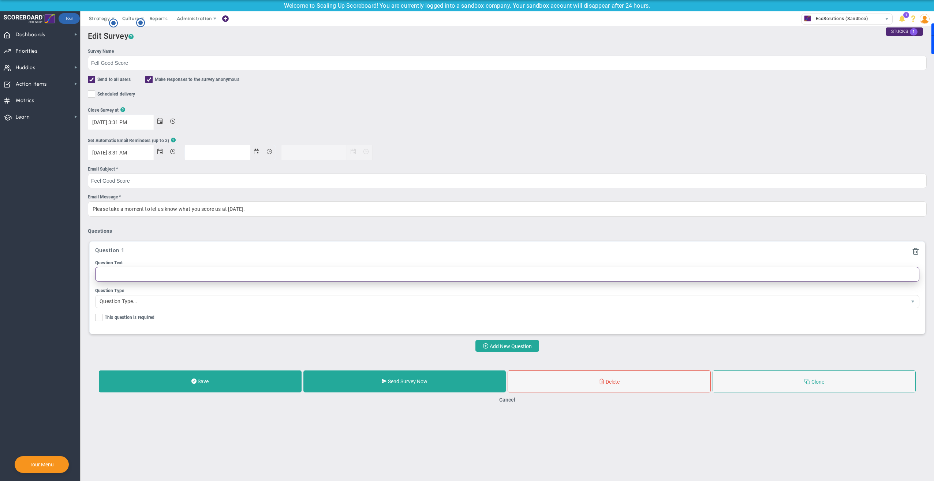
click at [187, 272] on input "Question Text" at bounding box center [507, 274] width 824 height 15
paste input "Please take a moment to let us know what you score us at [DATE]."
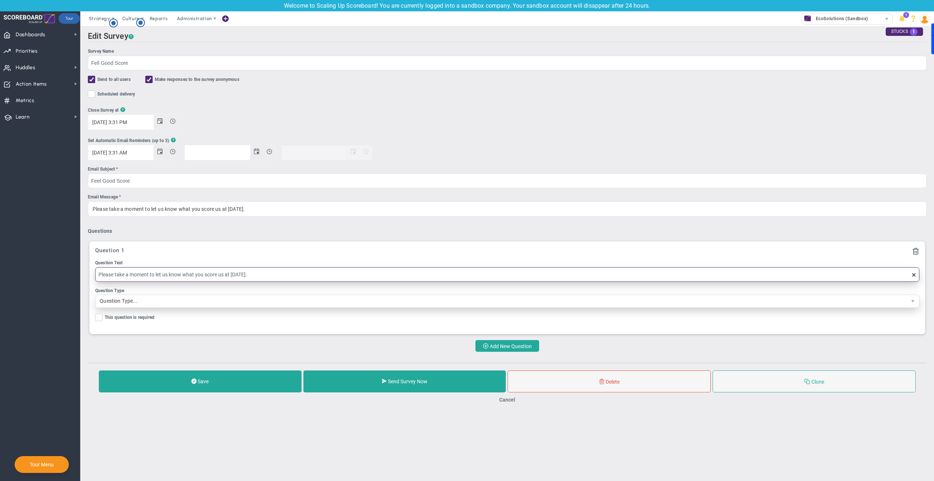
type input "Please take a moment to let us know what you score us at [DATE]."
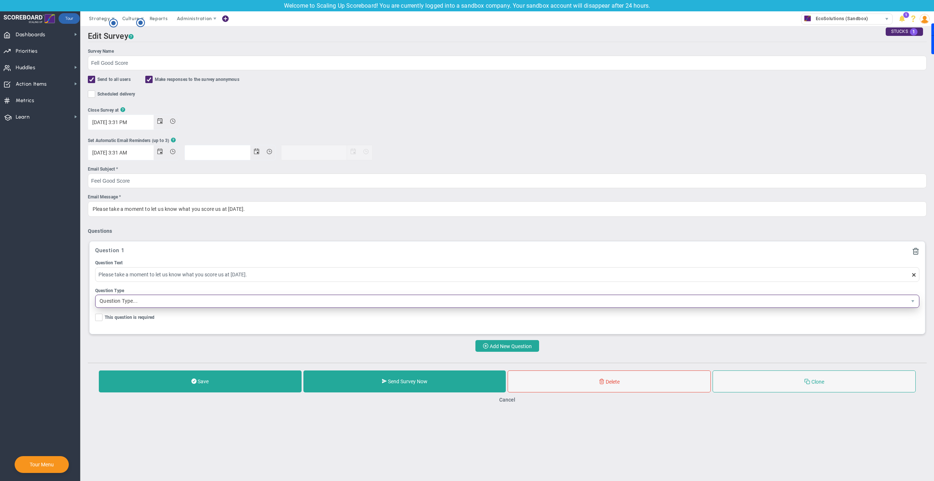
click at [184, 303] on span "Question Type..." at bounding box center [500, 301] width 811 height 12
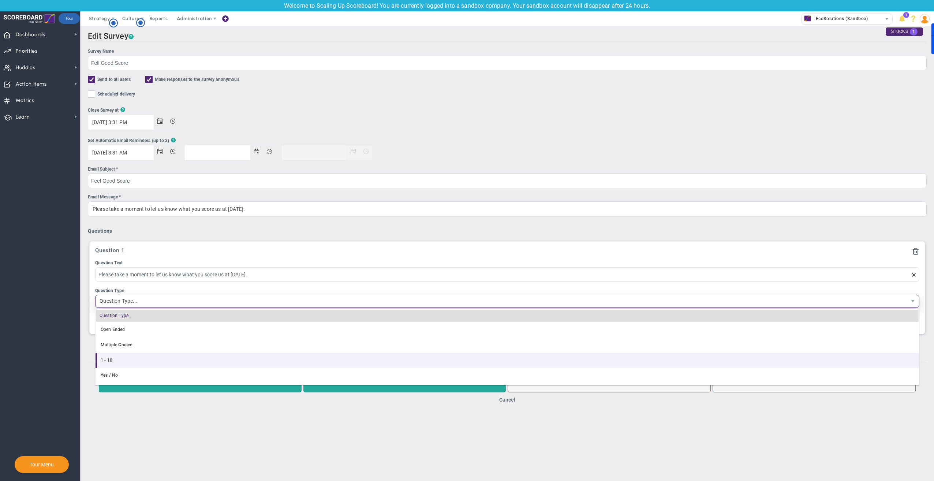
click at [112, 359] on li "1 - 10" at bounding box center [506, 360] width 823 height 15
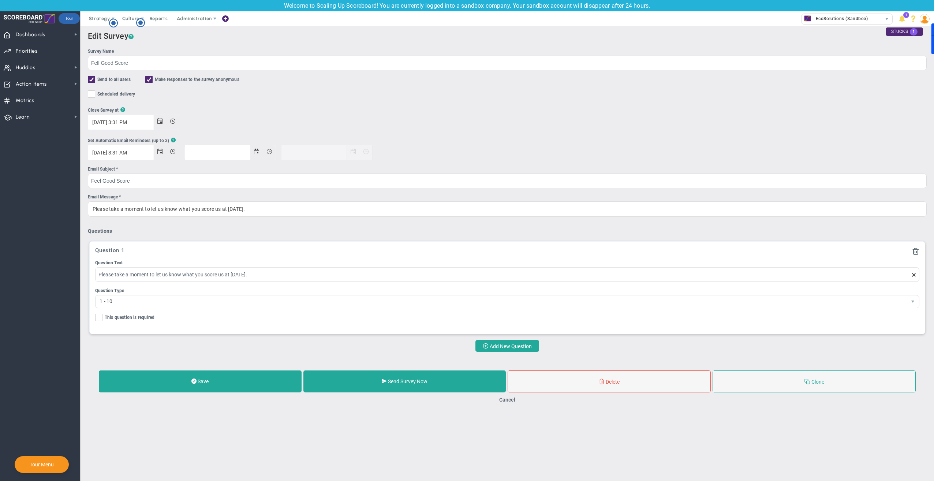
click at [97, 317] on input "This question is required" at bounding box center [99, 318] width 5 height 7
checkbox input "true"
click at [403, 380] on span "Send Survey Now" at bounding box center [408, 381] width 40 height 6
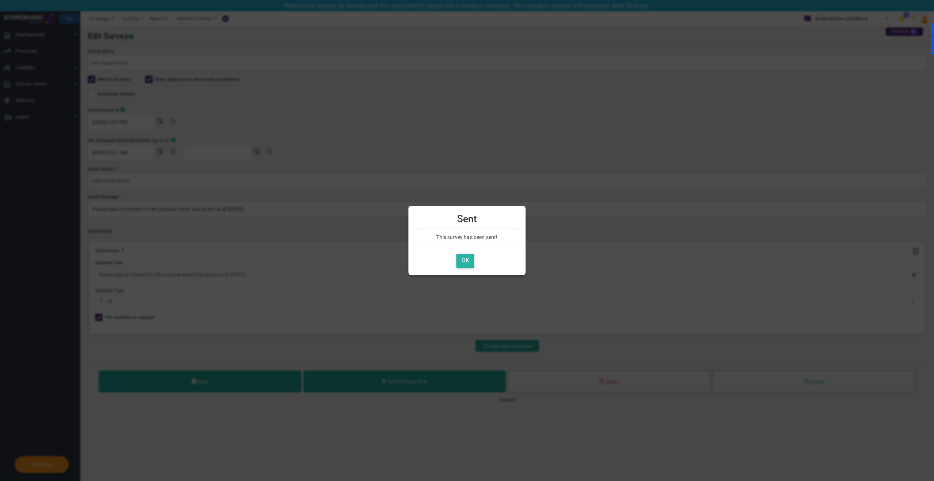
click at [468, 259] on button "OK" at bounding box center [465, 261] width 18 height 14
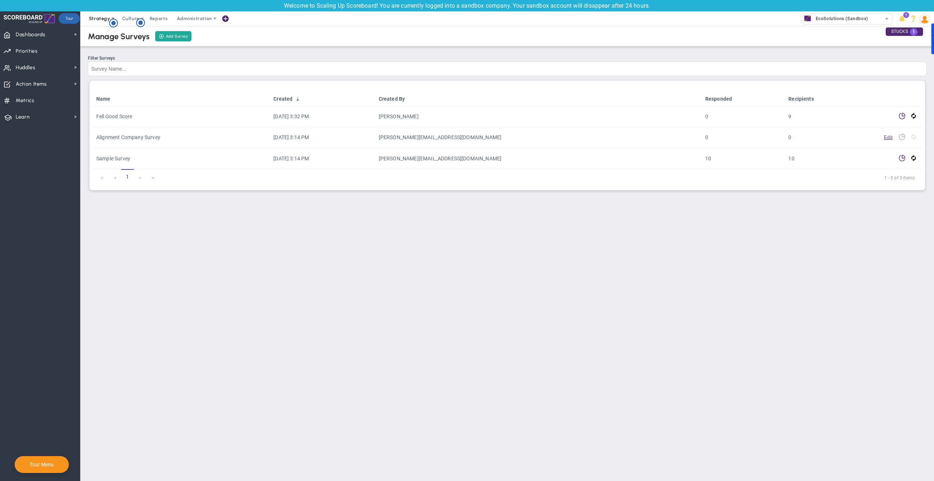
click at [101, 20] on span "Strategy" at bounding box center [99, 18] width 21 height 5
click at [106, 63] on span "4D Vision Summary" at bounding box center [123, 62] width 79 height 15
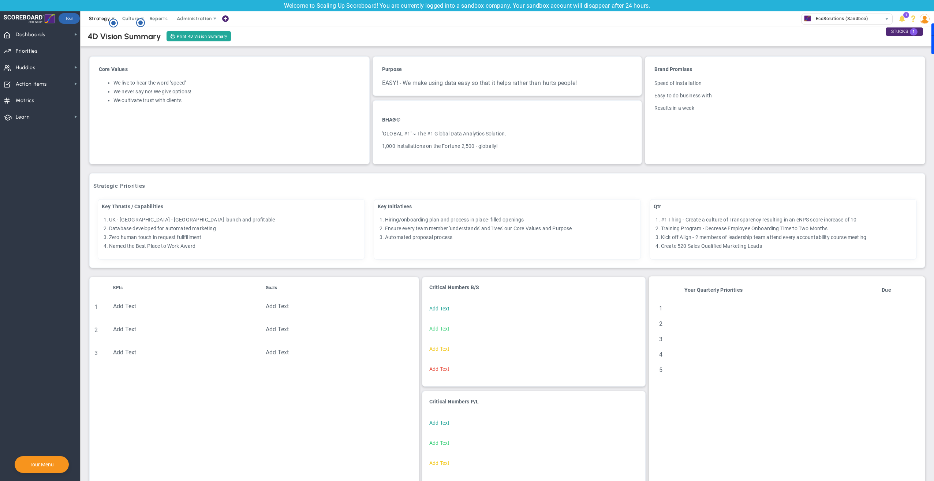
click at [95, 19] on span "Strategy" at bounding box center [99, 18] width 21 height 5
click at [124, 17] on span "Culture" at bounding box center [130, 18] width 17 height 5
click at [137, 48] on span "Surveys" at bounding box center [141, 47] width 19 height 5
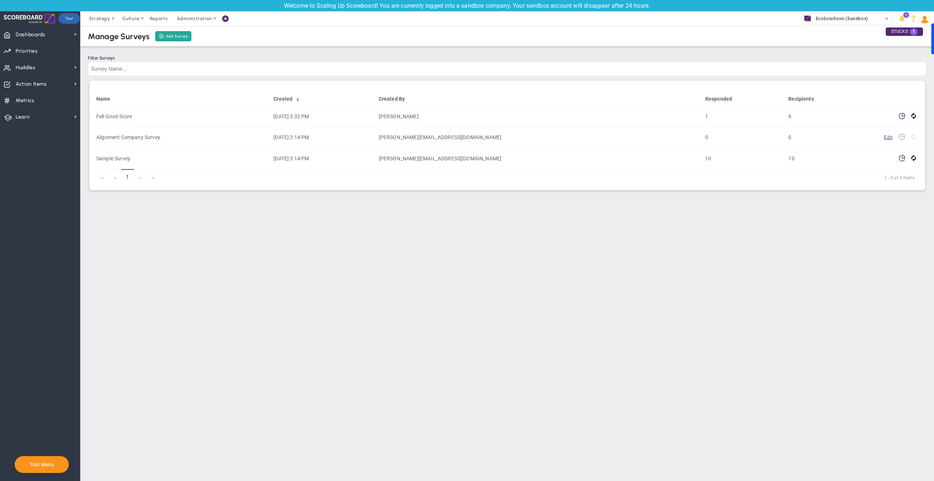
click at [363, 292] on main "Manage Surveys Add Survey Filter Surveys Name Created Created By Responded Reci…" at bounding box center [506, 253] width 853 height 455
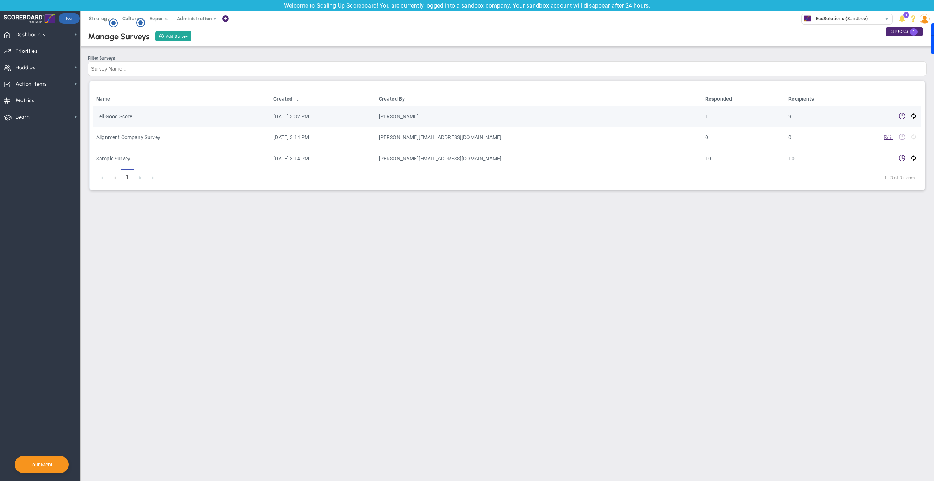
click at [119, 115] on span "Fell Good Score" at bounding box center [114, 116] width 36 height 6
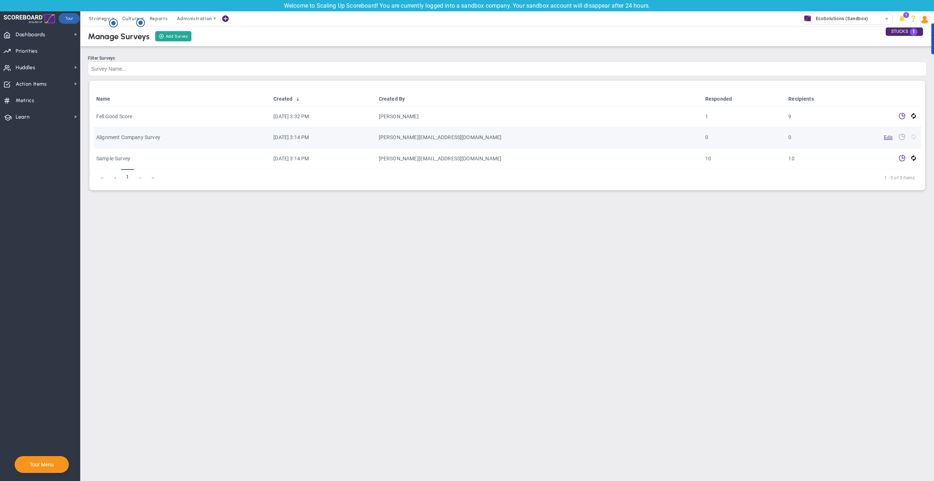
click at [114, 139] on span "Alignment Company Survey" at bounding box center [128, 137] width 64 height 6
click at [126, 135] on span "Alignment Company Survey" at bounding box center [128, 137] width 64 height 6
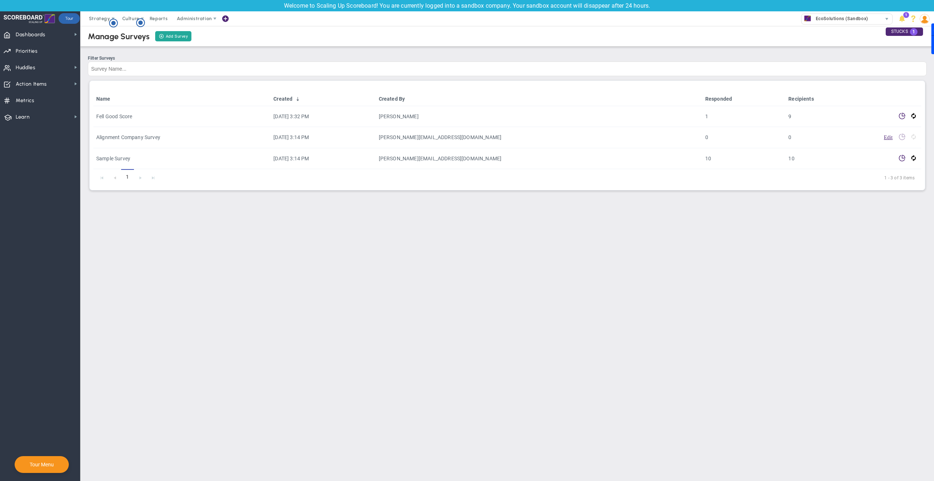
drag, startPoint x: 342, startPoint y: 133, endPoint x: 472, endPoint y: 178, distance: 138.0
click at [342, 133] on td "[DATE] 3:14 PM" at bounding box center [322, 137] width 105 height 21
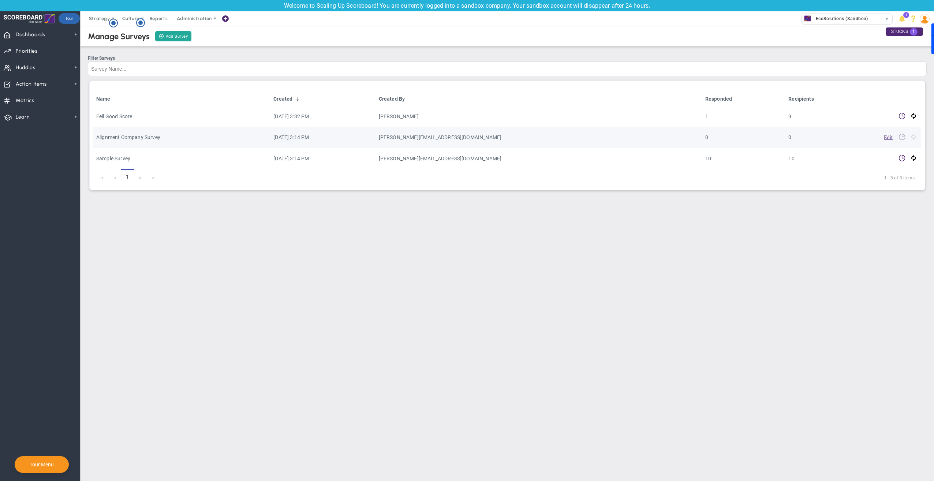
drag, startPoint x: 528, startPoint y: 134, endPoint x: 532, endPoint y: 135, distance: 4.5
click at [529, 134] on td "[PERSON_NAME][EMAIL_ADDRESS][DOMAIN_NAME]" at bounding box center [539, 137] width 326 height 21
click at [888, 138] on link "Edit" at bounding box center [888, 136] width 9 height 5
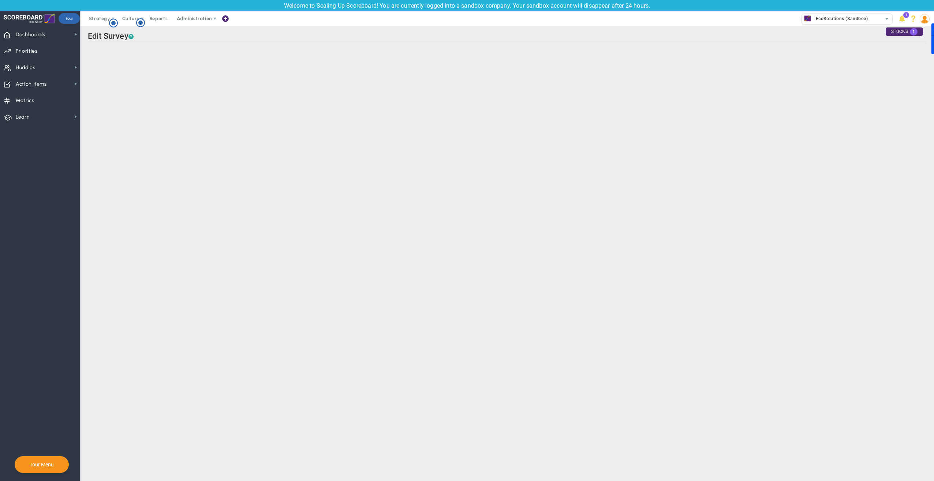
type input "Alignment Company Survey"
checkbox input "true"
type input "Alignment Survey: Where should our company focus?"
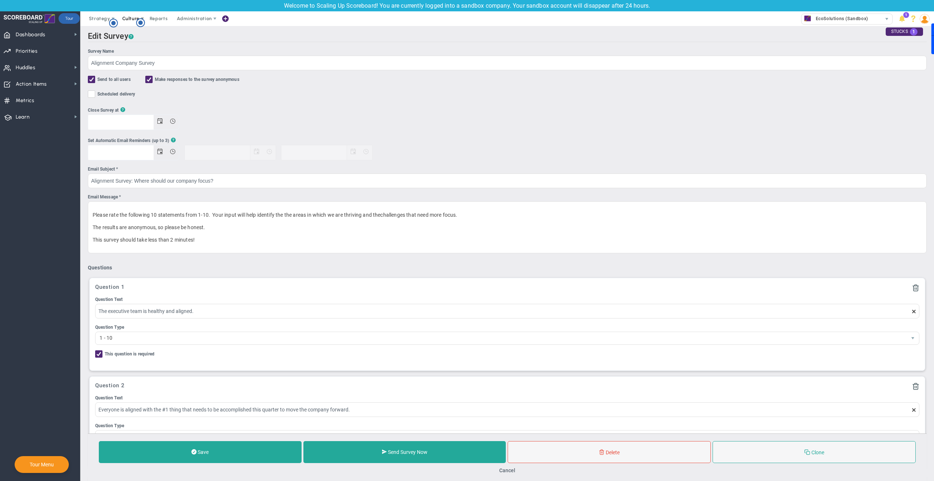
click at [127, 15] on span "Culture" at bounding box center [131, 18] width 29 height 15
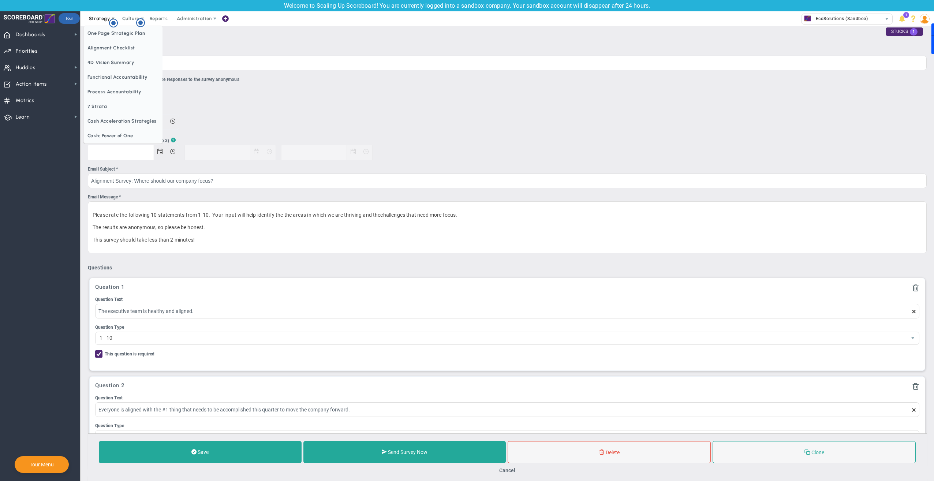
click at [95, 16] on span "Strategy" at bounding box center [99, 18] width 21 height 5
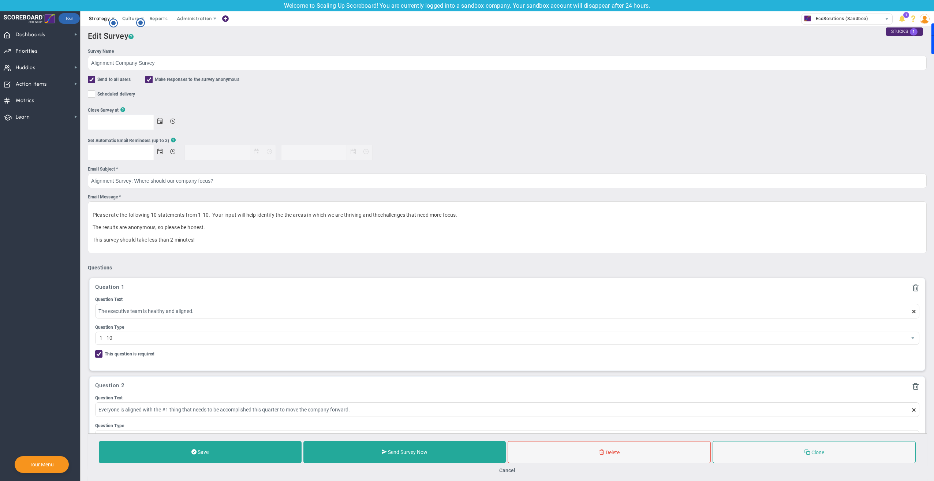
click at [95, 20] on span "Strategy" at bounding box center [99, 18] width 21 height 5
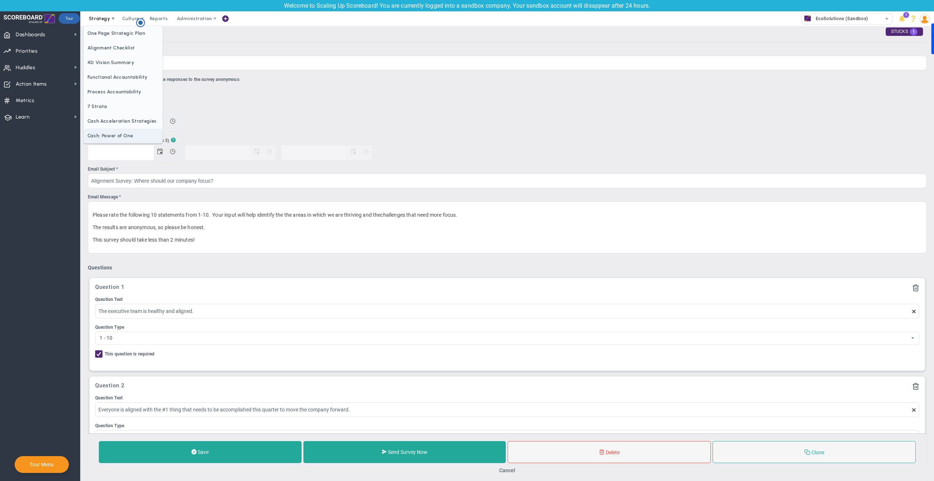
click at [110, 136] on span "Cash: Power of One" at bounding box center [123, 135] width 79 height 15
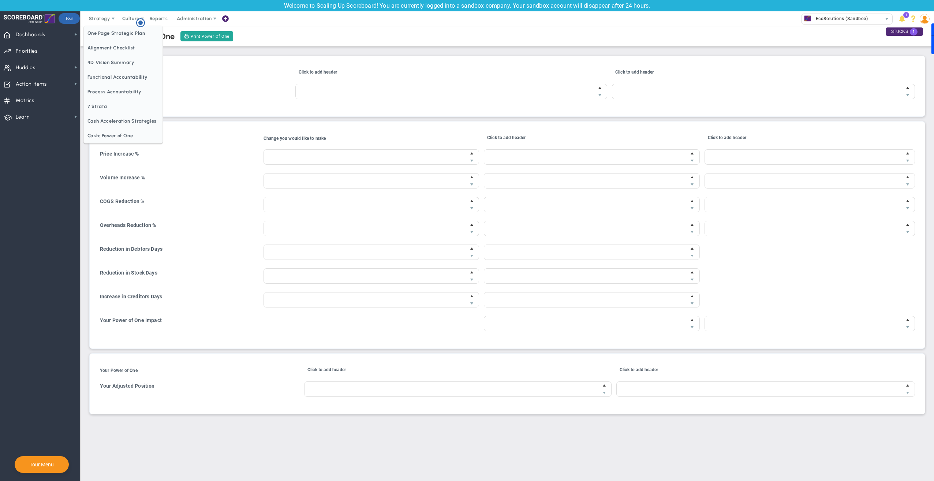
type input "$20,000.00"
type input "$10,000.00"
type input "20 %"
type input "$20.00"
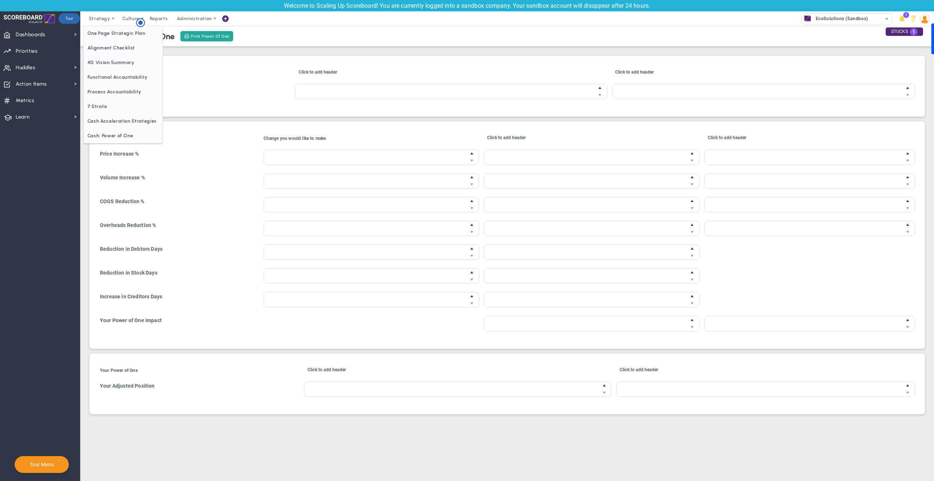
type input "-10 %"
type input "$0.00"
type input "$8,000.00"
type input "-10 %"
type input "$0.00"
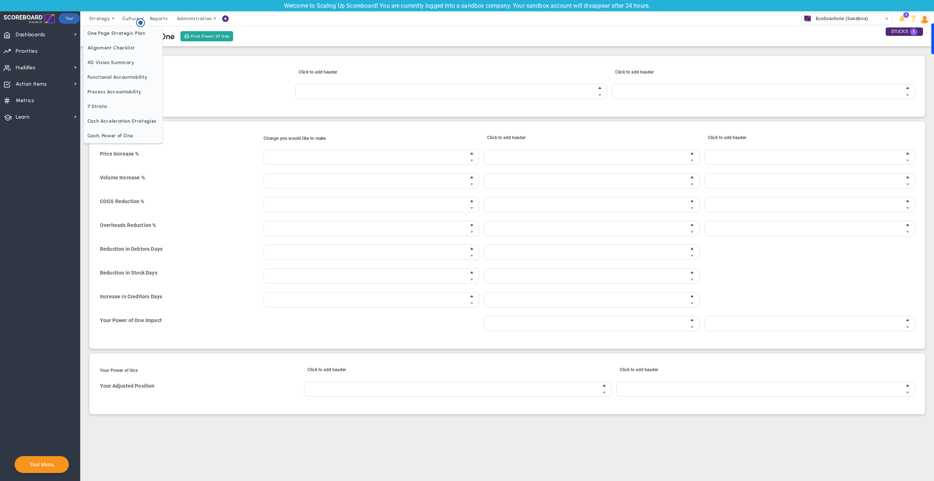
type input "$5,000.00"
type input "0 %"
type input "$0.00"
type input "8 days"
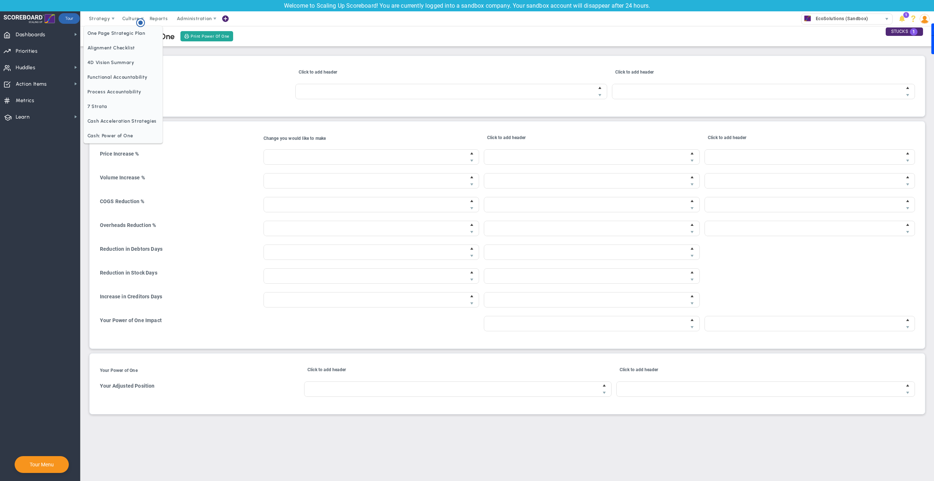
type input "$41,300.00"
type input "1 days"
type input "$0.00"
type input "6 days"
type input "$46,600.00"
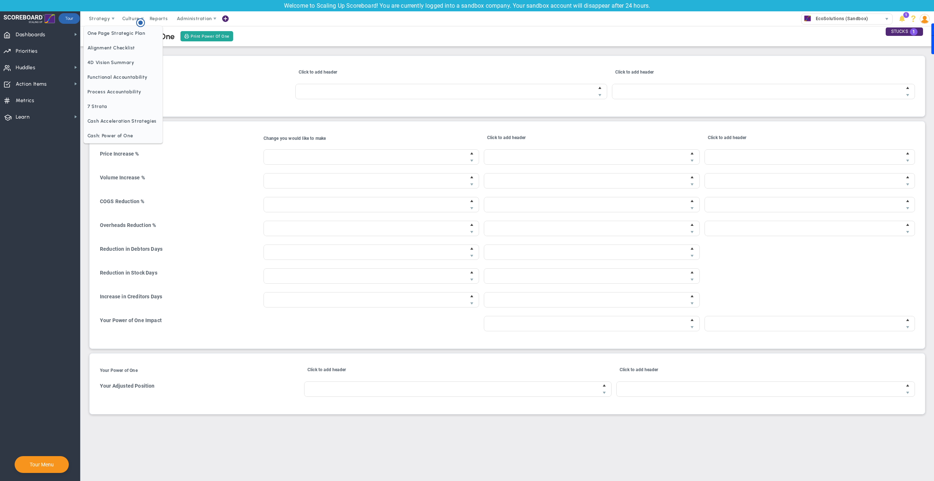
type input "$87,920.00"
type input "$13,020.00"
type input "$107,920.00"
type input "$14,920.00"
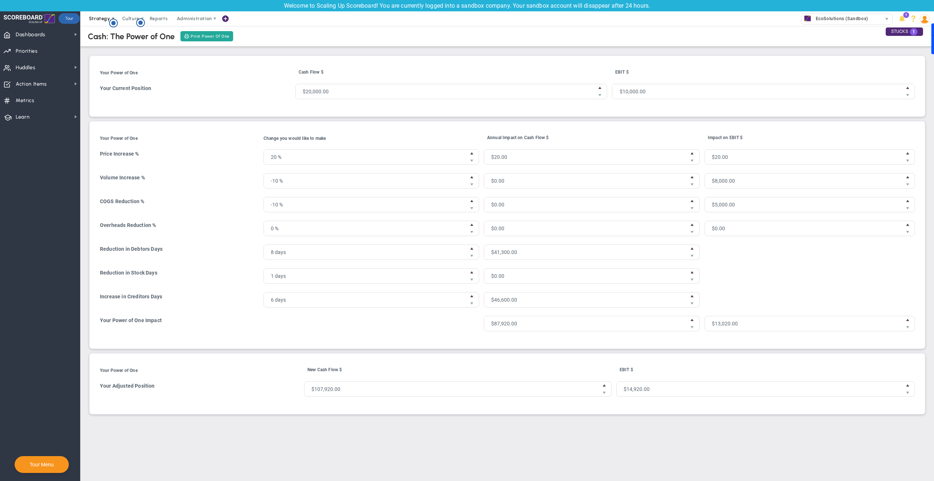
click at [96, 20] on span "Strategy" at bounding box center [99, 18] width 21 height 5
click at [104, 104] on span "7 Strata" at bounding box center [123, 106] width 79 height 15
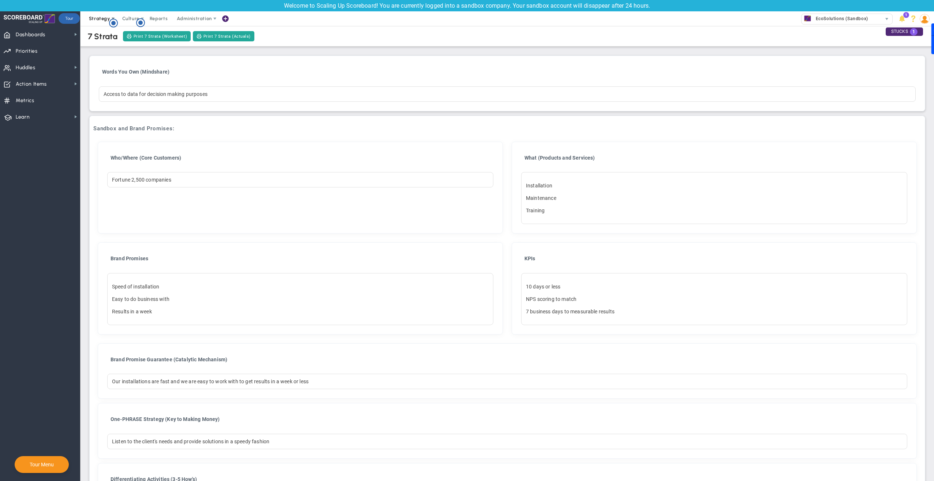
click at [92, 16] on span "Strategy" at bounding box center [99, 18] width 21 height 5
click at [104, 120] on span "Cash Acceleration Strategies" at bounding box center [123, 121] width 79 height 15
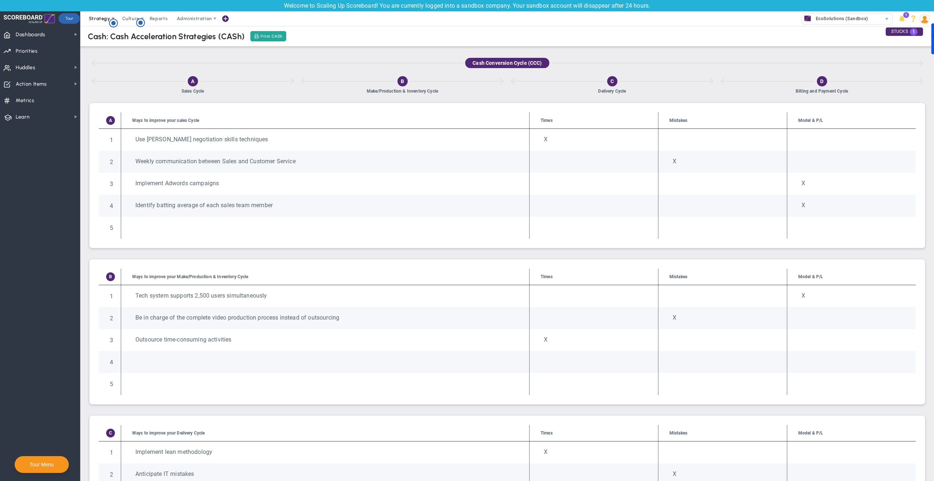
click at [97, 19] on span "Strategy" at bounding box center [99, 18] width 21 height 5
click at [118, 64] on span "4D Vision Summary" at bounding box center [123, 62] width 79 height 15
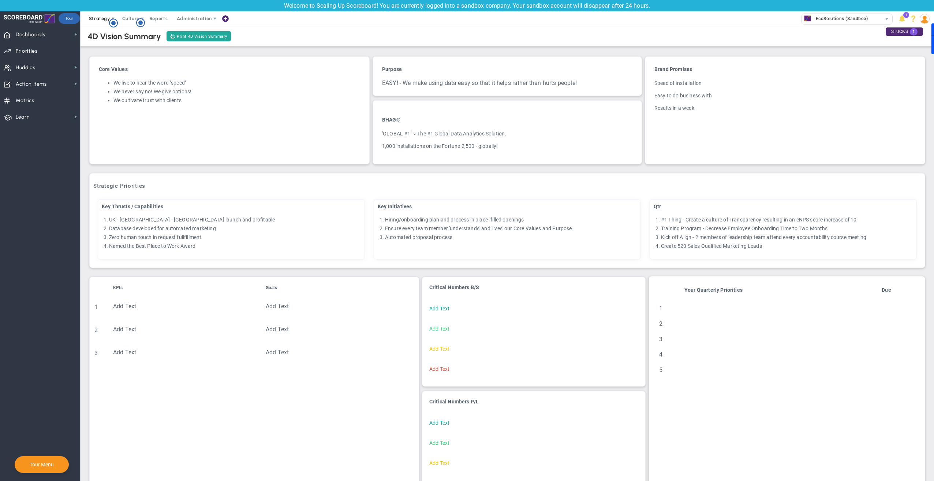
click at [94, 17] on span "Strategy" at bounding box center [99, 18] width 21 height 5
click at [110, 47] on span "Alignment Checklist" at bounding box center [123, 48] width 79 height 15
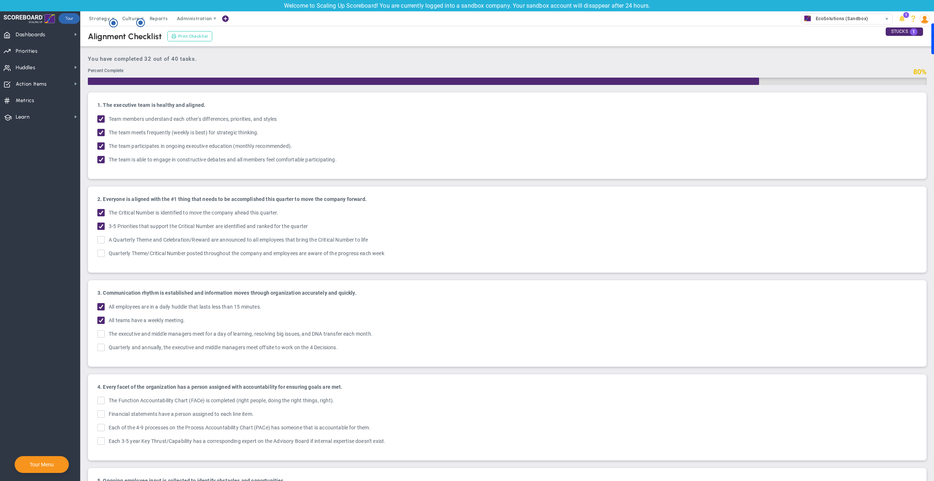
click at [190, 38] on span "Print Checklist" at bounding box center [193, 36] width 30 height 6
click at [29, 53] on span "Priorities" at bounding box center [27, 51] width 22 height 15
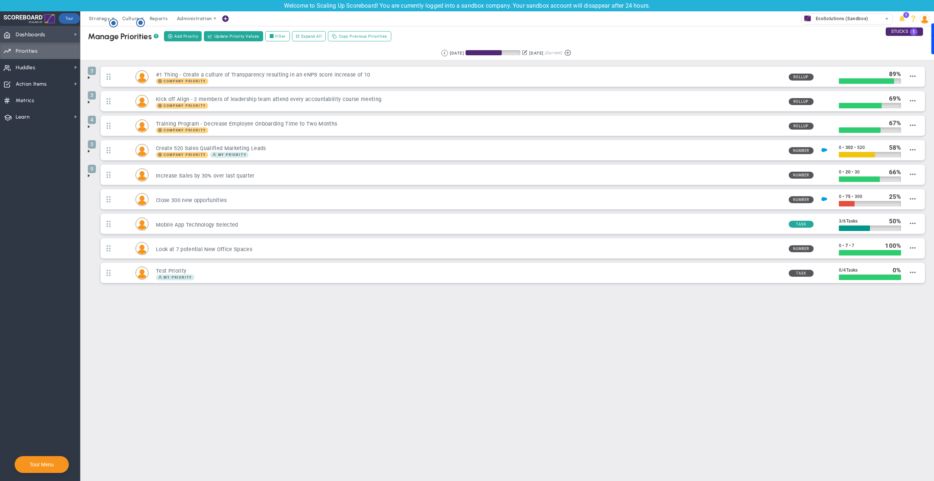
click at [48, 35] on span "Dashboards Dashboards" at bounding box center [40, 34] width 80 height 16
click at [106, 61] on span "Annual Initiatives" at bounding box center [115, 61] width 39 height 7
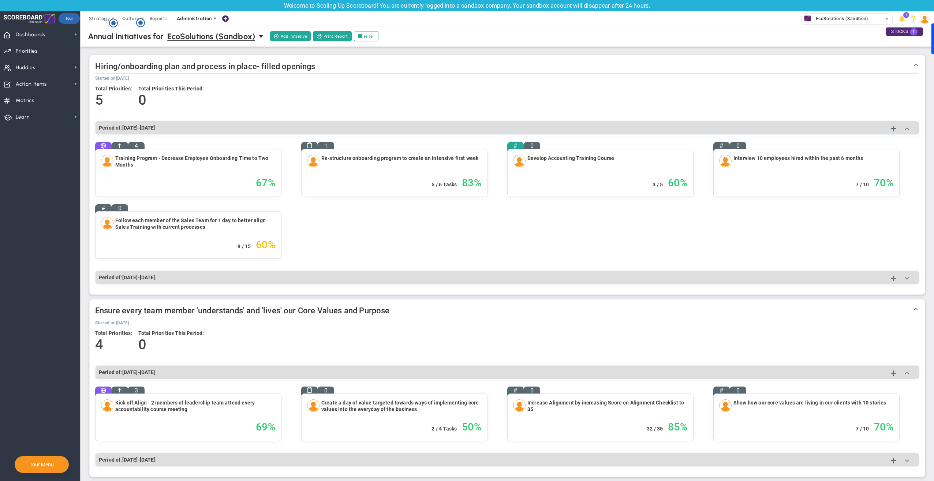
click at [215, 16] on span at bounding box center [215, 19] width 6 height 6
click at [203, 93] on span "KPI Listing" at bounding box center [202, 92] width 60 height 15
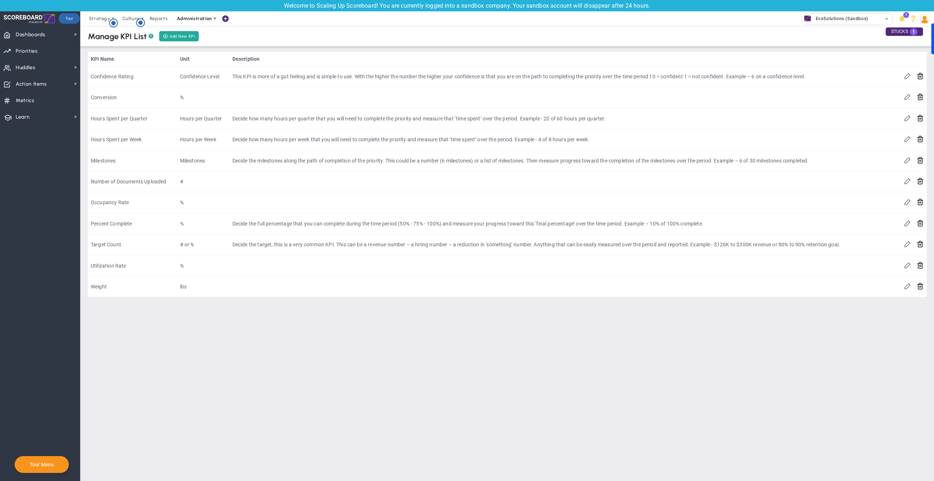
click at [184, 17] on span "Administration" at bounding box center [194, 18] width 35 height 5
click at [200, 120] on span "Manage API Keys" at bounding box center [202, 121] width 60 height 15
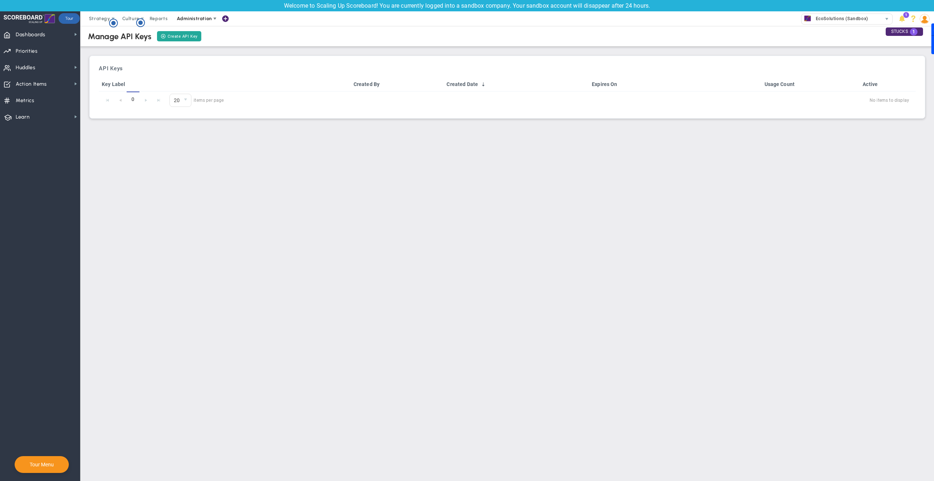
click at [193, 17] on span "Administration" at bounding box center [194, 18] width 35 height 5
click at [197, 109] on span "Manage Subscription" at bounding box center [202, 106] width 60 height 15
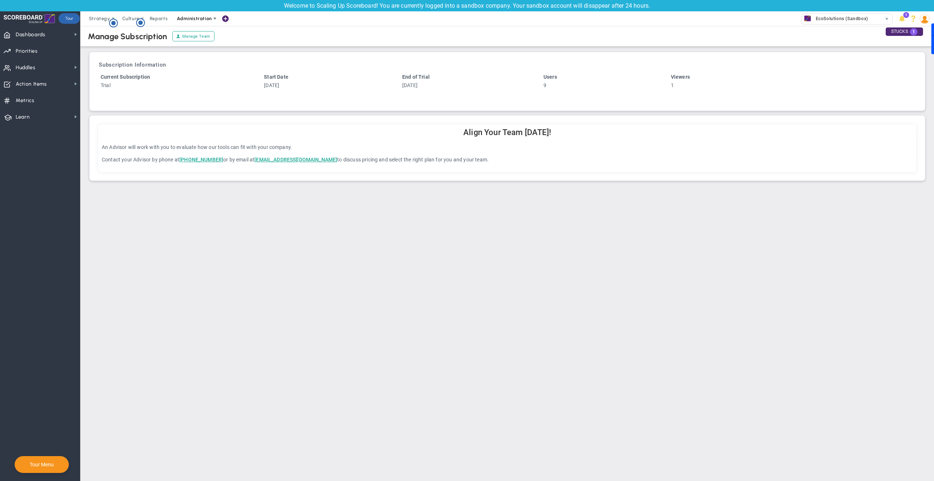
click at [194, 19] on span "Administration" at bounding box center [194, 18] width 35 height 5
click at [197, 63] on span "Company Settings" at bounding box center [202, 62] width 60 height 15
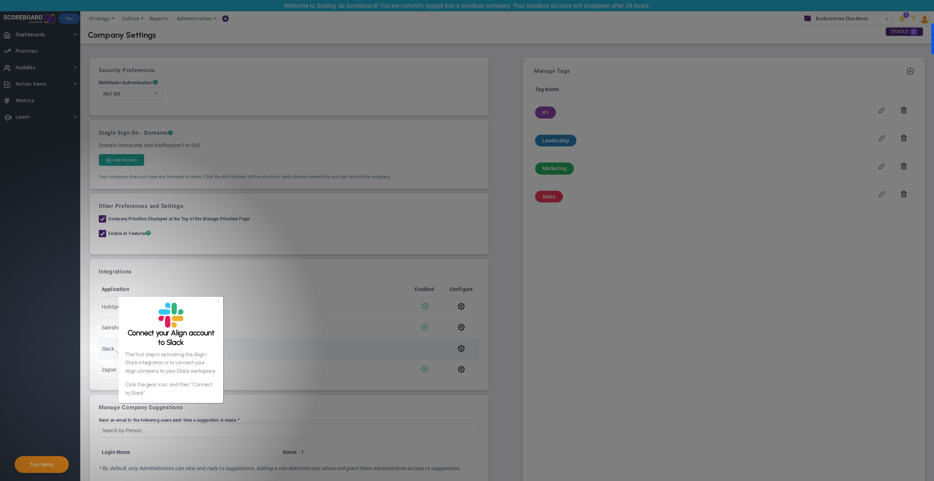
click at [274, 344] on td "Slack" at bounding box center [252, 348] width 307 height 21
click at [217, 301] on link "×" at bounding box center [218, 301] width 3 height 6
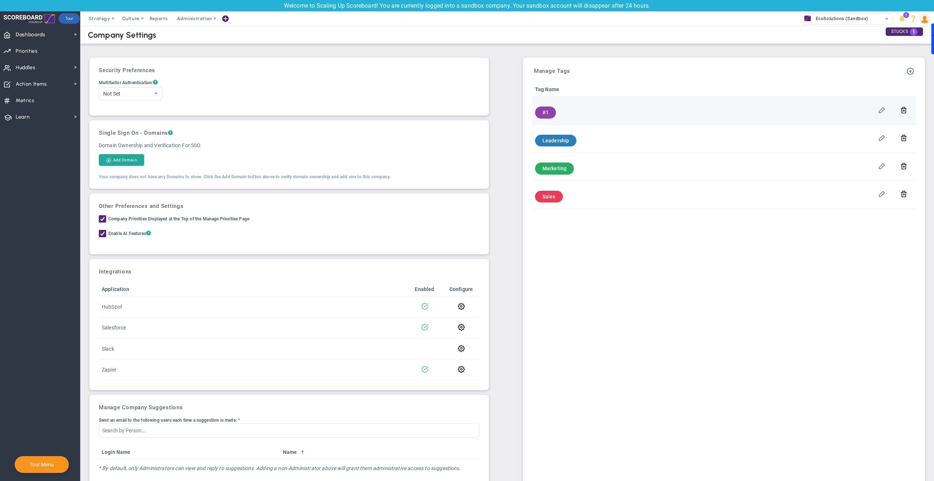
click at [542, 114] on span "#1" at bounding box center [545, 112] width 6 height 6
click at [543, 113] on span "#1" at bounding box center [545, 112] width 6 height 6
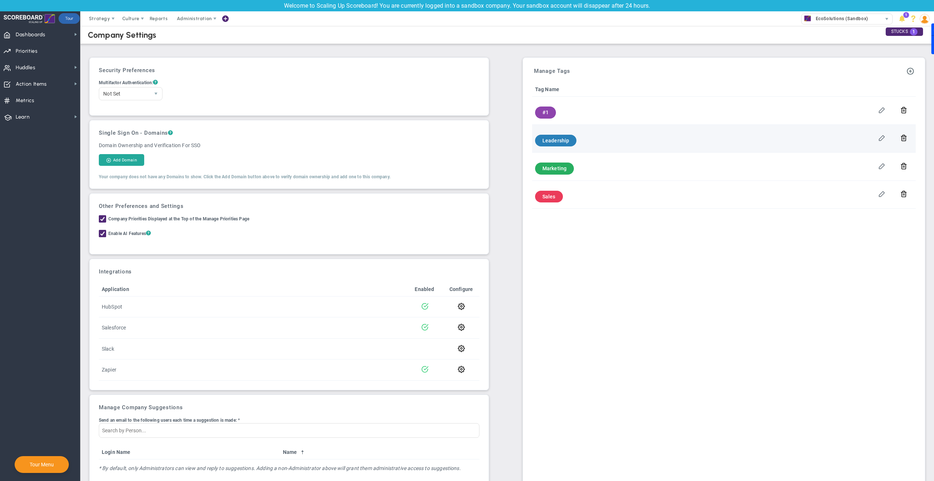
click at [547, 137] on div "Leadership" at bounding box center [556, 141] width 42 height 12
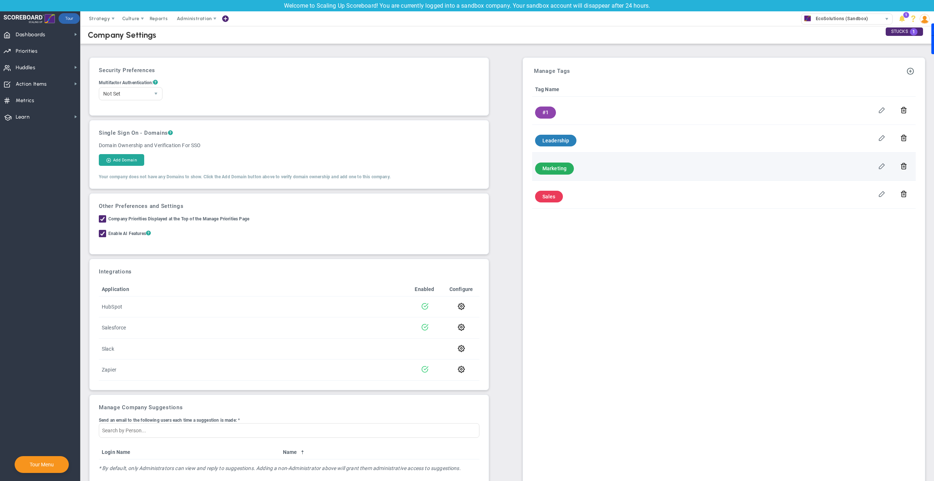
click at [552, 176] on td "Marketing" at bounding box center [703, 167] width 343 height 28
click at [554, 168] on span "Marketing" at bounding box center [554, 168] width 24 height 6
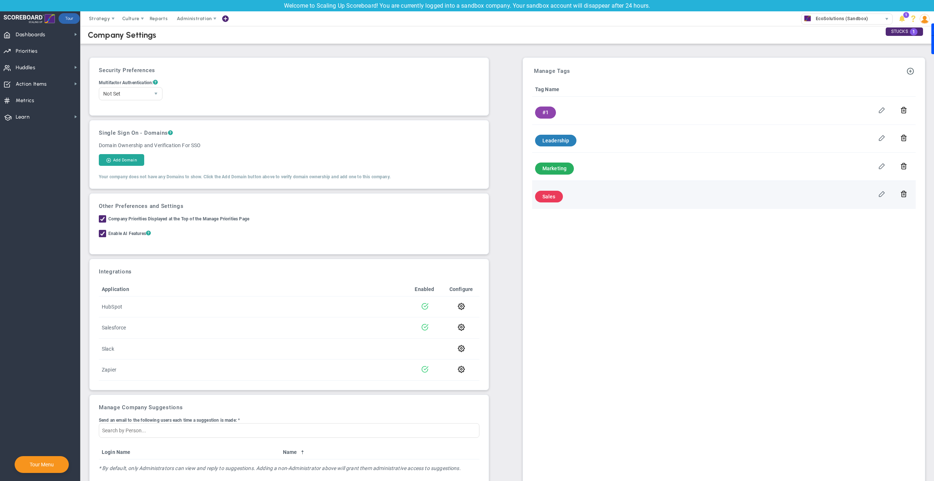
click at [546, 197] on span "Sales" at bounding box center [548, 197] width 13 height 6
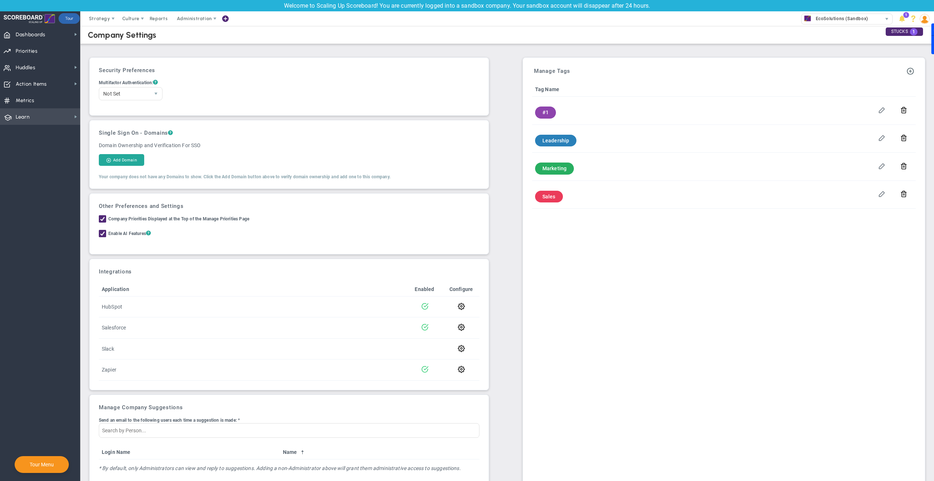
click at [69, 117] on span "Learn Learn" at bounding box center [40, 116] width 80 height 16
click at [104, 131] on span "Align Academy" at bounding box center [113, 129] width 34 height 7
click at [155, 90] on span "select" at bounding box center [156, 93] width 6 height 6
click at [37, 179] on nav "Dashboards Dashboards My Dashboard Company Dashboard" at bounding box center [40, 253] width 80 height 455
click at [27, 102] on span "Metrics" at bounding box center [25, 100] width 19 height 15
